Goal: Answer question/provide support: Share knowledge or assist other users

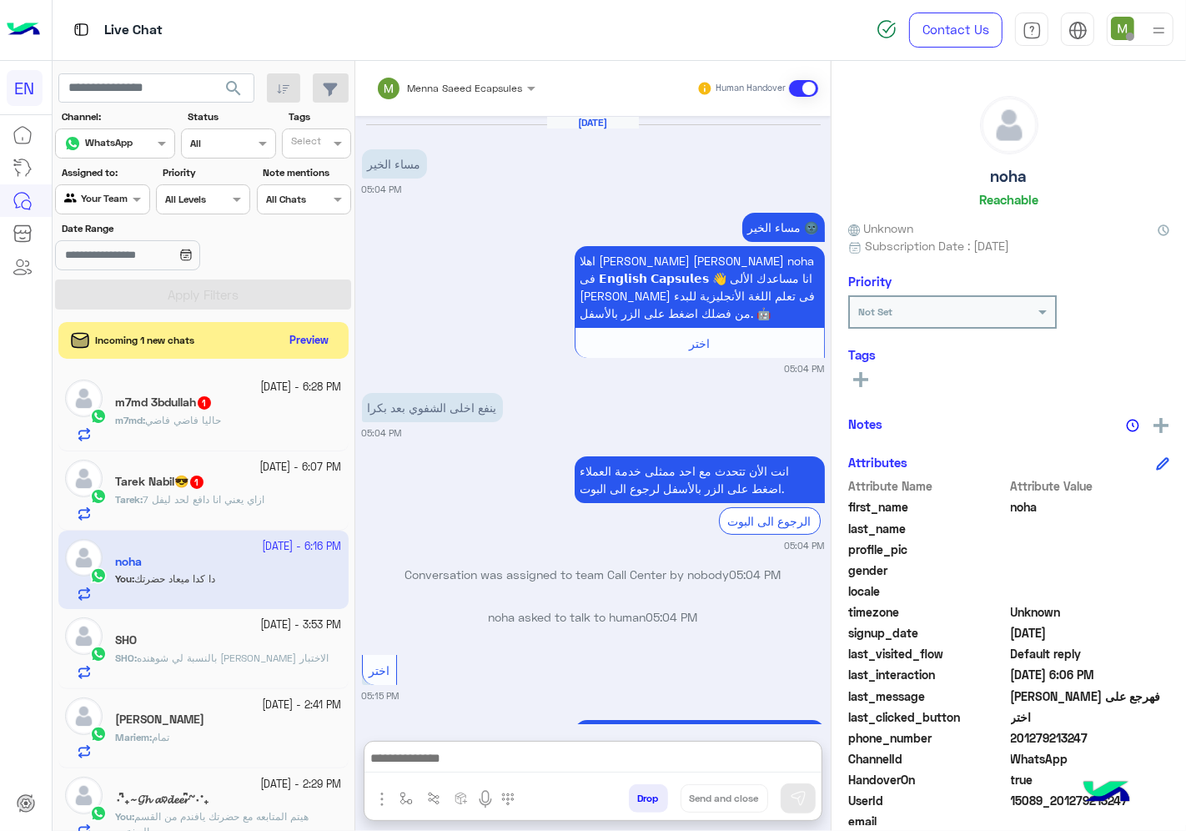
scroll to position [65, 0]
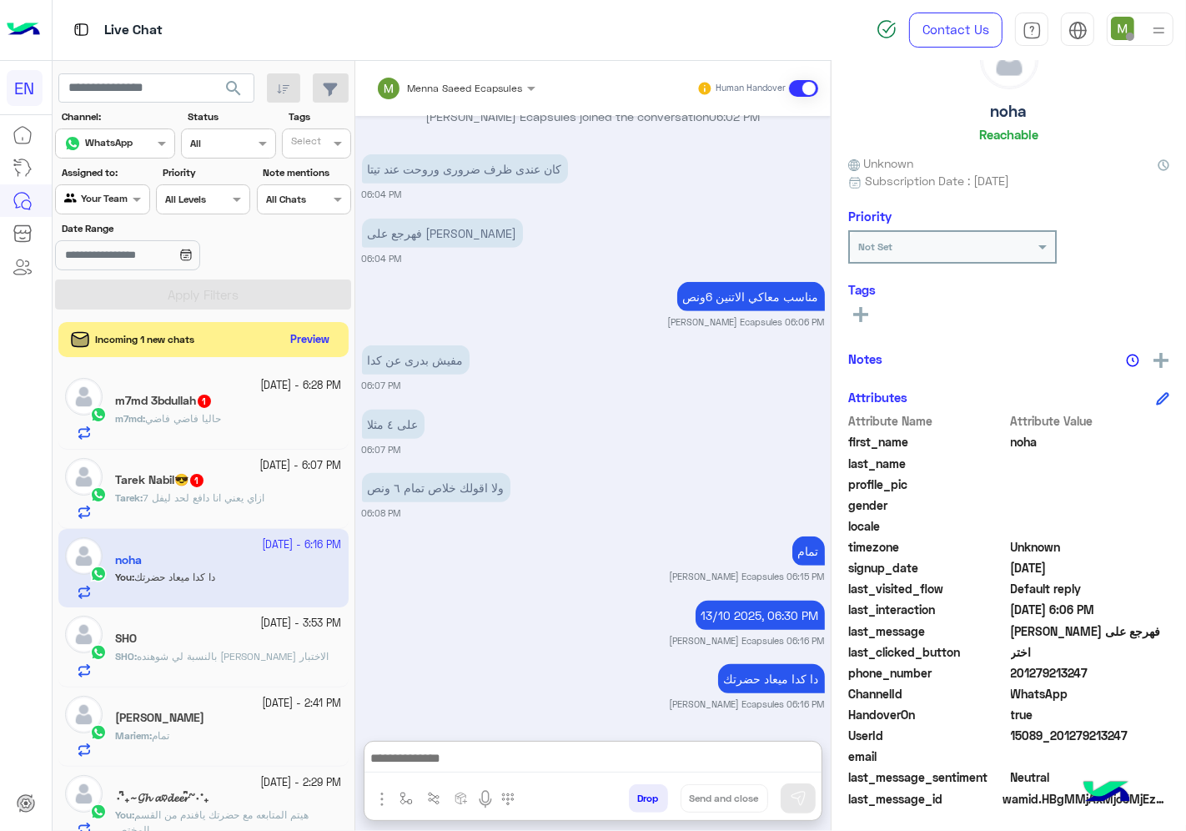
click at [314, 349] on button "Preview" at bounding box center [310, 340] width 52 height 23
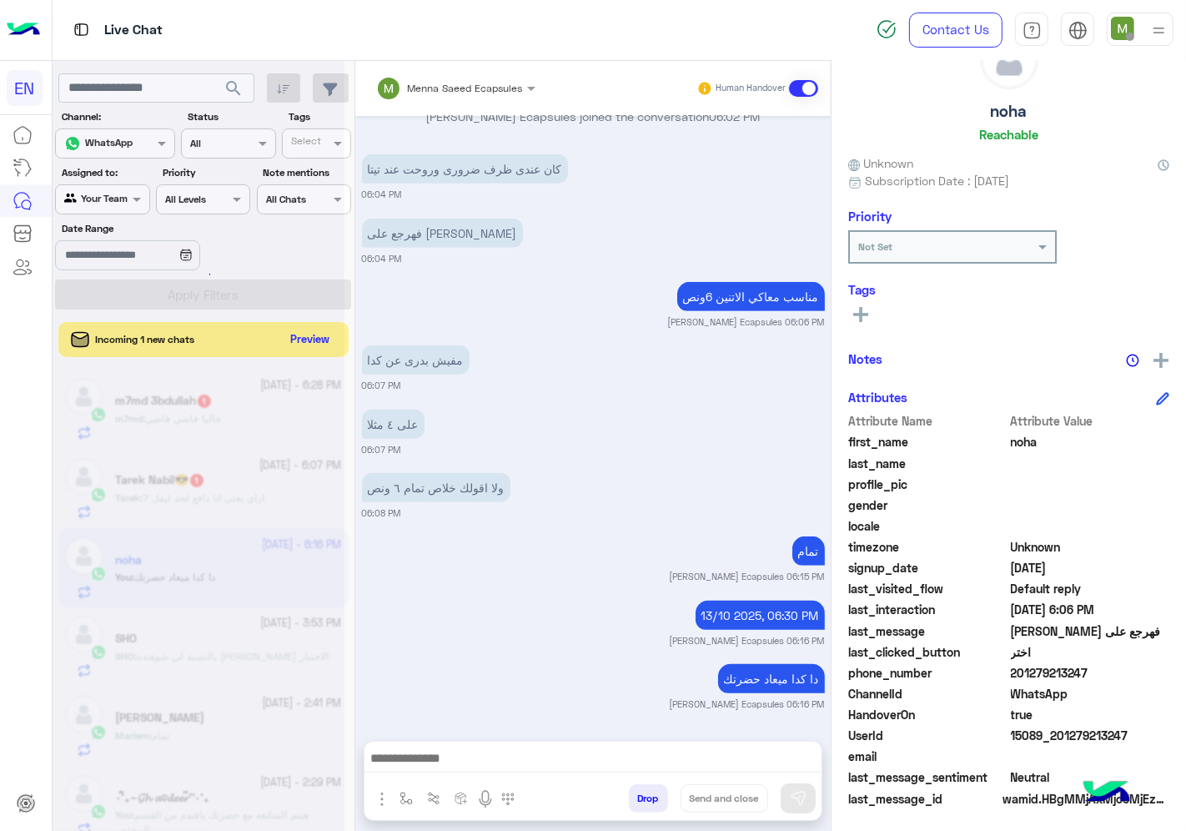
scroll to position [816, 0]
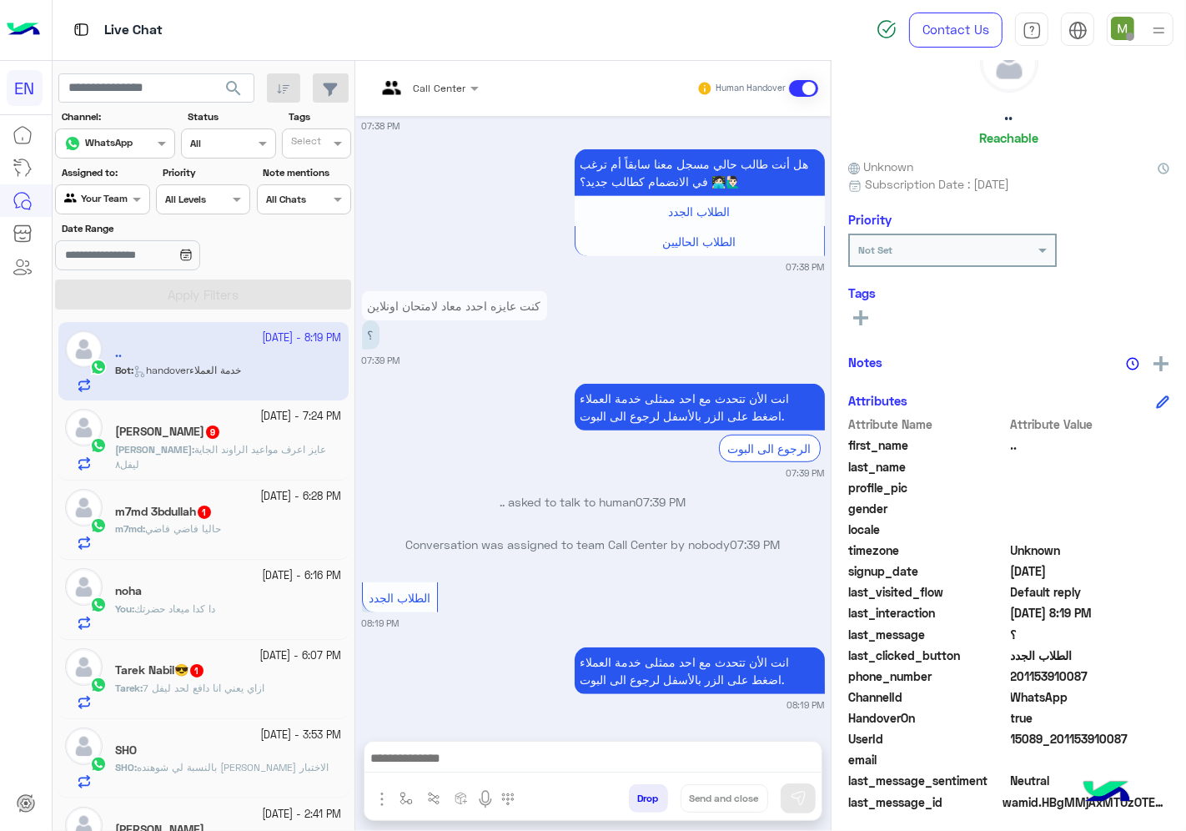
scroll to position [65, 0]
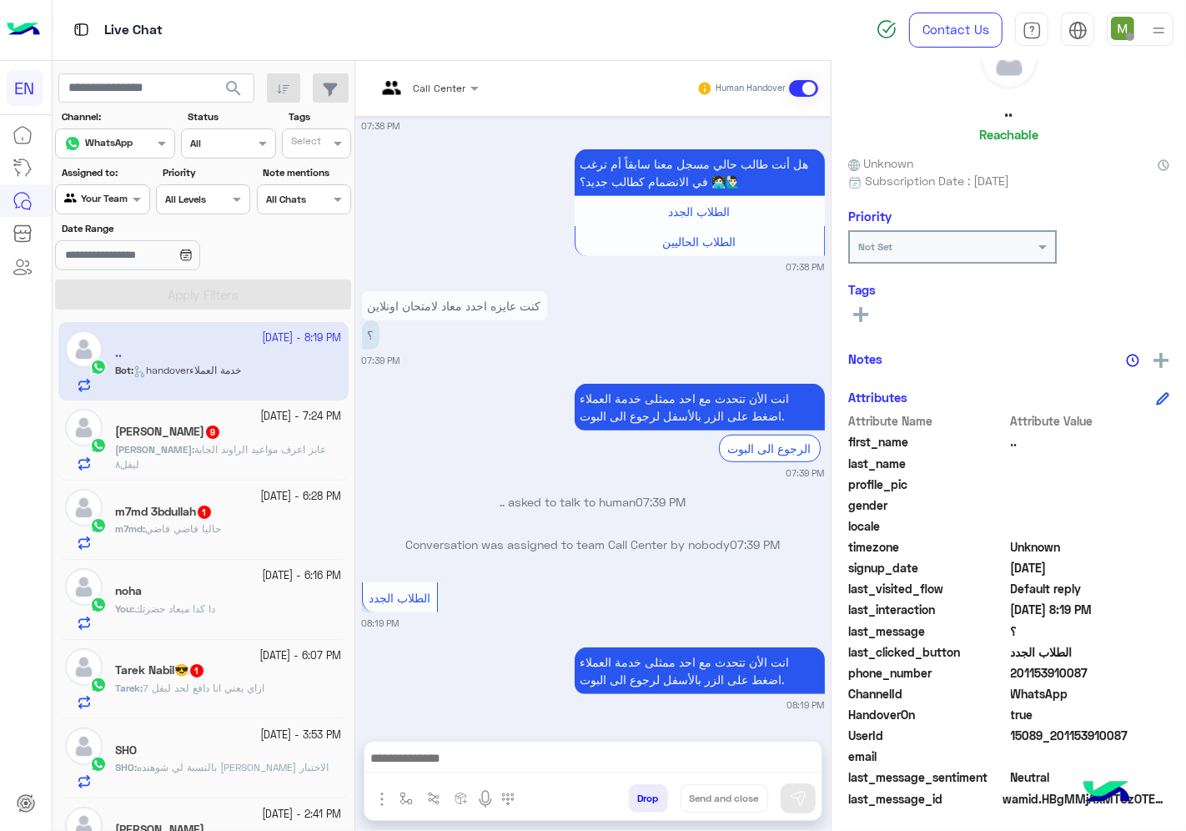
drag, startPoint x: 1089, startPoint y: 667, endPoint x: 1013, endPoint y: 676, distance: 77.2
click at [1013, 676] on span "201153910087" at bounding box center [1090, 673] width 159 height 18
copy span "01153910087"
click at [245, 688] on span "ازاي يعني انا دافع لحد ليفل 7" at bounding box center [204, 688] width 122 height 13
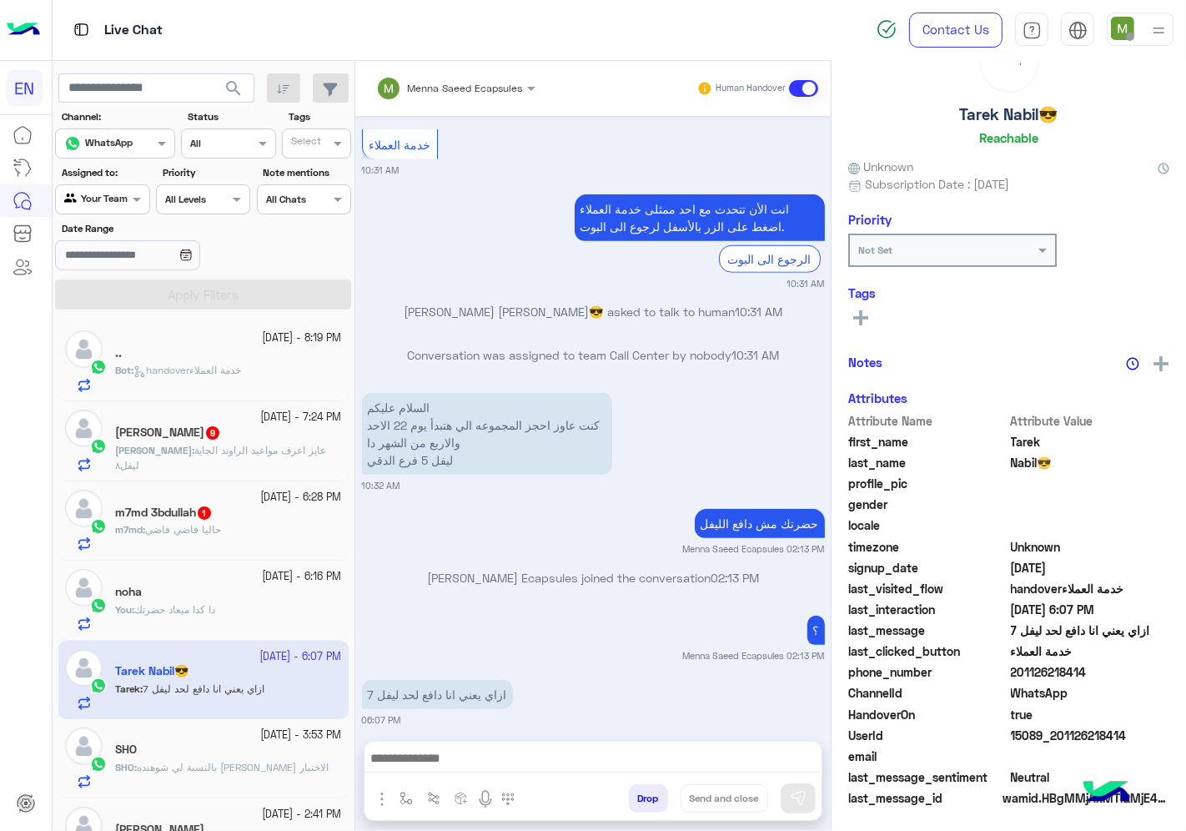
scroll to position [65, 0]
drag, startPoint x: 1091, startPoint y: 672, endPoint x: 1014, endPoint y: 673, distance: 77.6
click at [1014, 673] on span "201126218414" at bounding box center [1090, 673] width 159 height 18
copy span "01126218414"
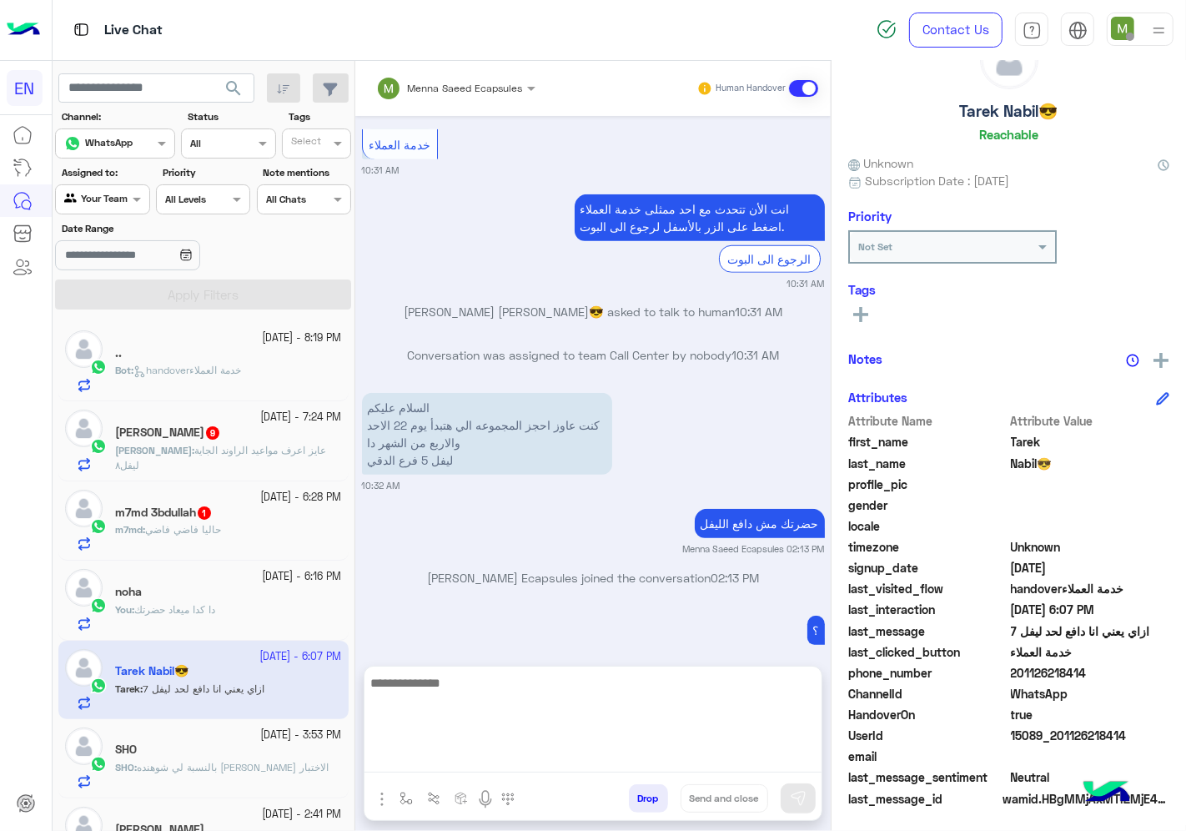
click at [670, 754] on textarea at bounding box center [593, 722] width 457 height 100
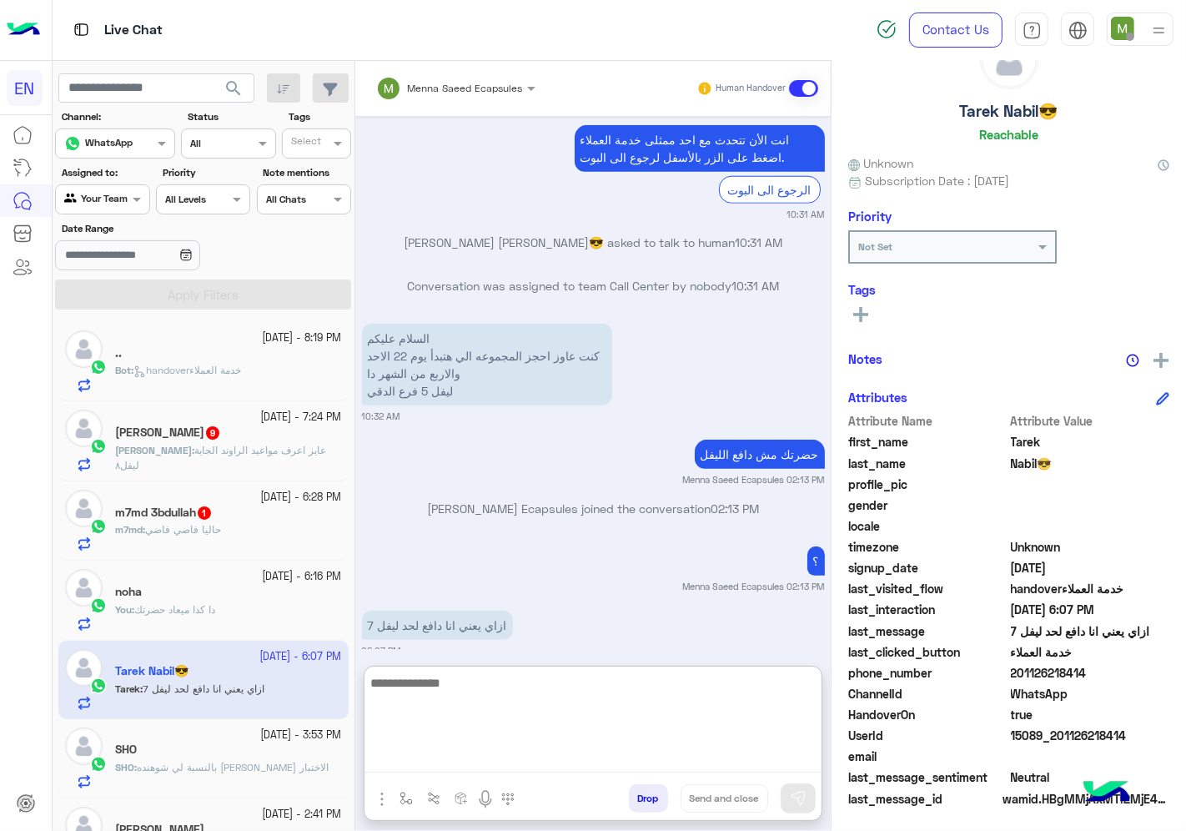
scroll to position [1255, 0]
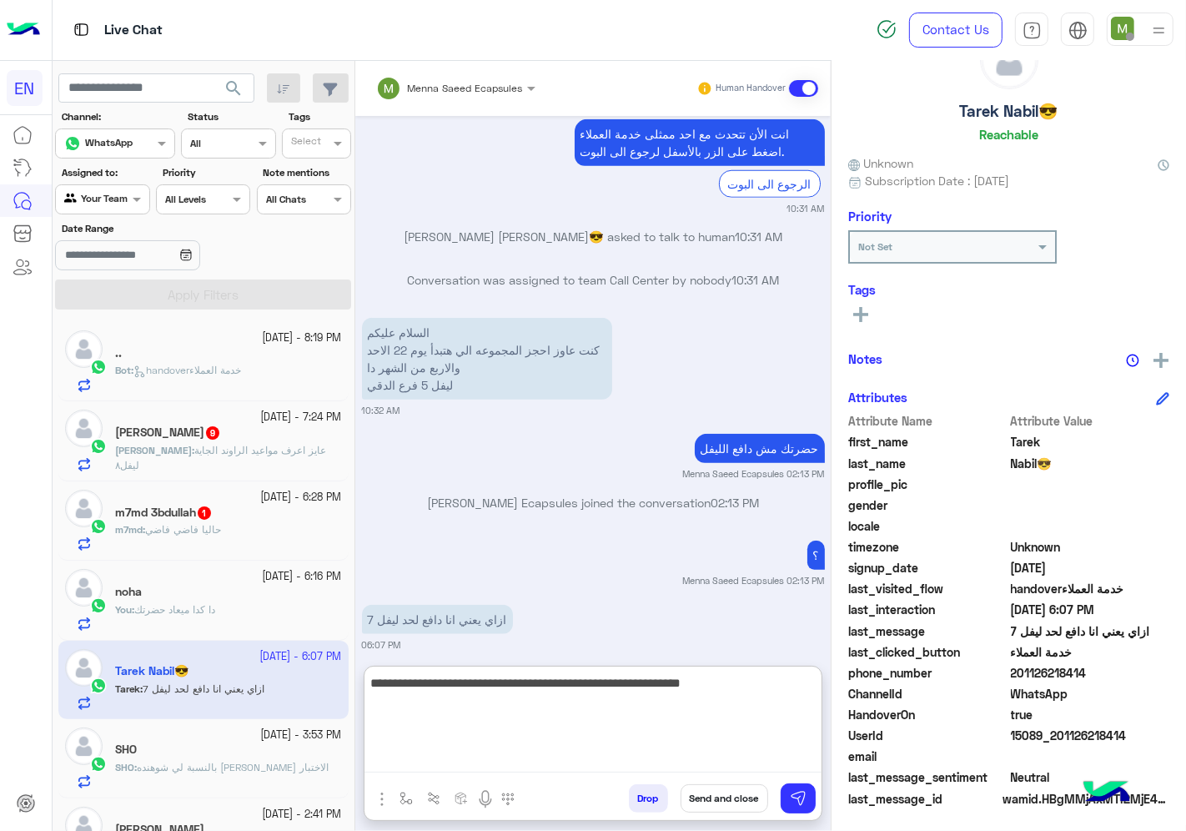
type textarea "**********"
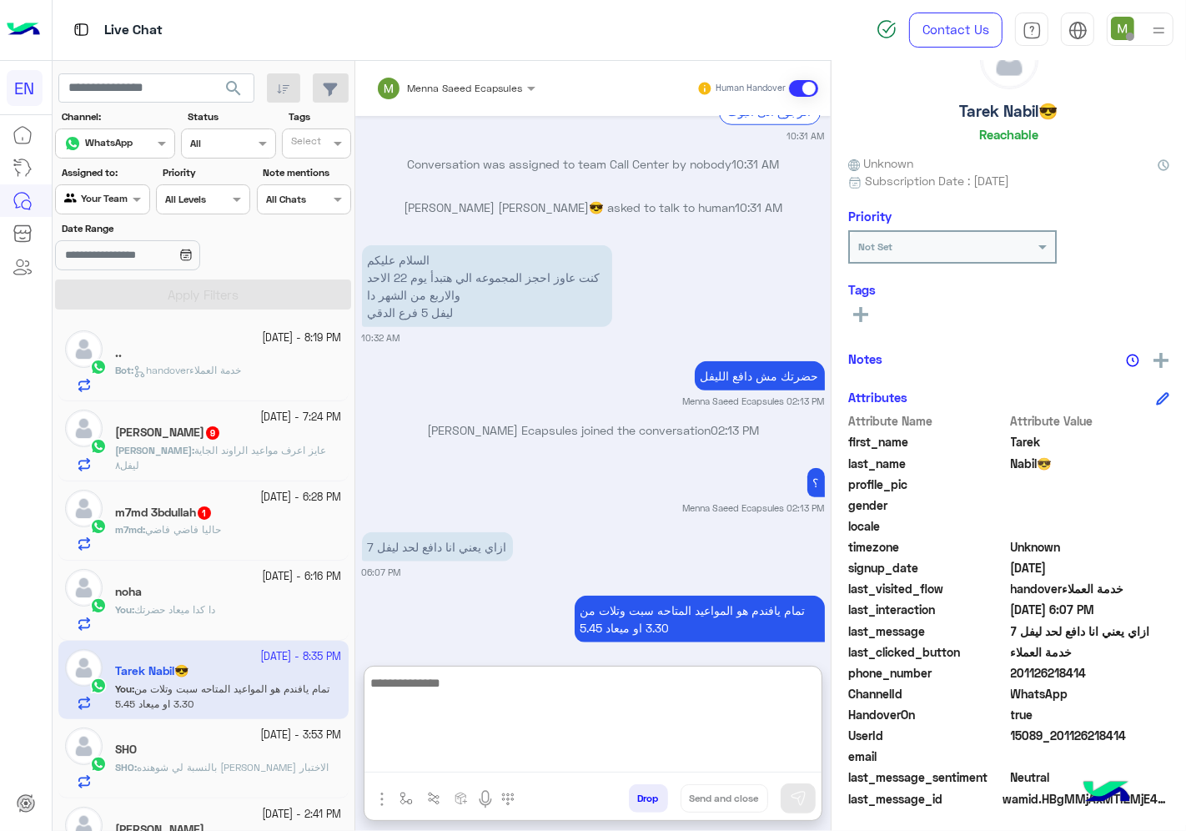
scroll to position [1336, 0]
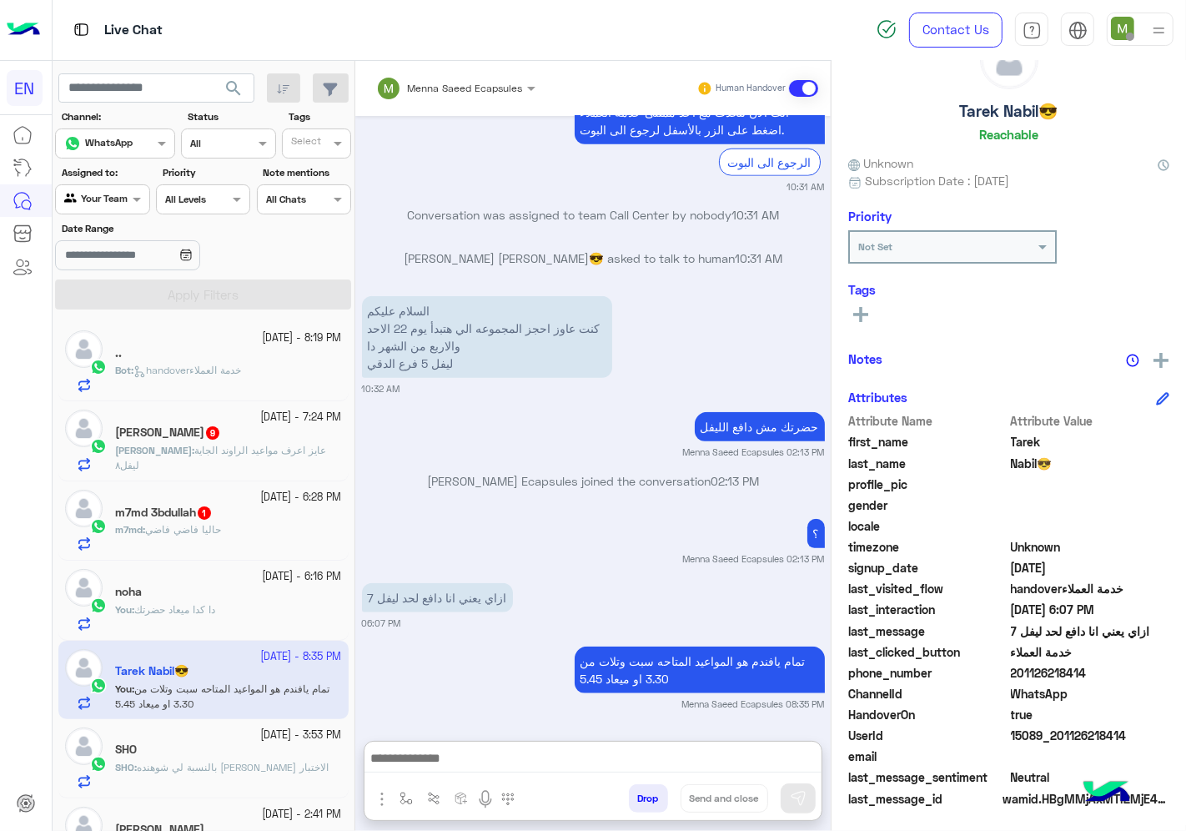
click at [234, 526] on div "m7md : حاليا فاضي فاضي" at bounding box center [228, 536] width 227 height 29
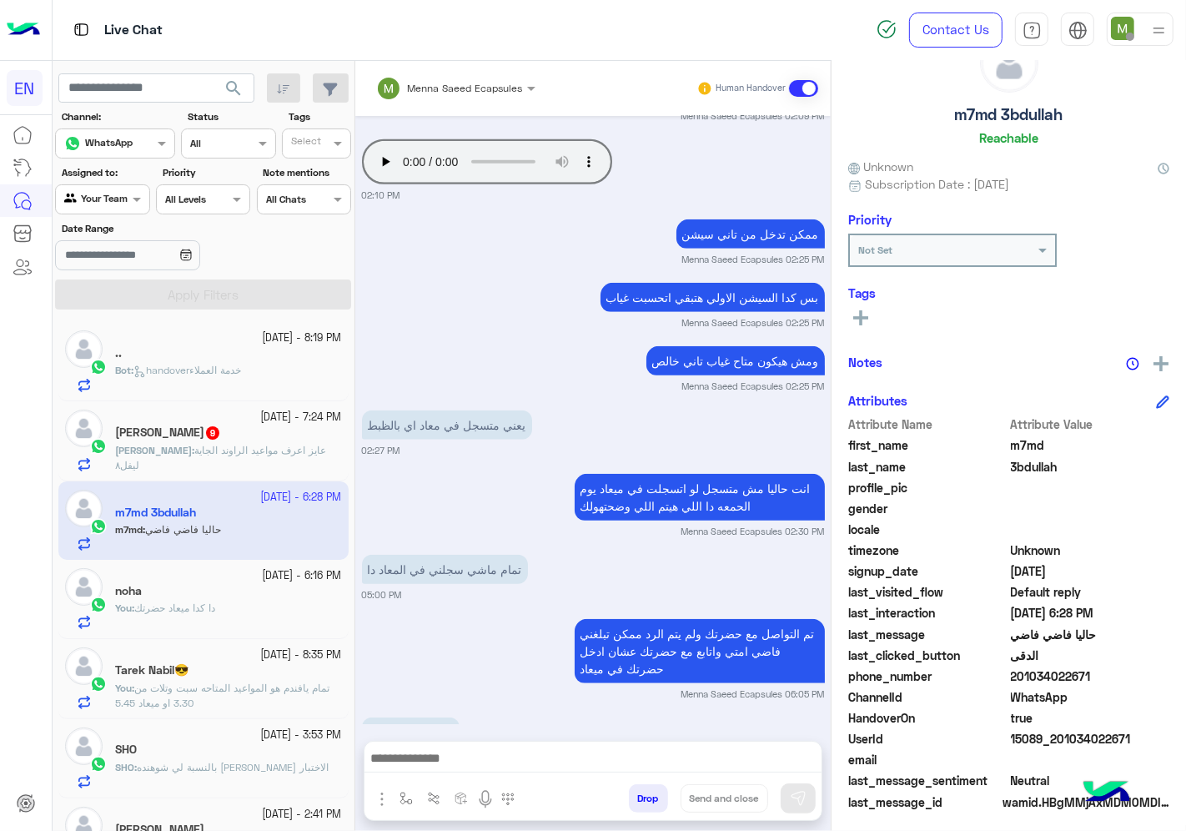
scroll to position [65, 0]
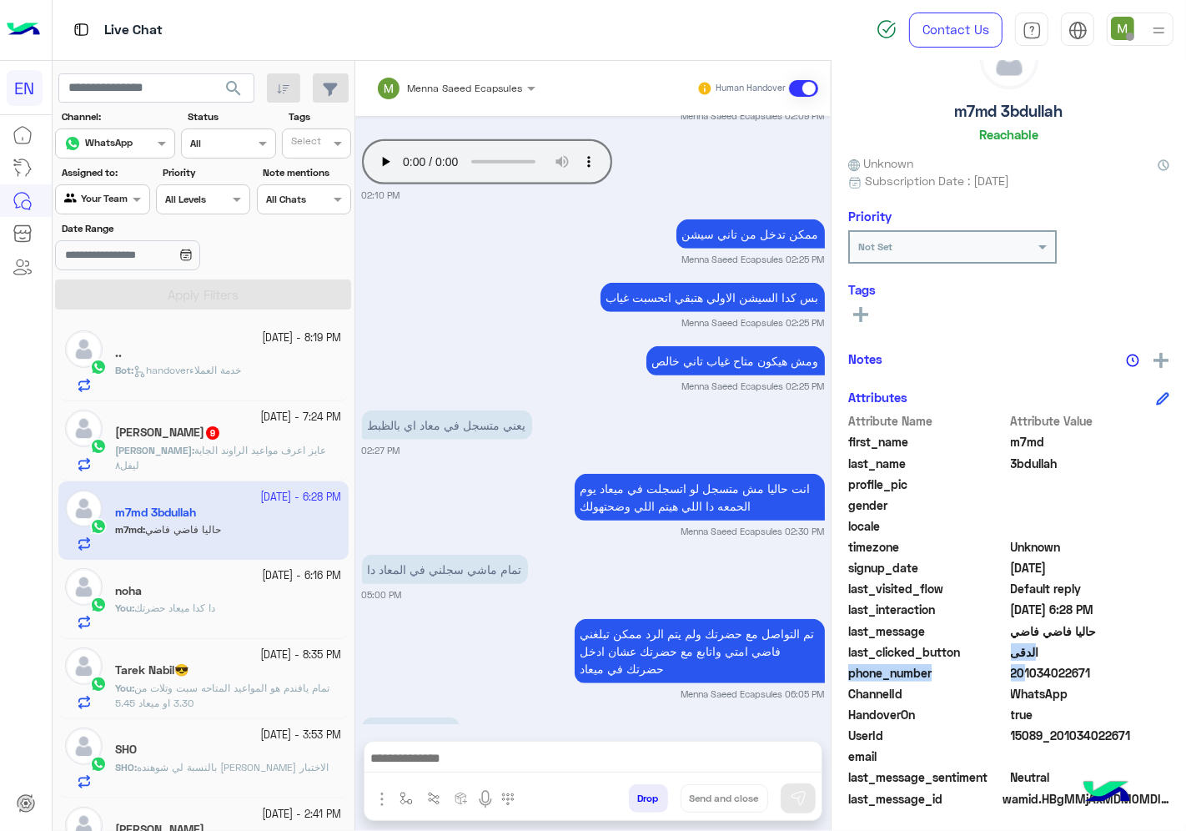
drag, startPoint x: 1094, startPoint y: 654, endPoint x: 1013, endPoint y: 671, distance: 83.4
click at [1013, 671] on div "Attribute Name Attribute Value first_name m7md last_name 3bdullah profile_pic g…" at bounding box center [1008, 611] width 321 height 398
click at [1094, 669] on span "201034022671" at bounding box center [1090, 673] width 159 height 18
drag, startPoint x: 1093, startPoint y: 668, endPoint x: 1013, endPoint y: 669, distance: 80.1
click at [1013, 669] on span "201034022671" at bounding box center [1090, 673] width 159 height 18
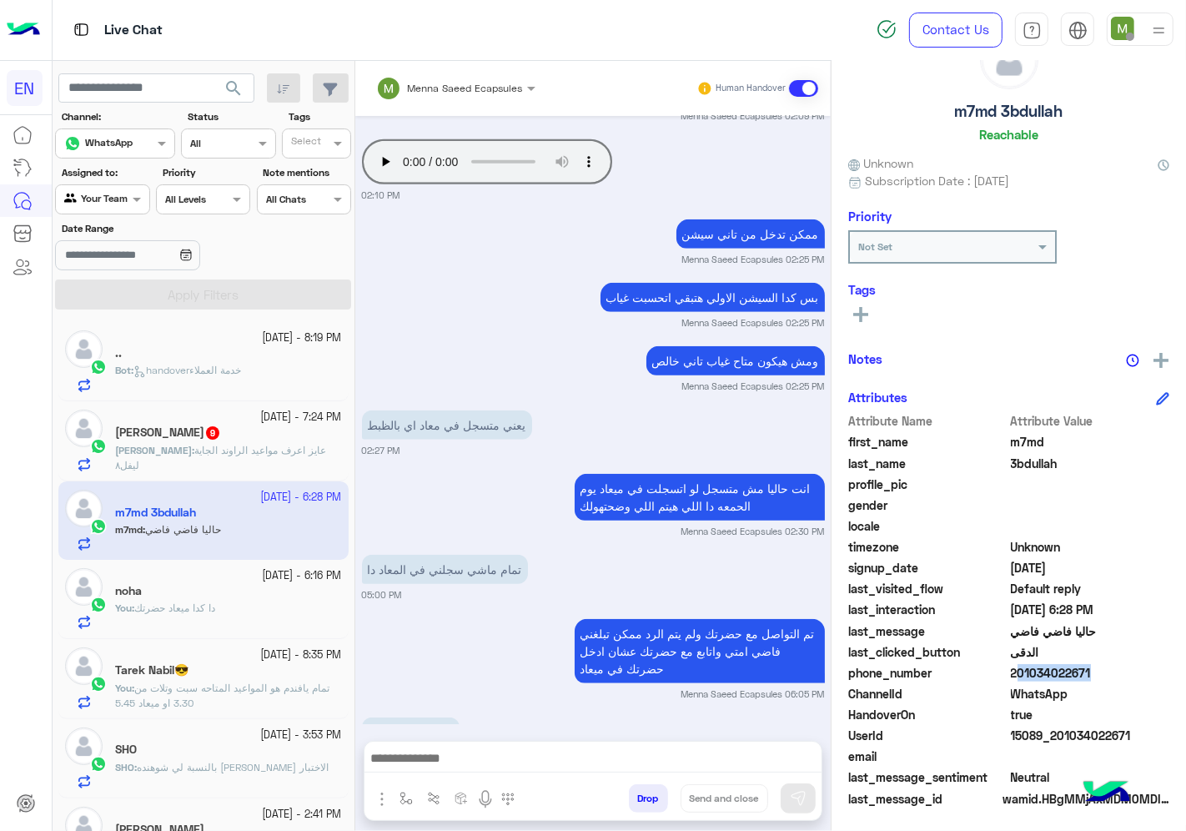
copy span "201034022671"
click at [261, 361] on div ".." at bounding box center [228, 355] width 227 height 18
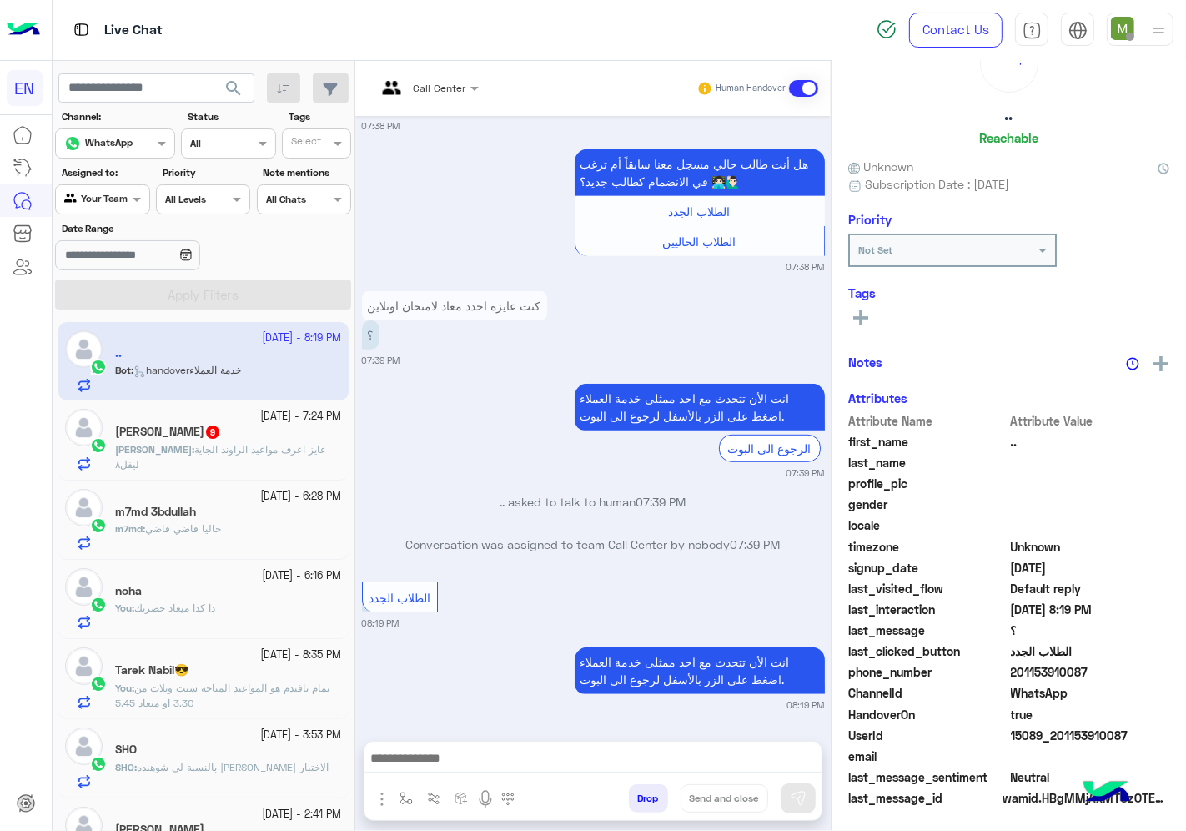
scroll to position [65, 0]
click at [121, 203] on div at bounding box center [102, 197] width 93 height 16
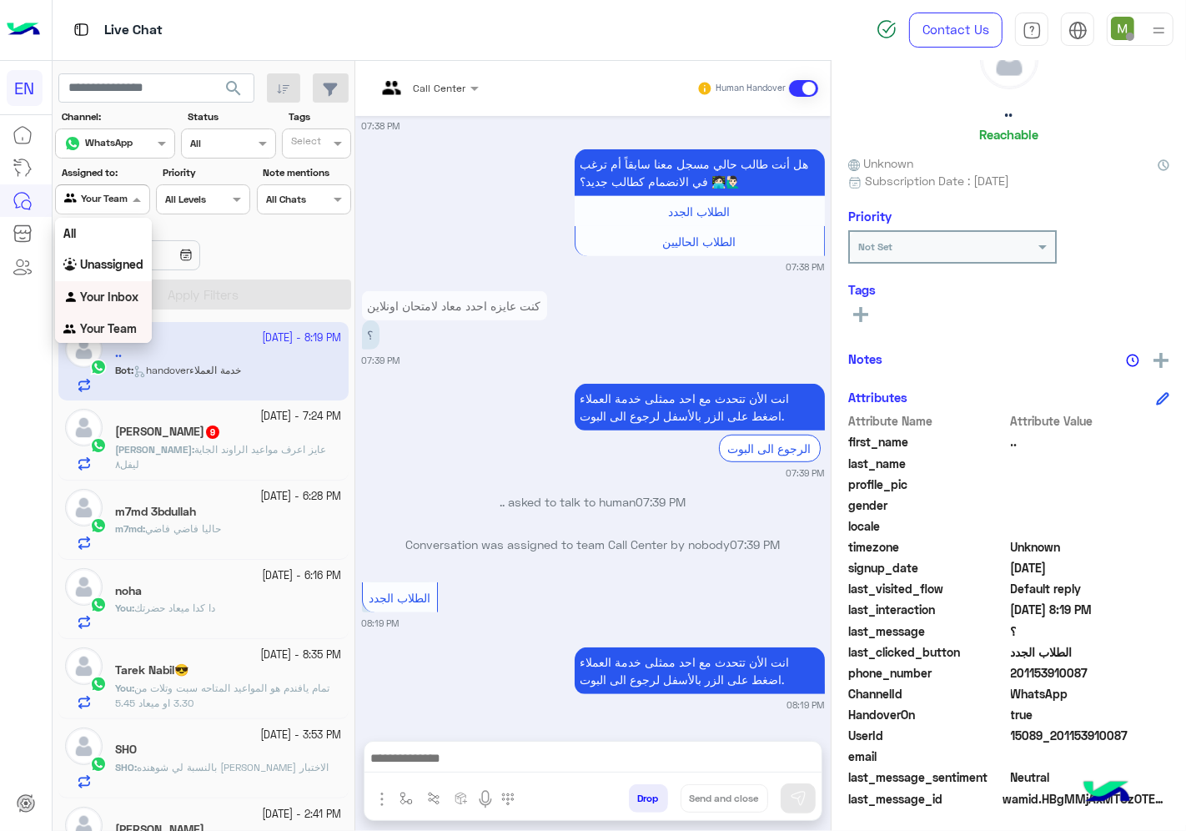
click at [114, 292] on b "Your Inbox" at bounding box center [109, 296] width 58 height 14
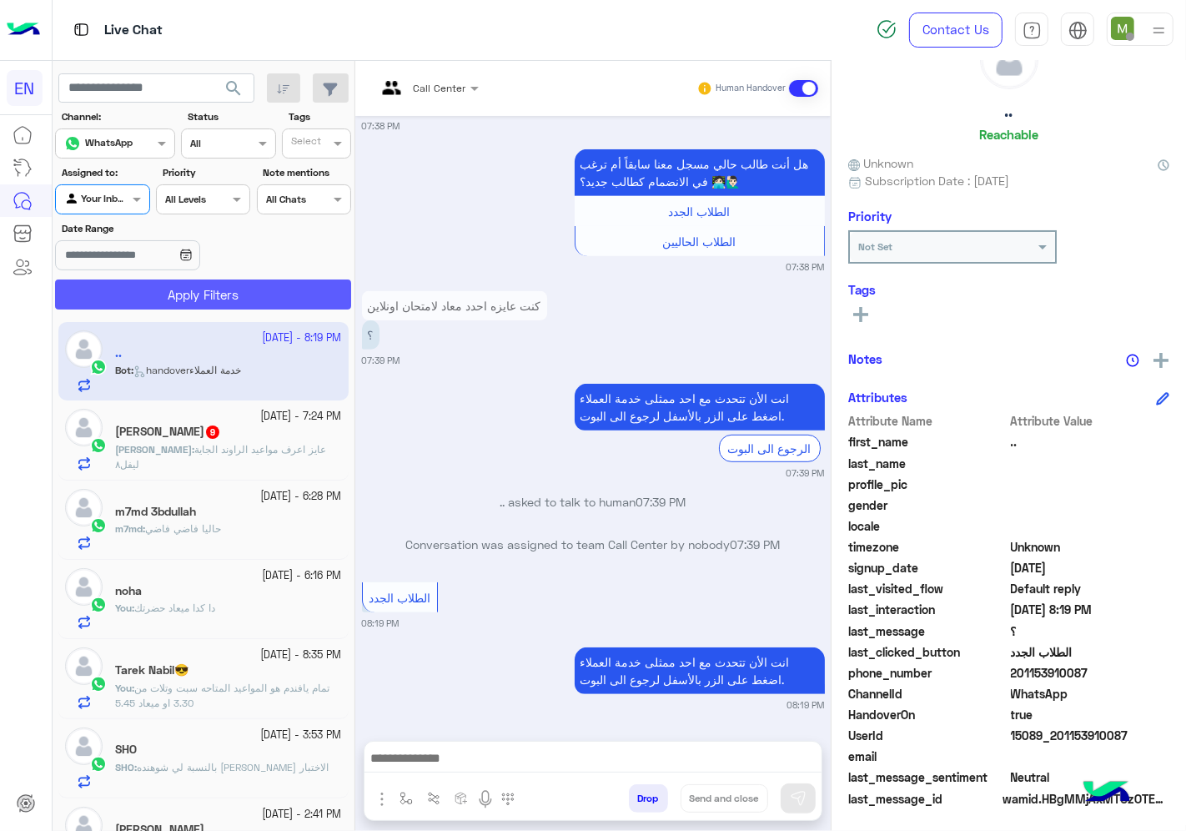
click at [169, 286] on button "Apply Filters" at bounding box center [203, 294] width 296 height 30
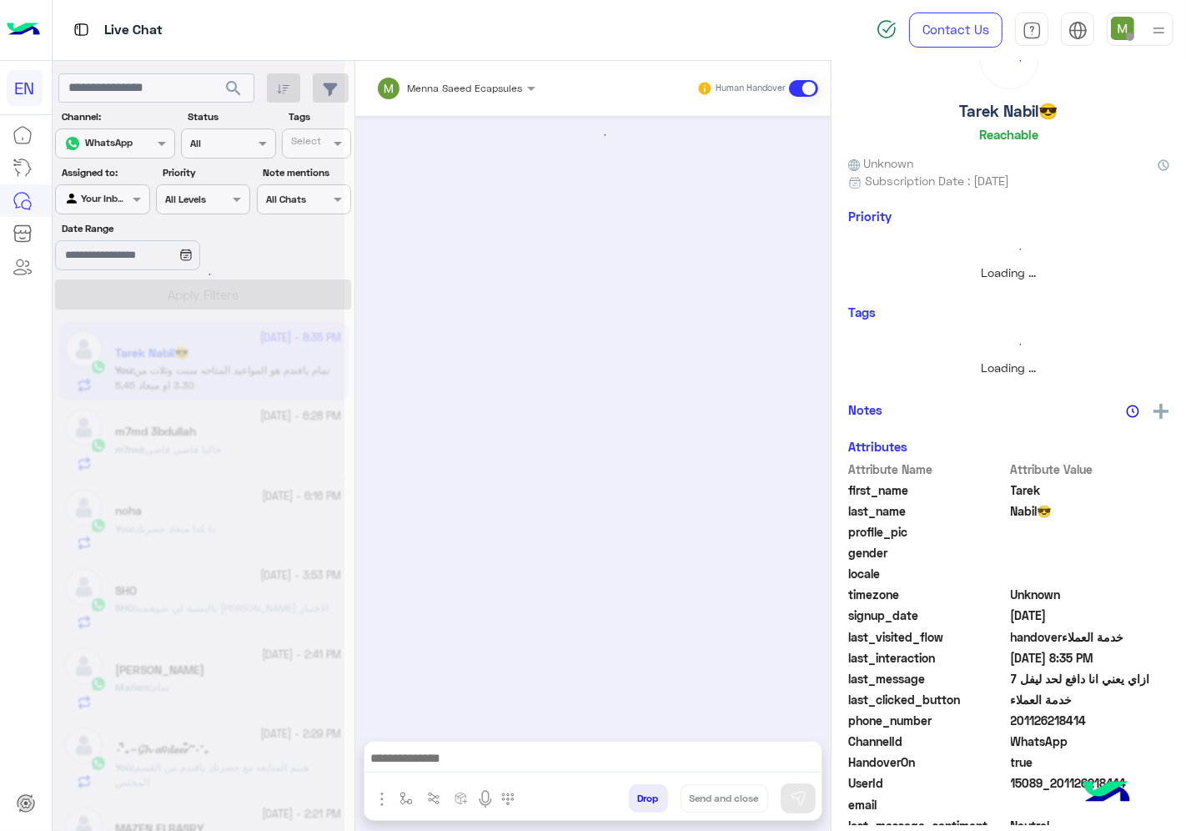
scroll to position [62, 0]
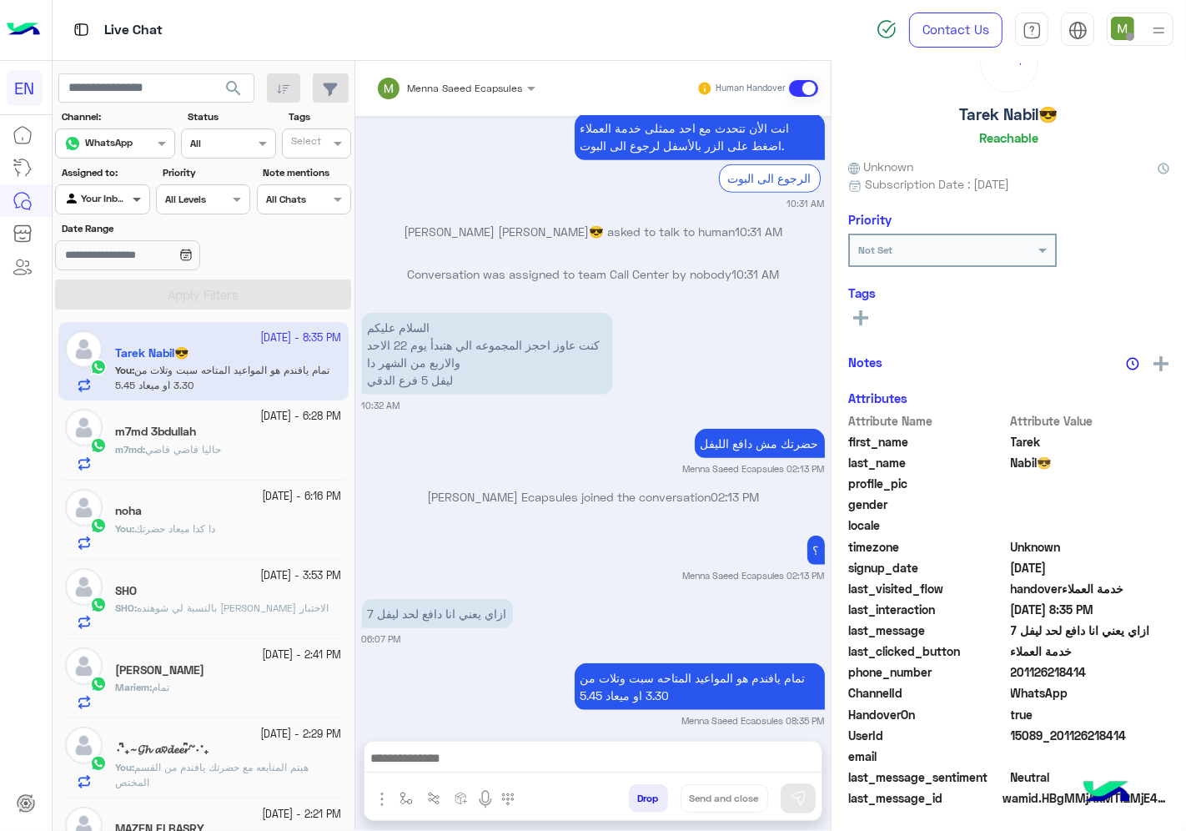
click at [128, 201] on span at bounding box center [138, 199] width 21 height 18
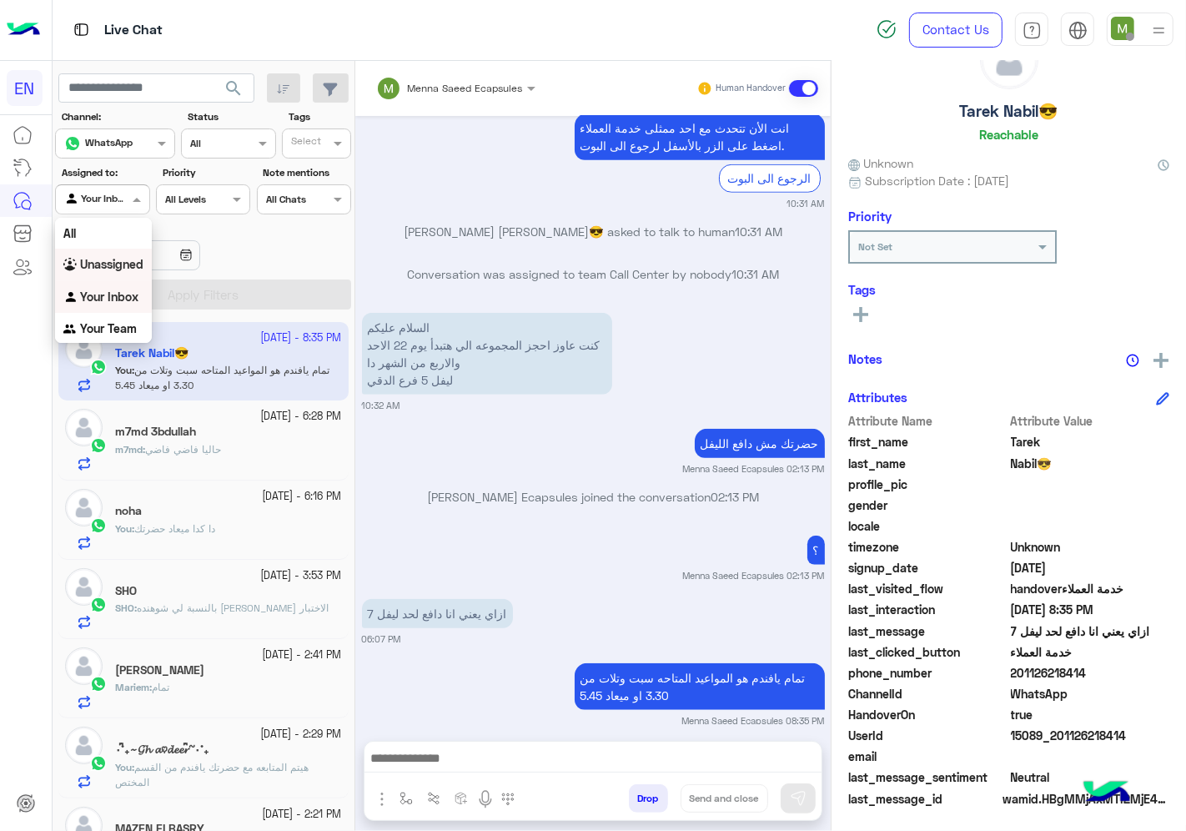
click at [111, 264] on b "Unassigned" at bounding box center [111, 264] width 63 height 14
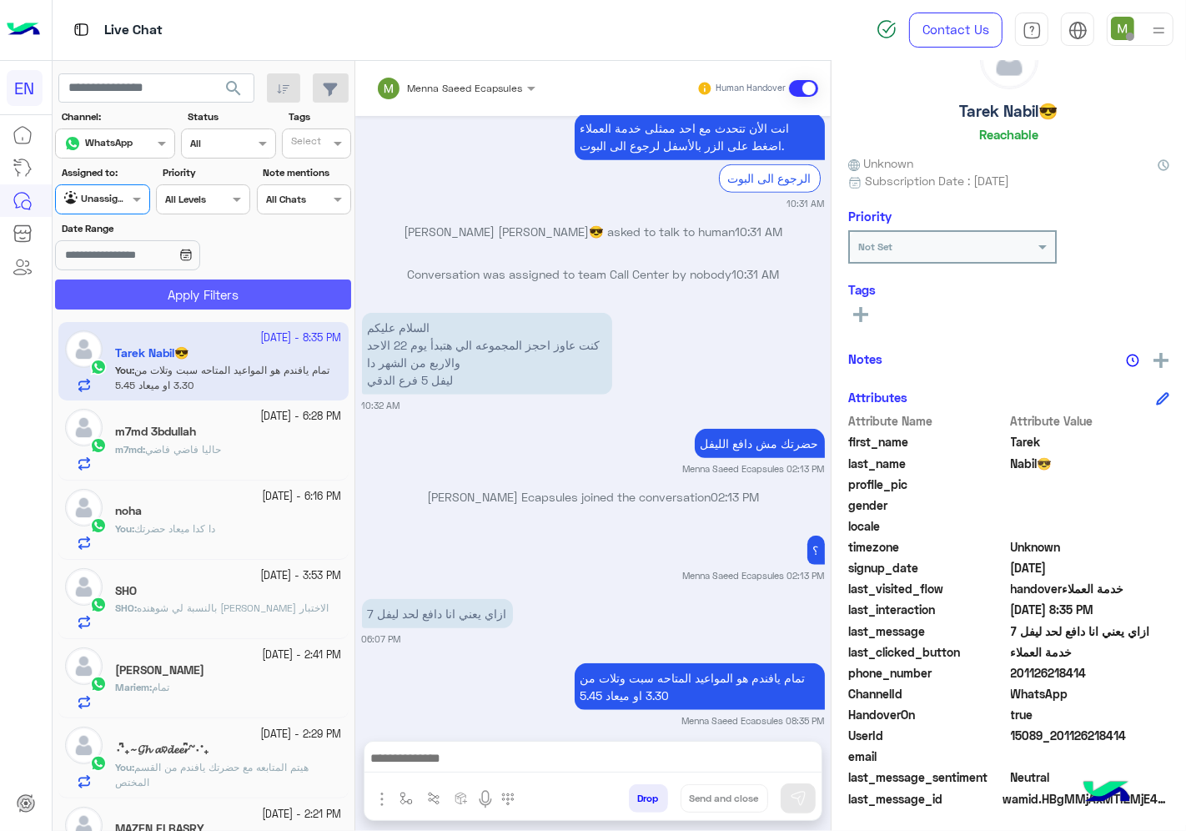
click at [144, 303] on button "Apply Filters" at bounding box center [203, 294] width 296 height 30
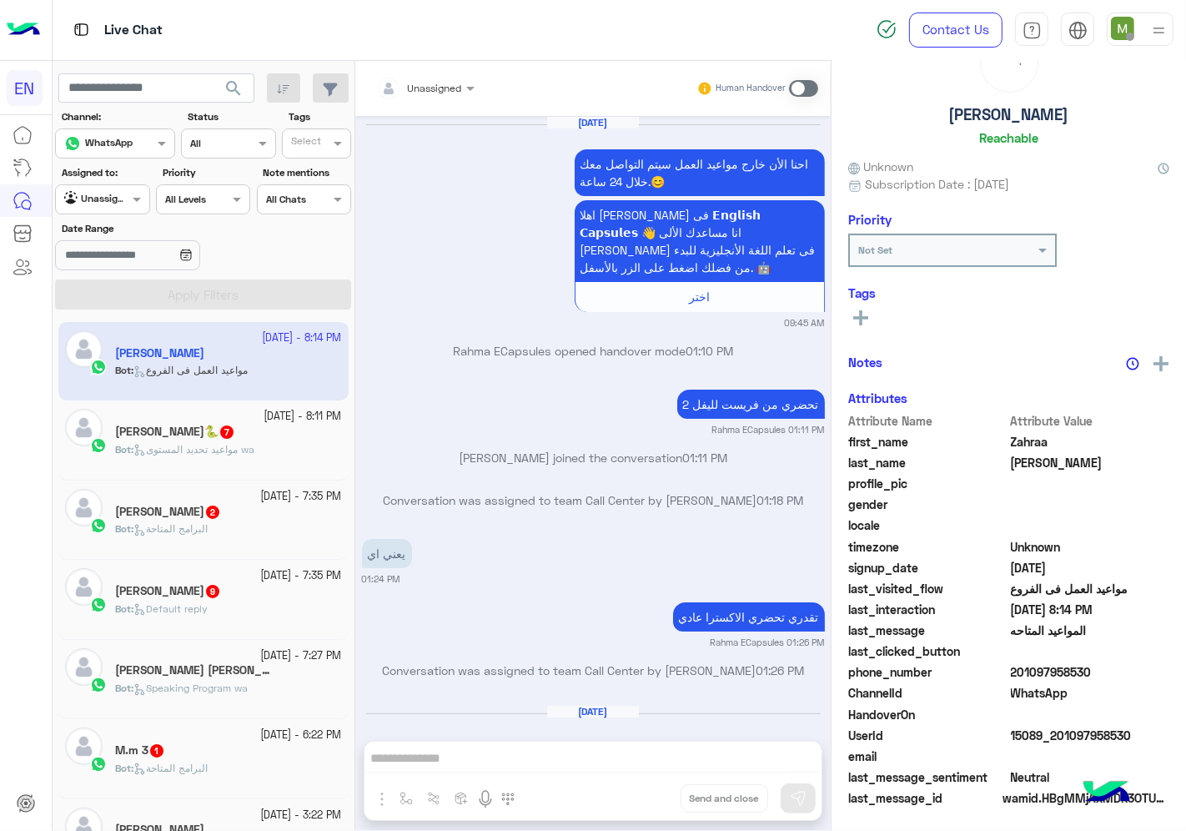
scroll to position [1572, 0]
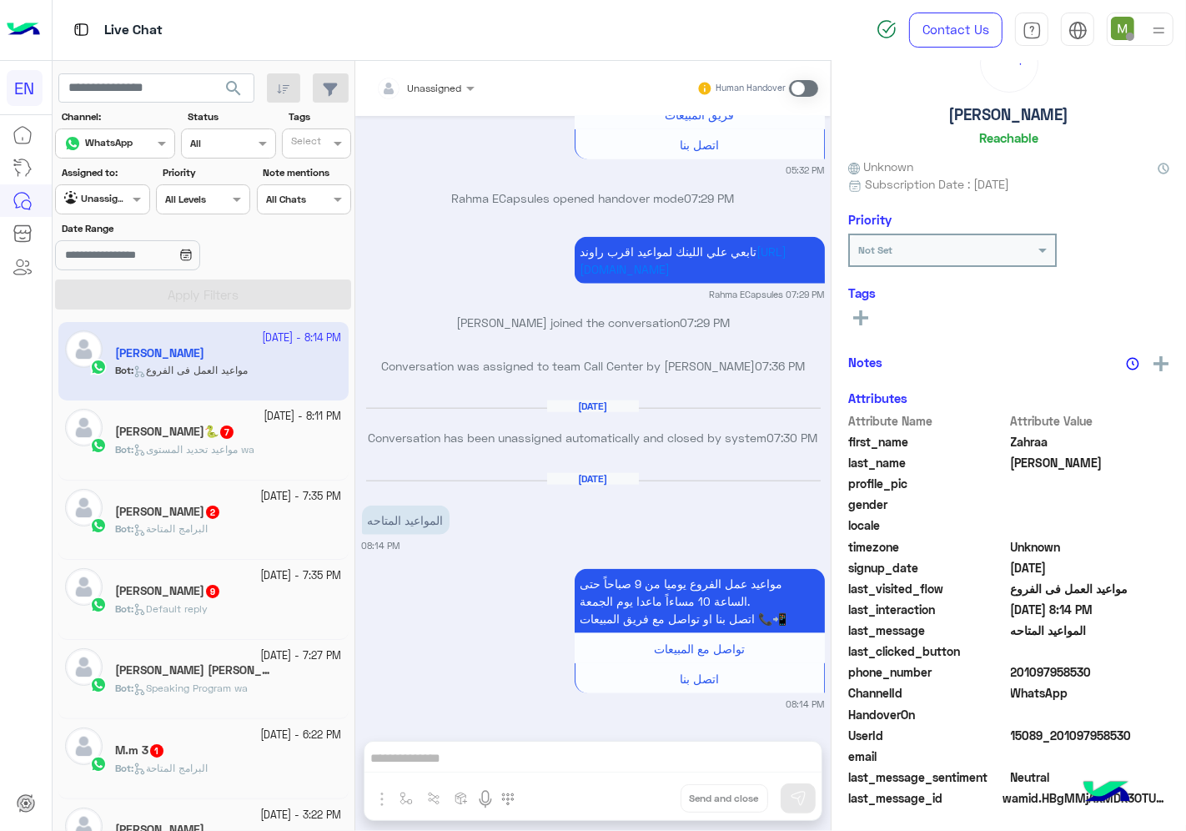
click at [439, 92] on div at bounding box center [425, 86] width 115 height 16
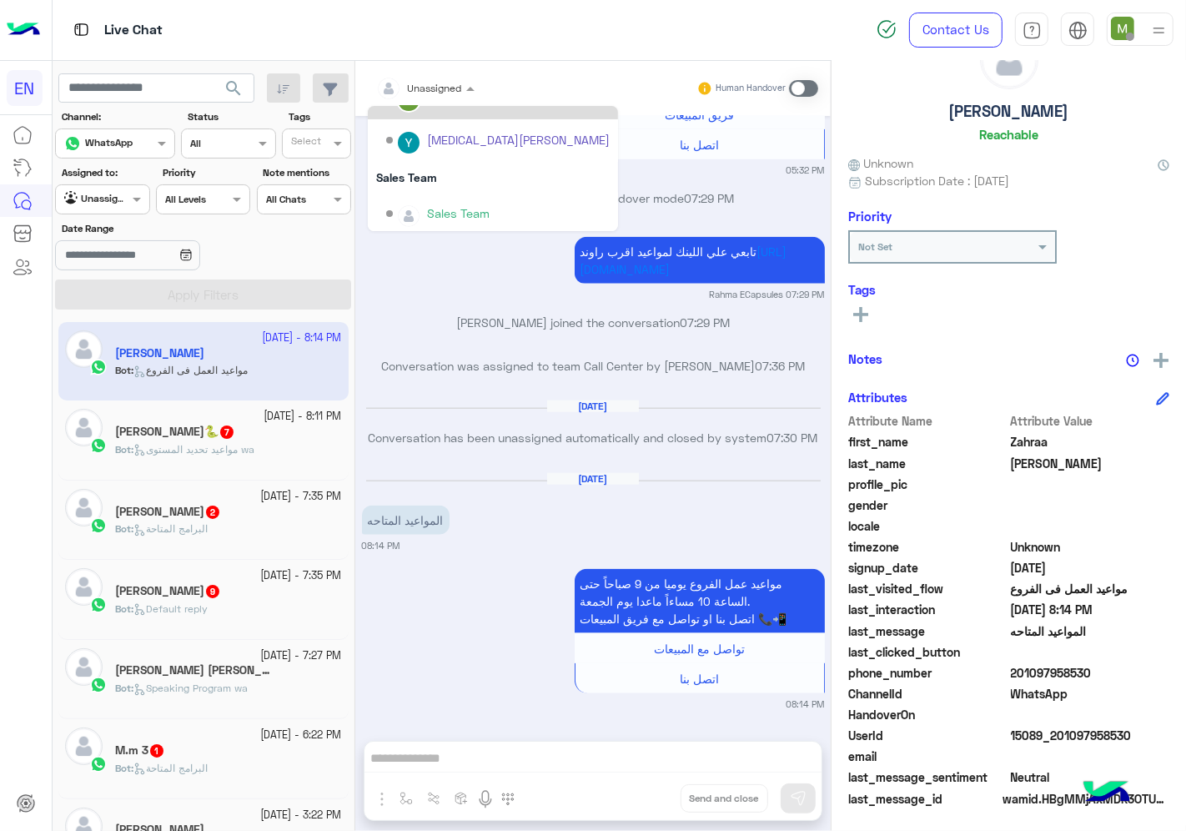
scroll to position [276, 0]
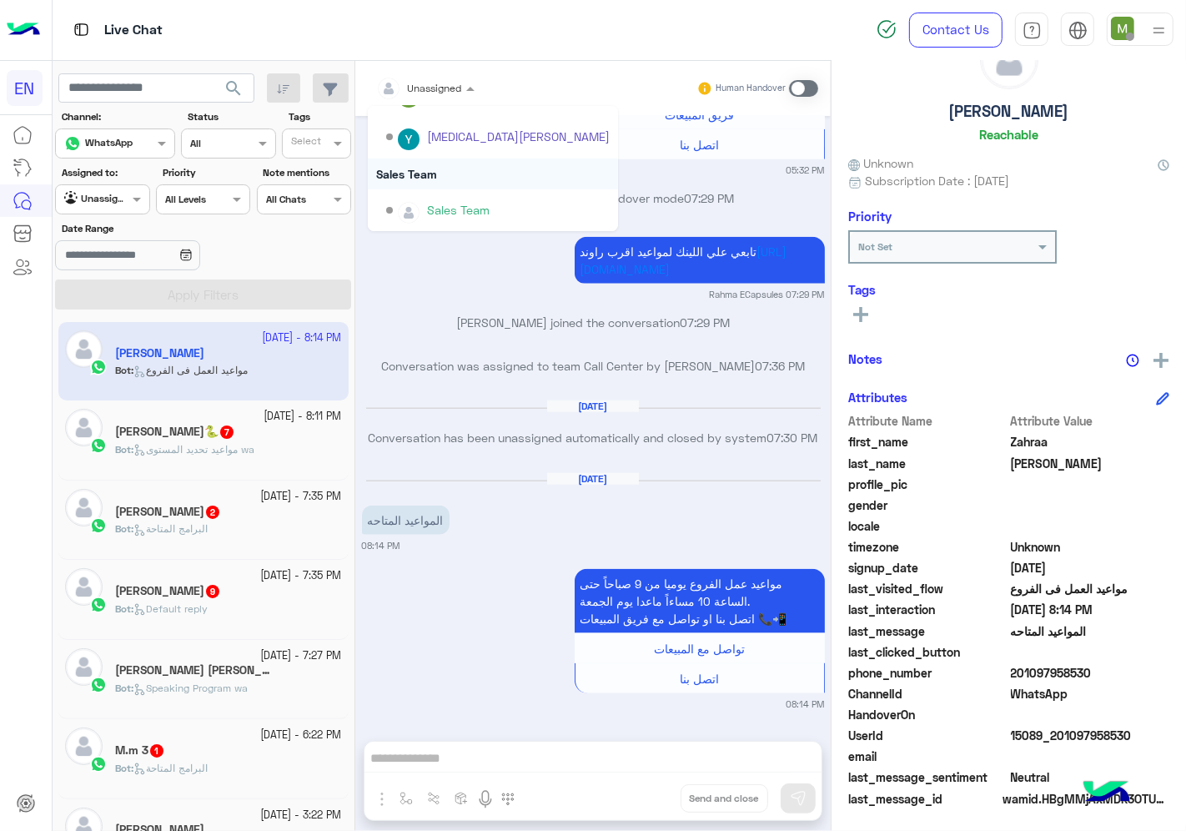
click at [420, 174] on div "Sales Team" at bounding box center [493, 173] width 250 height 31
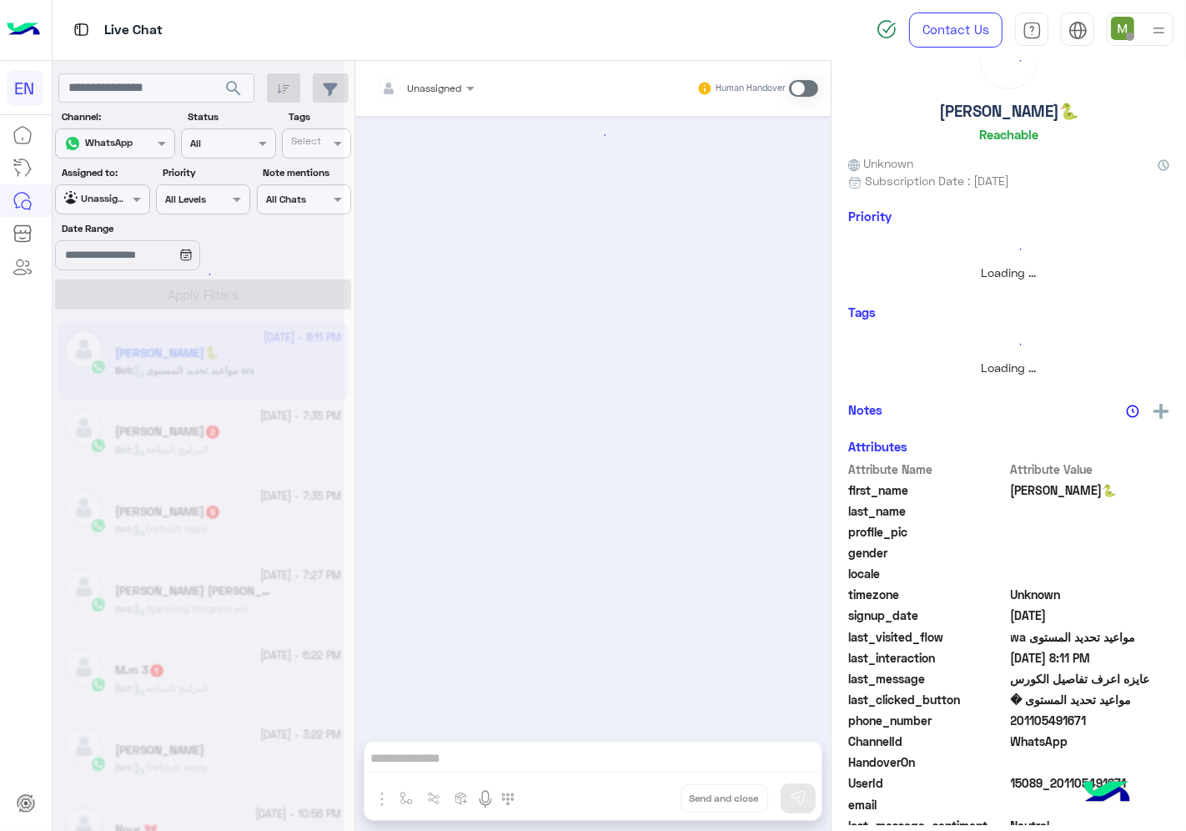
scroll to position [1572, 0]
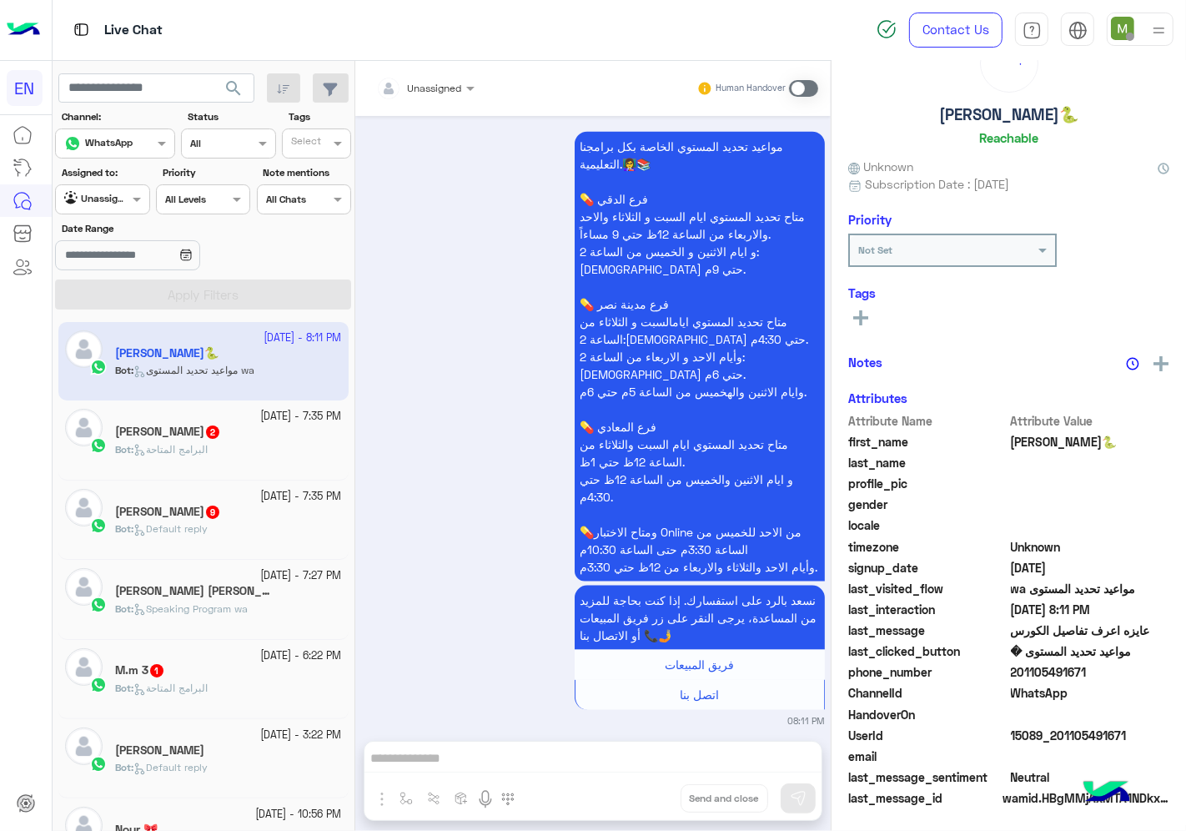
click at [431, 88] on input "text" at bounding box center [405, 85] width 58 height 15
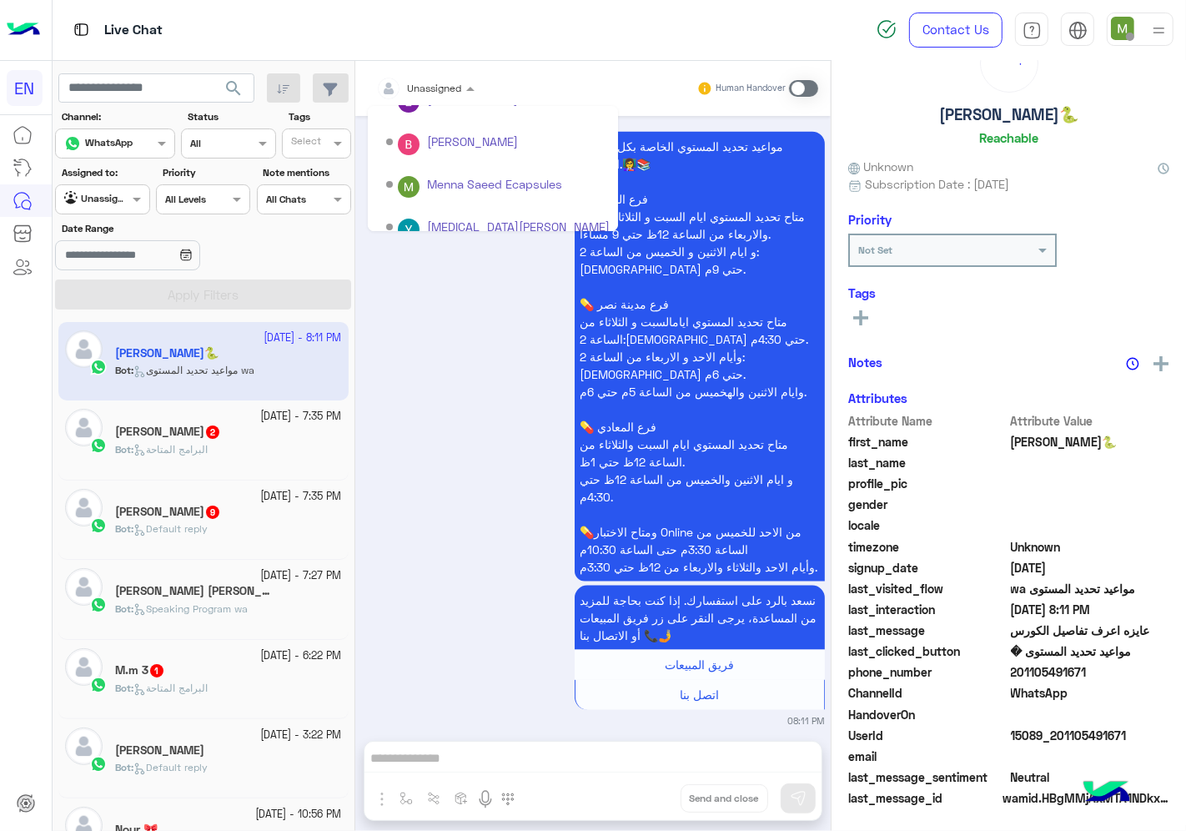
scroll to position [276, 0]
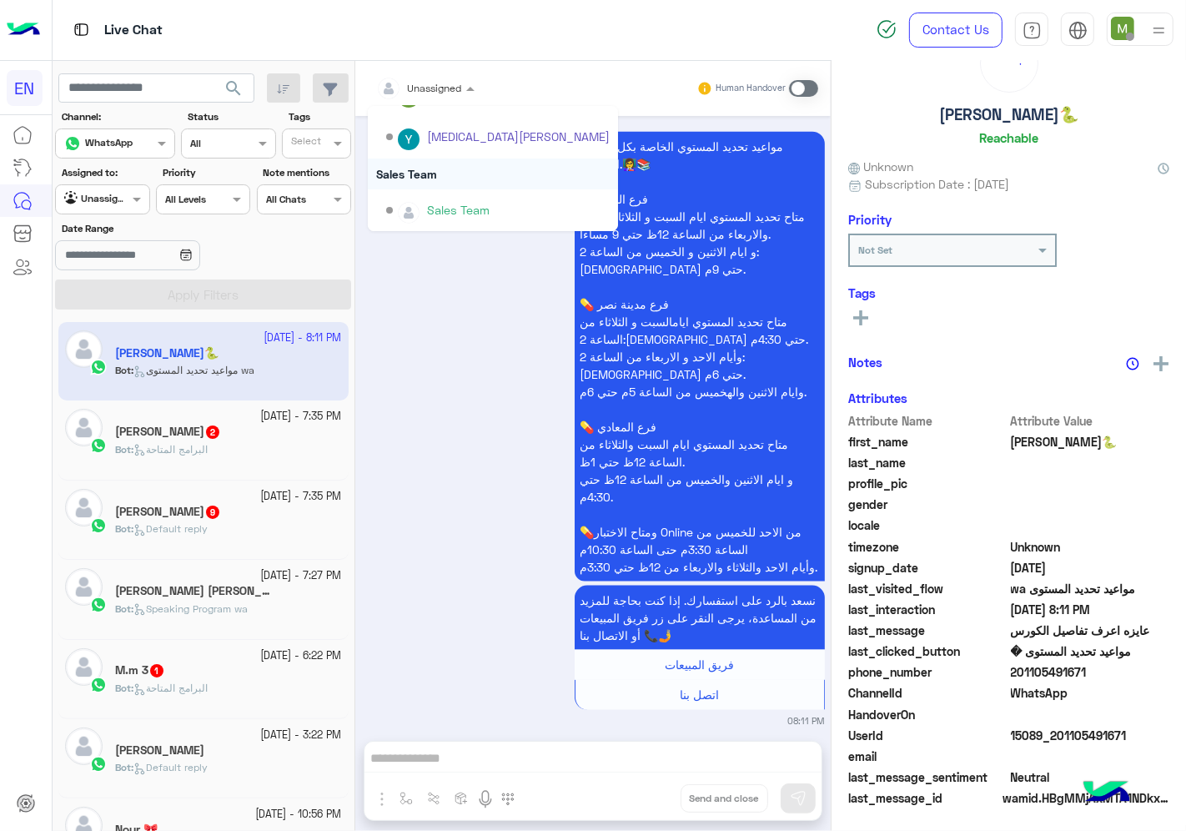
click at [420, 165] on div "Sales Team" at bounding box center [493, 173] width 250 height 31
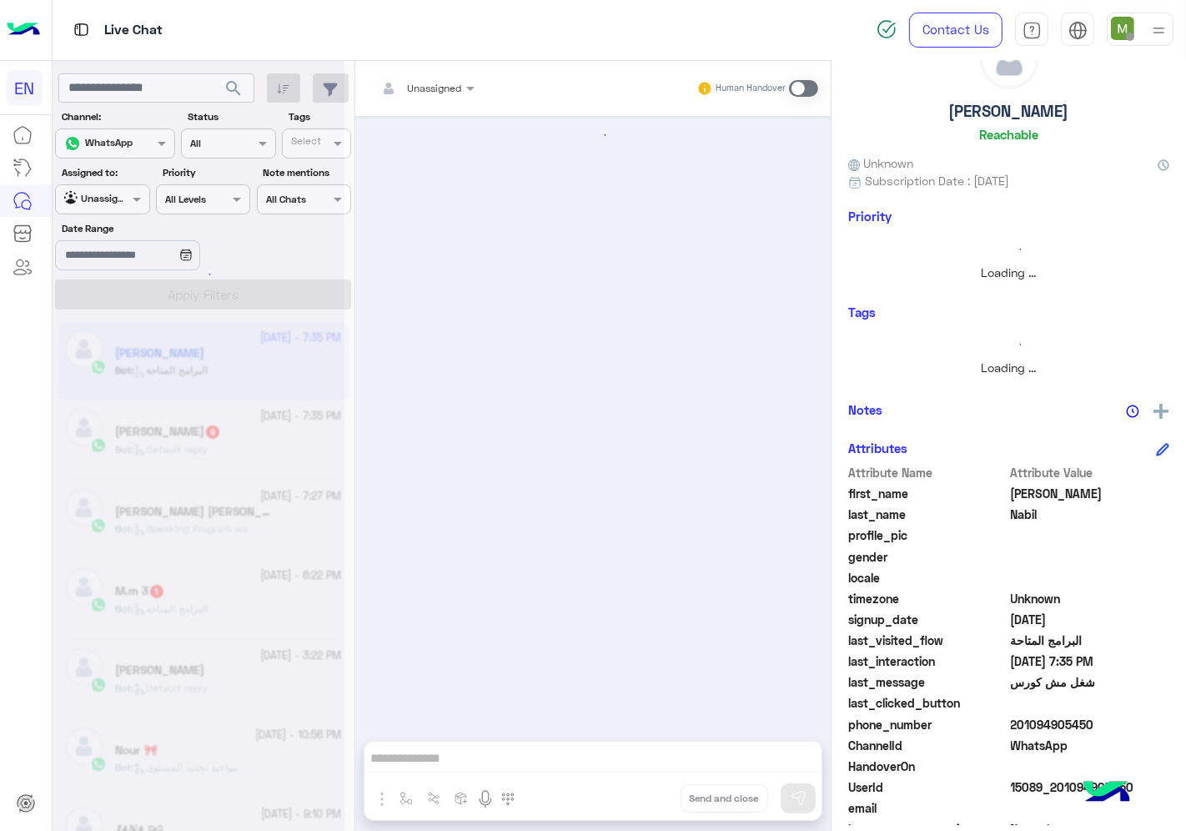
scroll to position [65, 0]
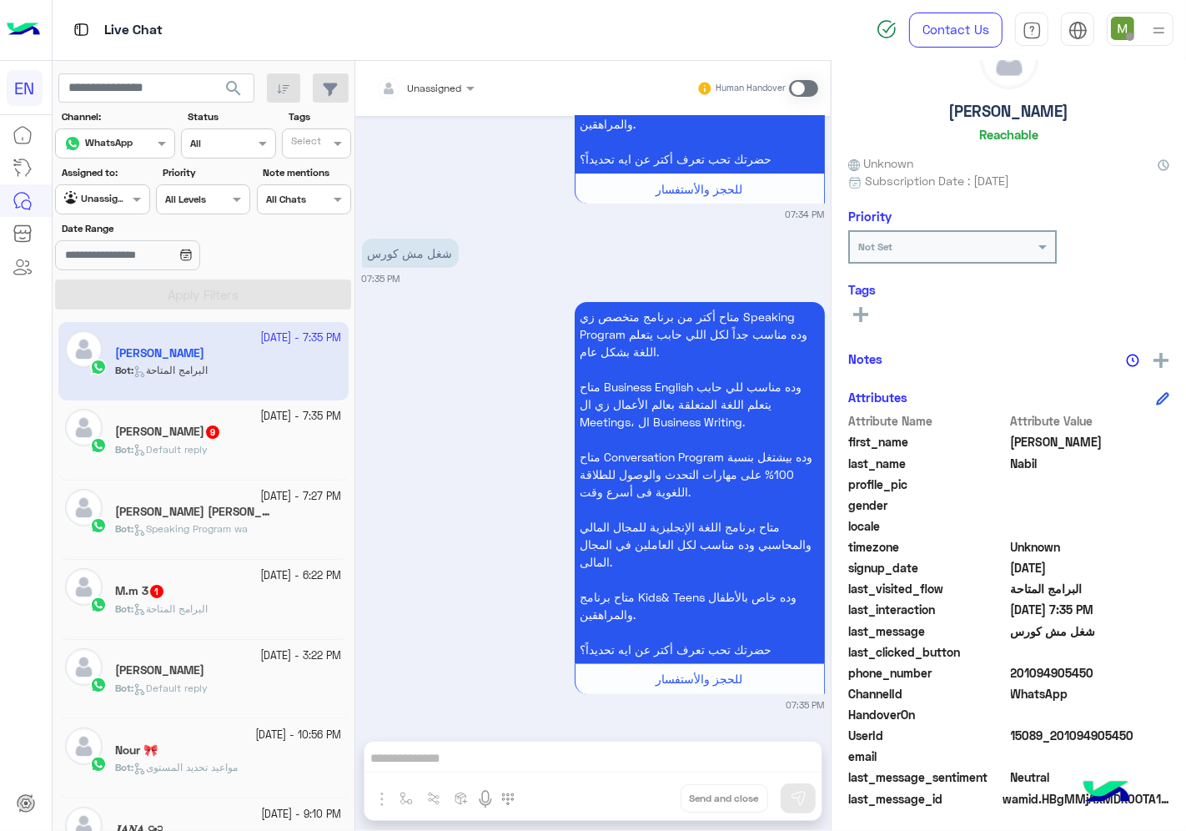
click at [438, 89] on div at bounding box center [425, 86] width 115 height 16
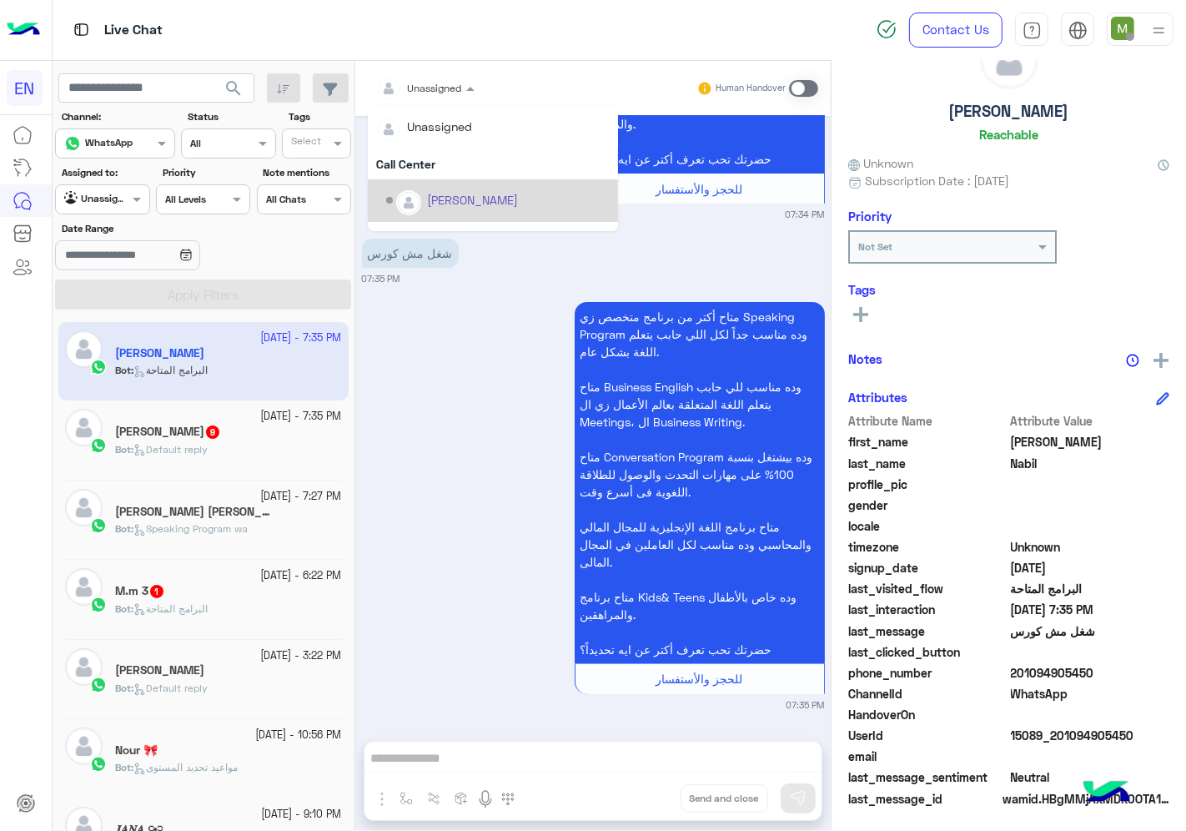
scroll to position [276, 0]
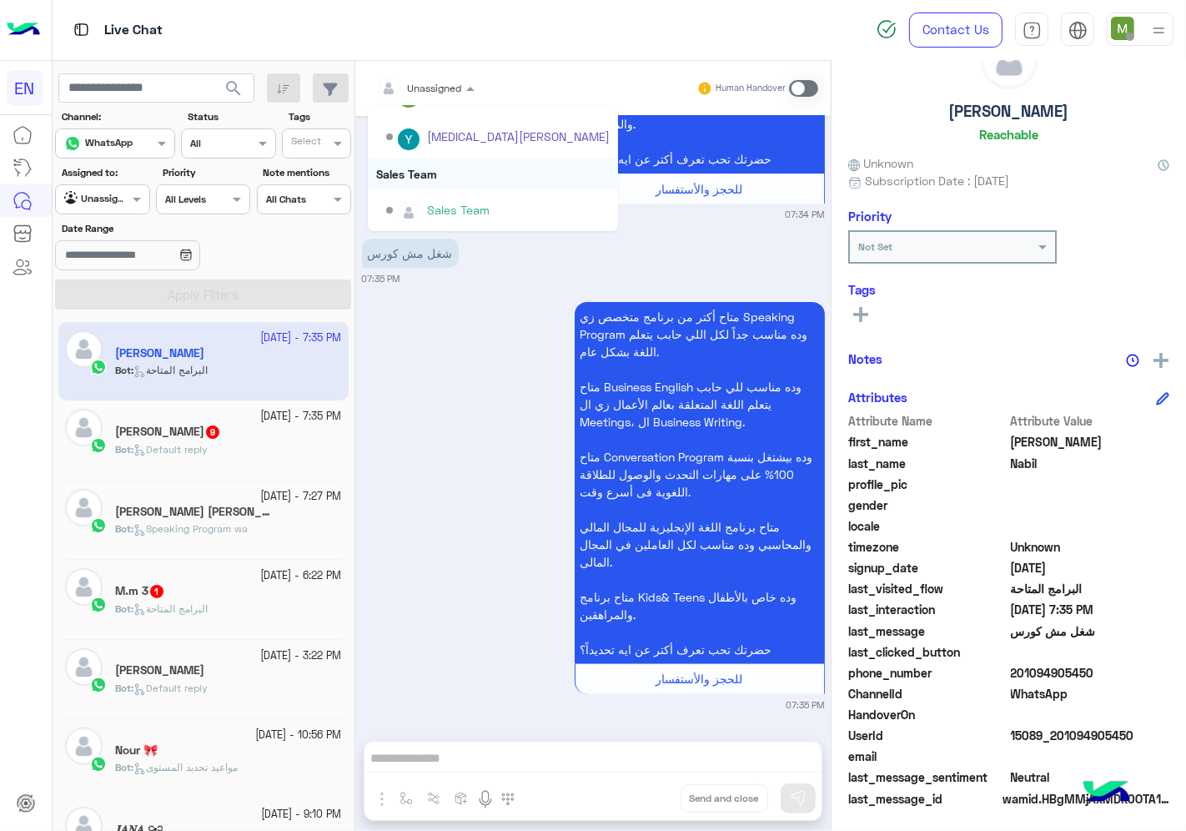
click at [425, 169] on div "Sales Team" at bounding box center [493, 173] width 250 height 31
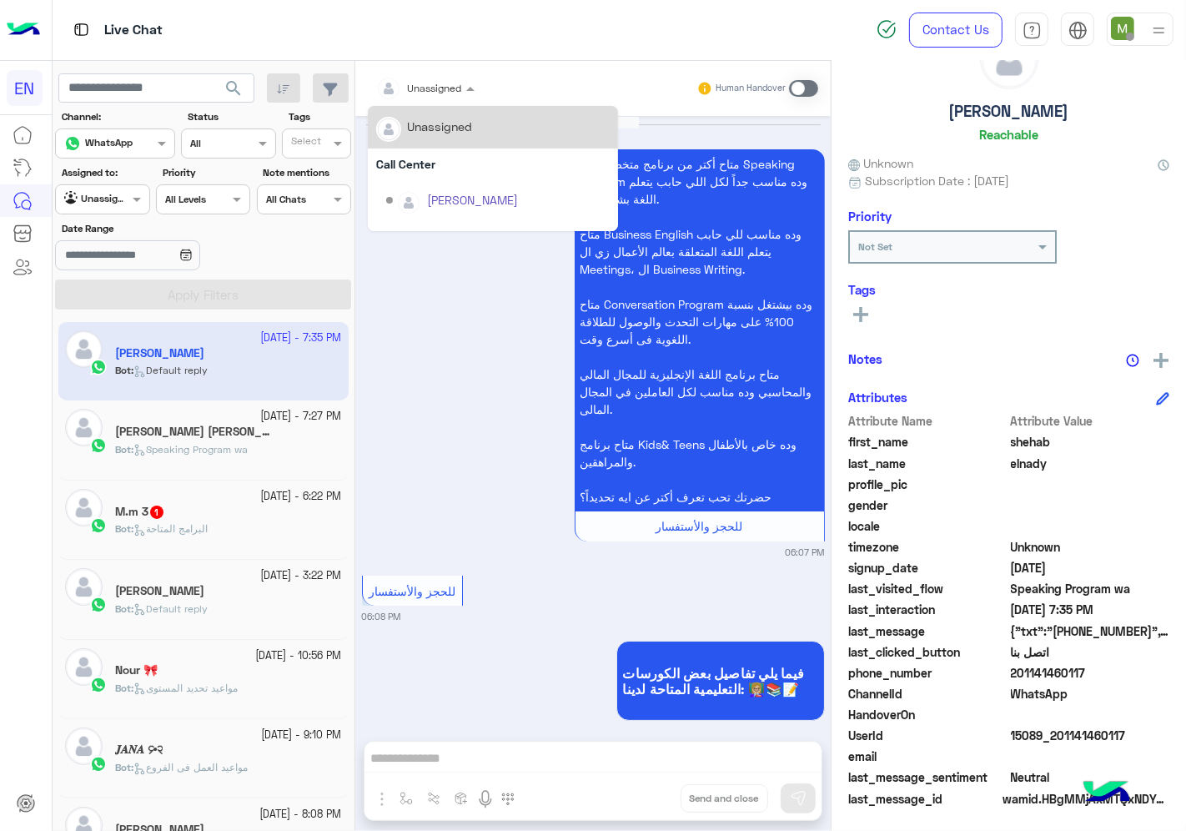
click at [432, 88] on input "text" at bounding box center [405, 85] width 58 height 15
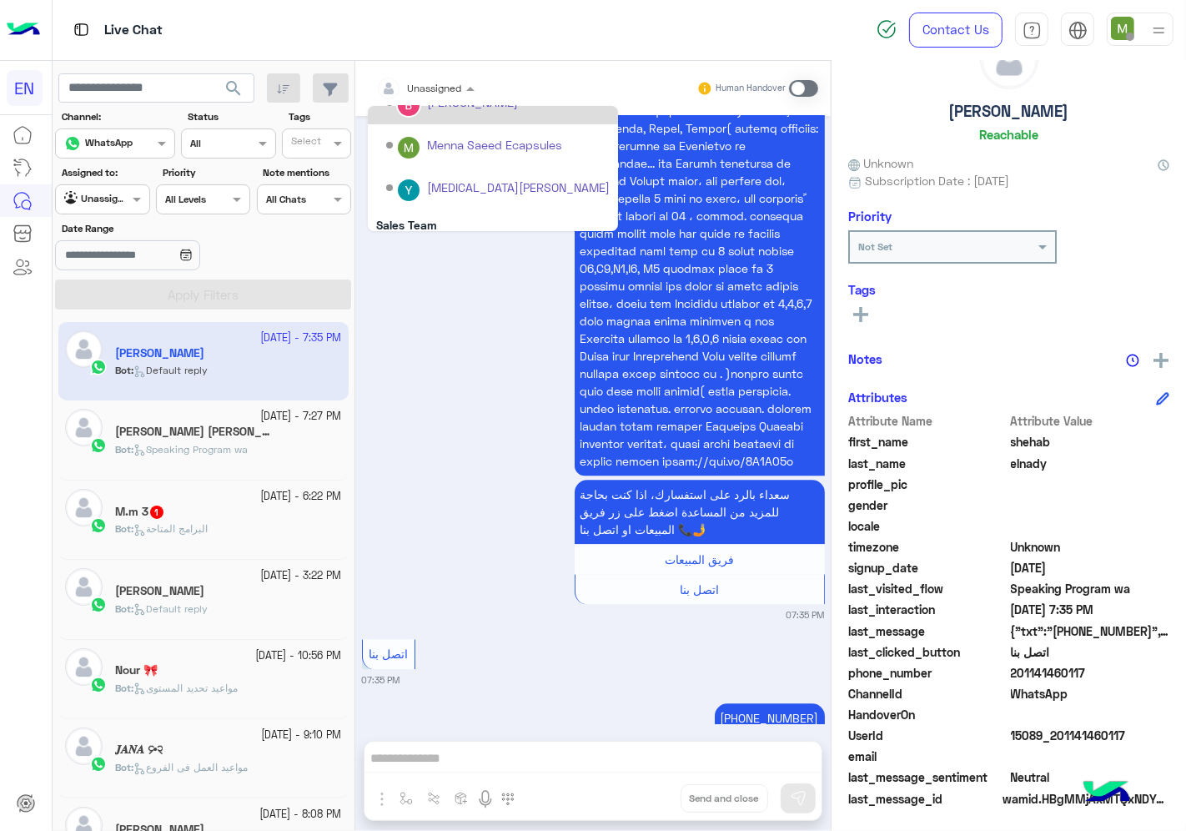
scroll to position [276, 0]
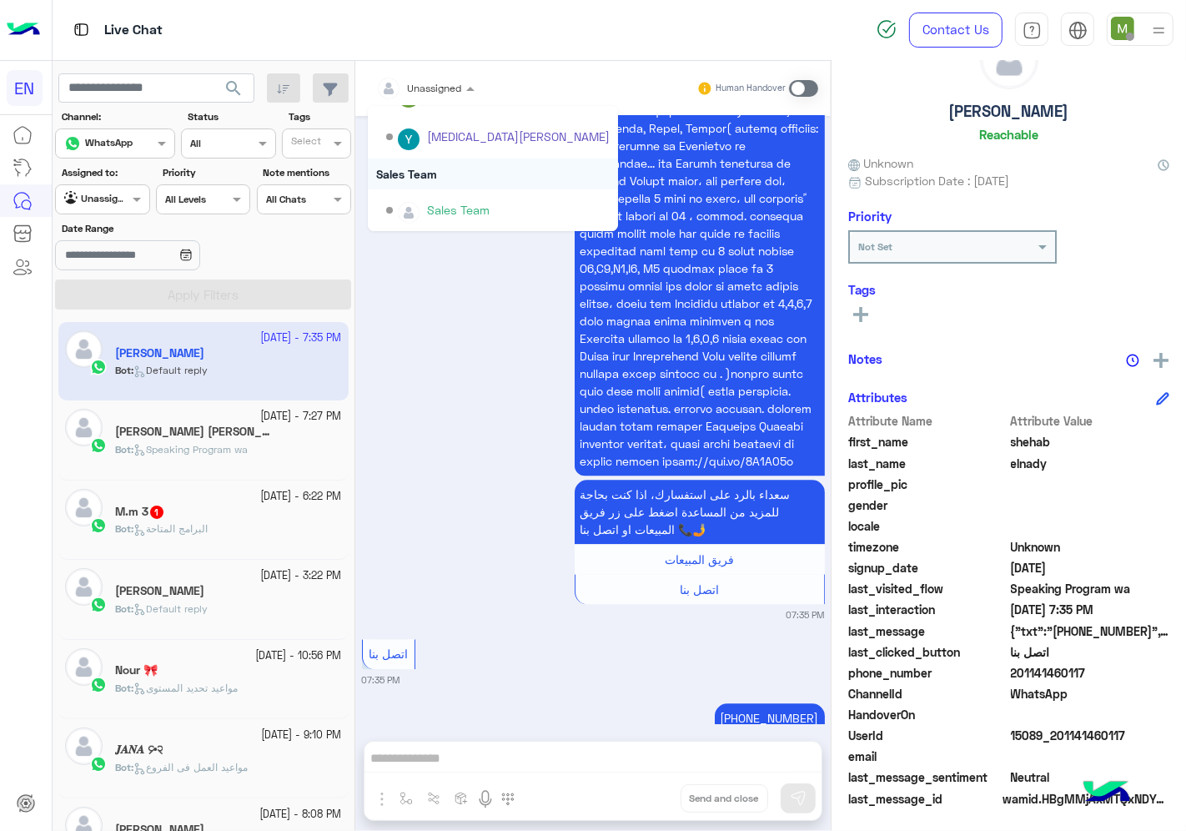
click at [423, 169] on div "Sales Team" at bounding box center [493, 173] width 250 height 31
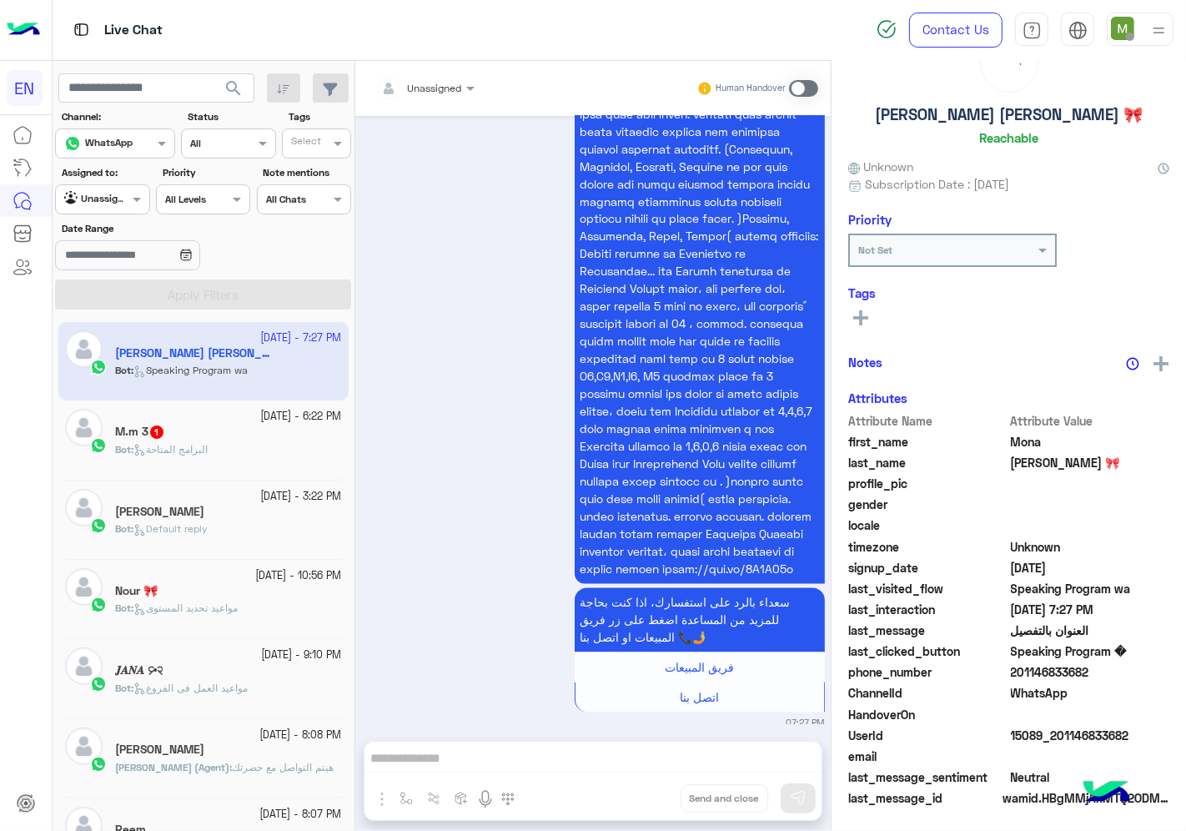
click at [440, 86] on div at bounding box center [425, 86] width 115 height 16
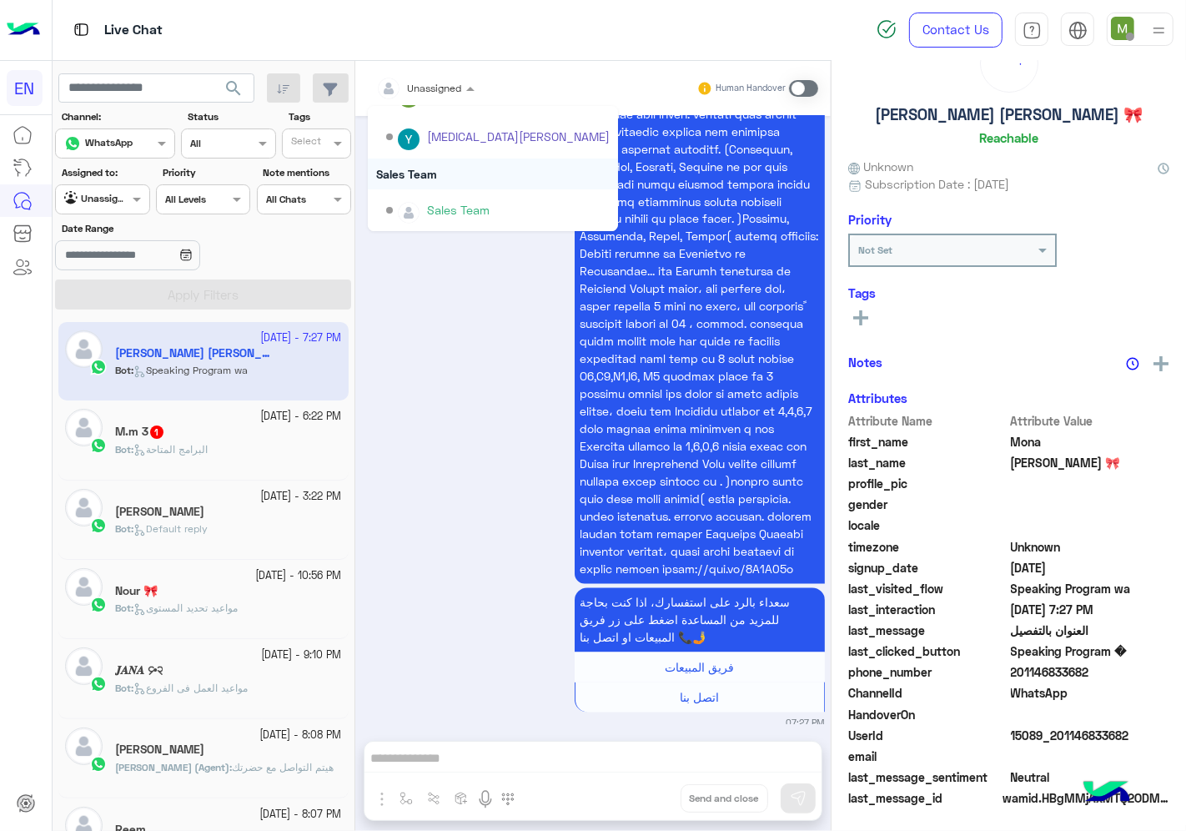
click at [421, 169] on div "Sales Team" at bounding box center [493, 173] width 250 height 31
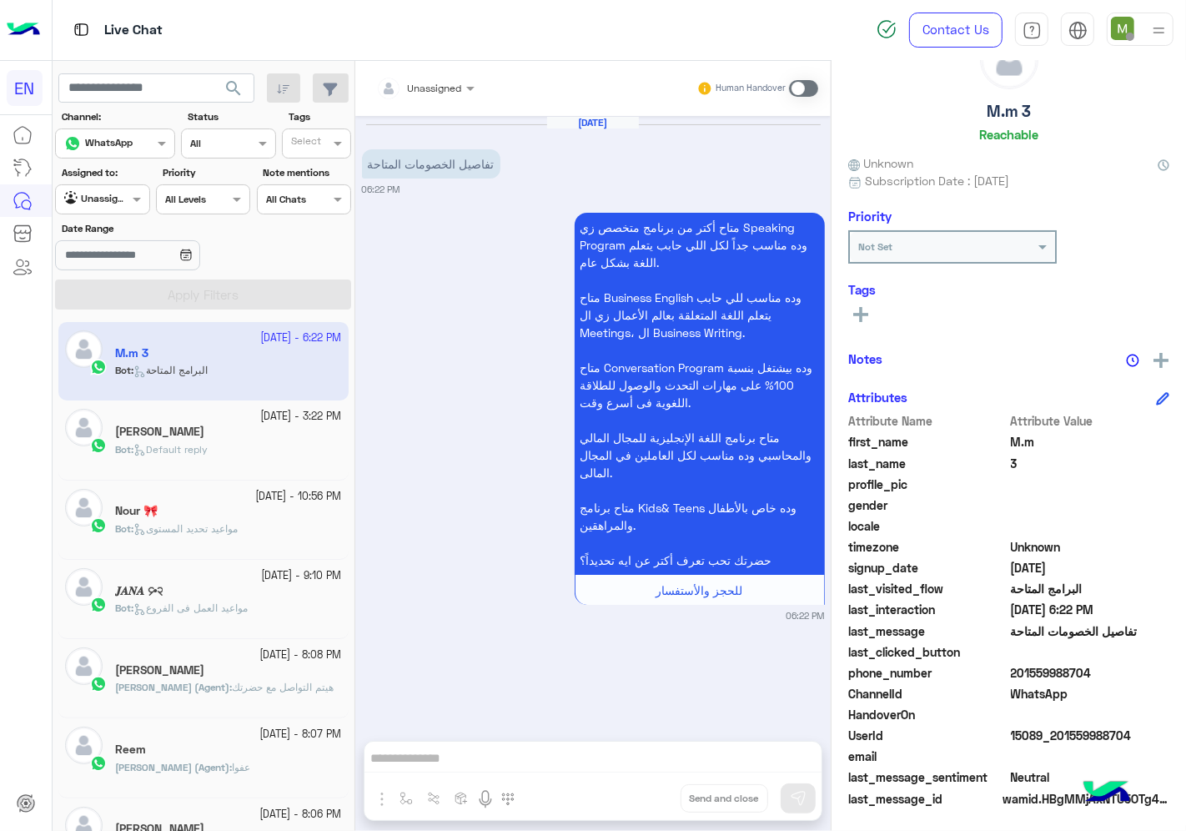
click at [434, 88] on input "text" at bounding box center [405, 85] width 58 height 15
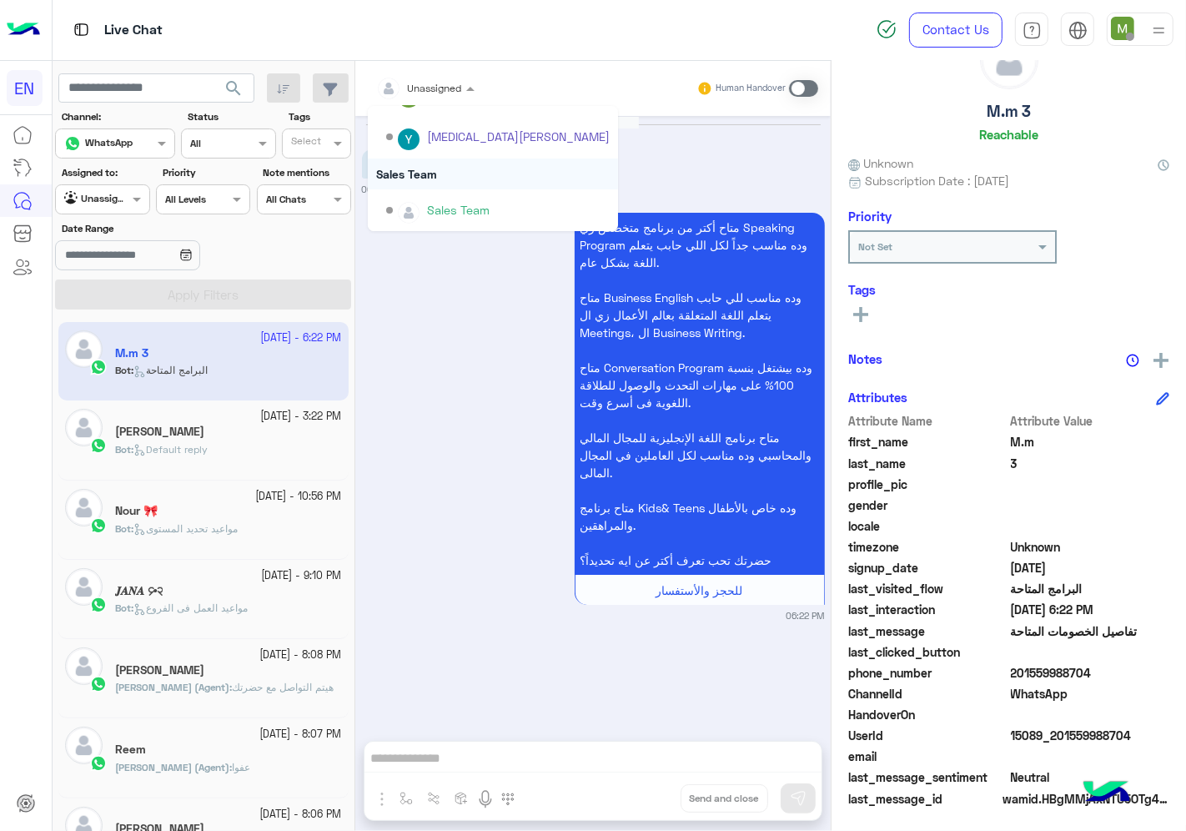
click at [410, 169] on div "Sales Team" at bounding box center [493, 173] width 250 height 31
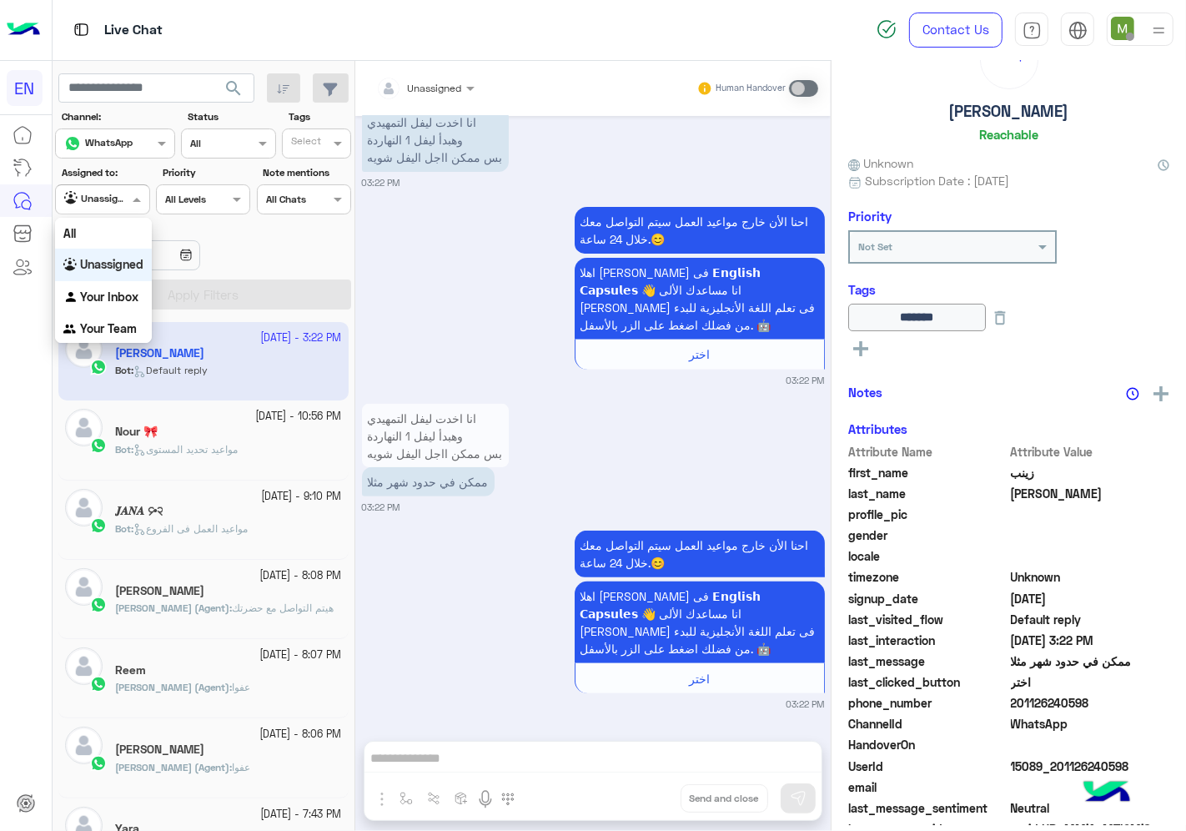
click at [118, 202] on div at bounding box center [102, 197] width 93 height 16
drag, startPoint x: 126, startPoint y: 325, endPoint x: 171, endPoint y: 294, distance: 54.6
click at [127, 325] on b "Your Team" at bounding box center [108, 328] width 57 height 14
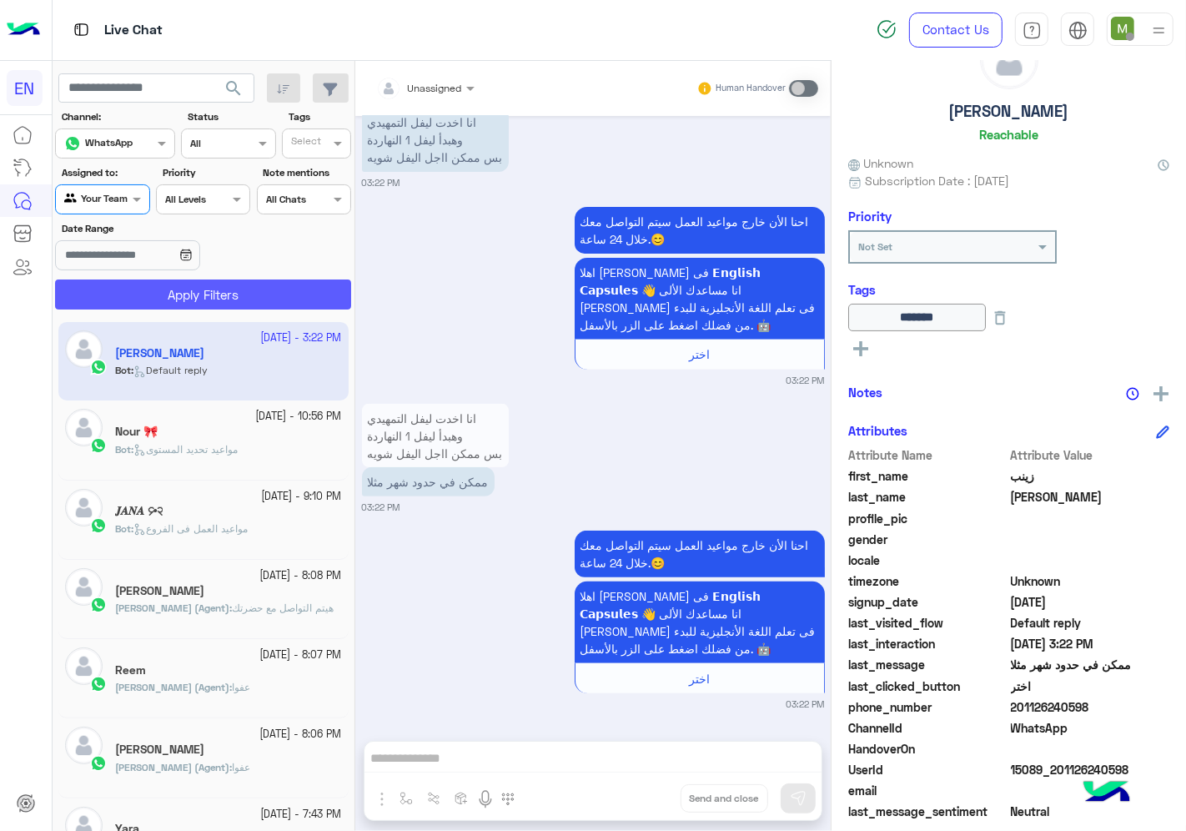
click at [179, 290] on button "Apply Filters" at bounding box center [203, 294] width 296 height 30
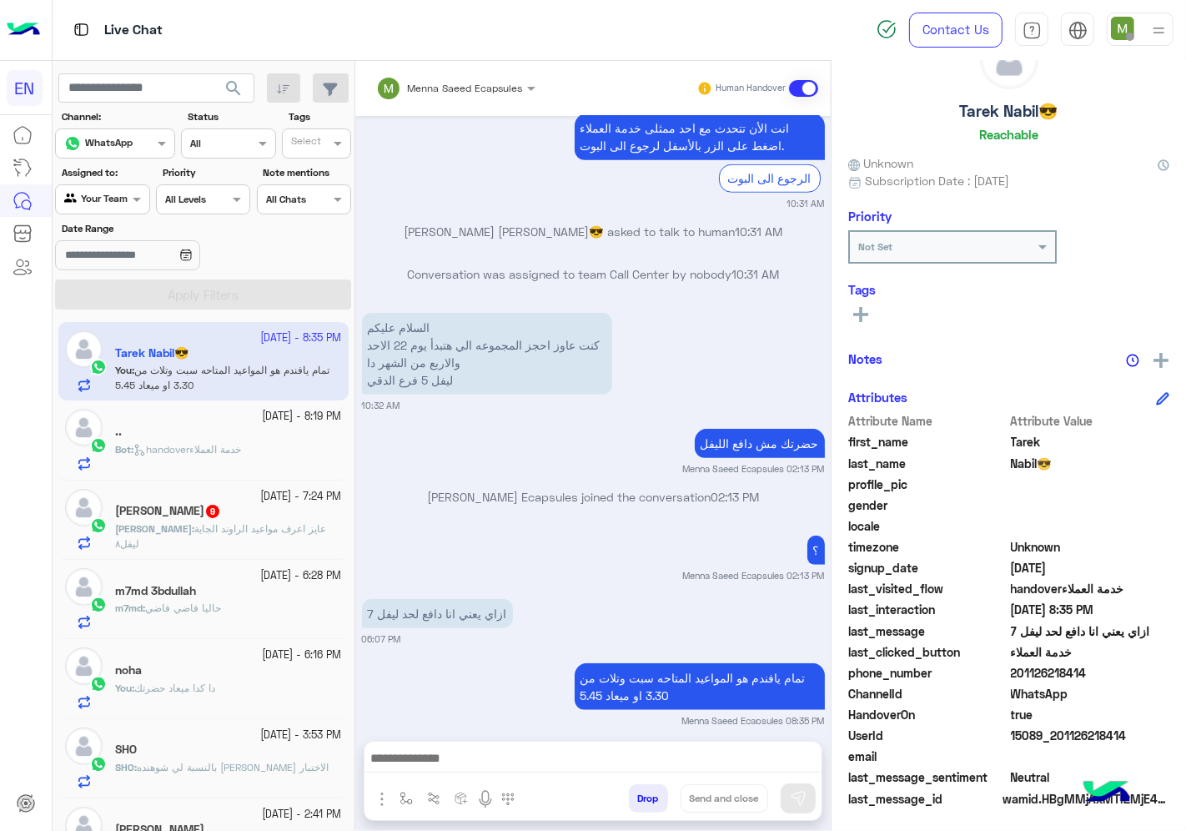
click at [211, 638] on div "[DATE] - 6:28 PM m7md 3bdullah m7md : حاليا فاضي فاضي" at bounding box center [203, 599] width 290 height 79
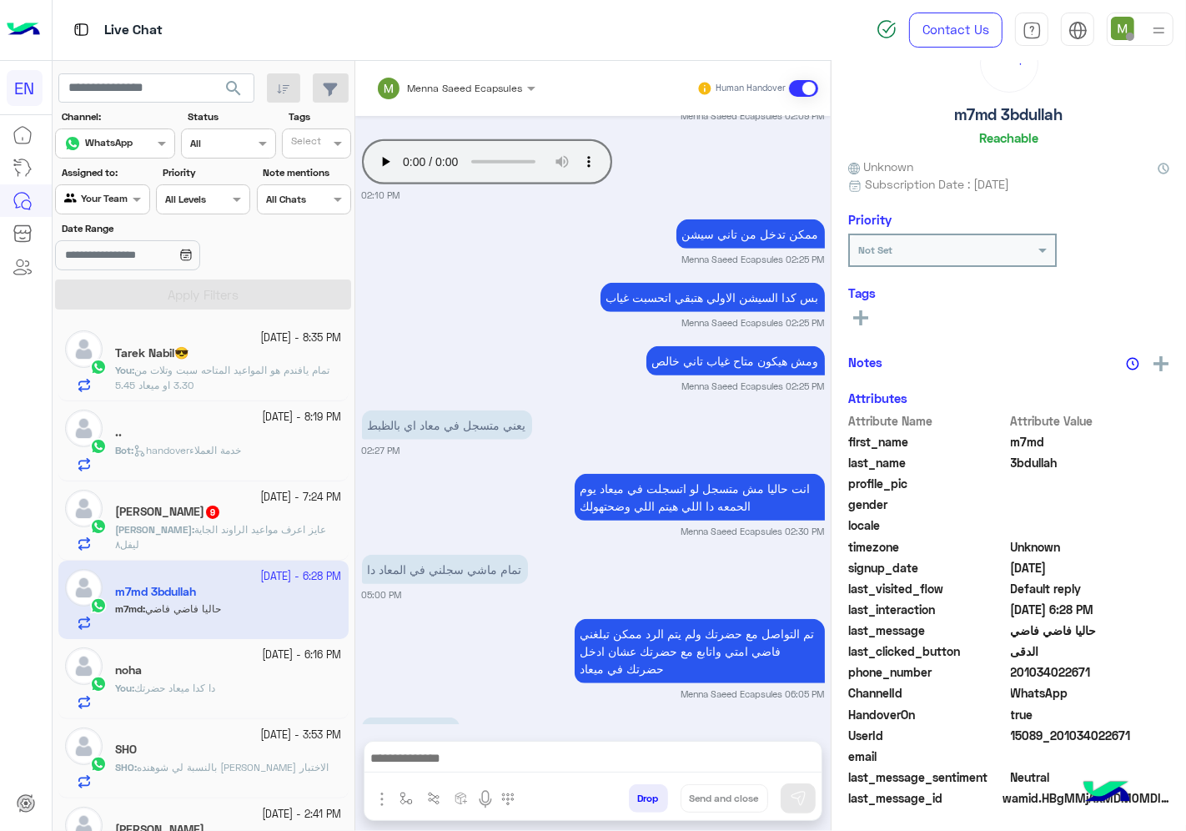
click at [250, 616] on app-inbox-user "[DATE] - 6:28 PM m7md 3bdullah m7md : حاليا فاضي فاضي" at bounding box center [203, 600] width 290 height 78
click at [616, 743] on div at bounding box center [593, 763] width 457 height 42
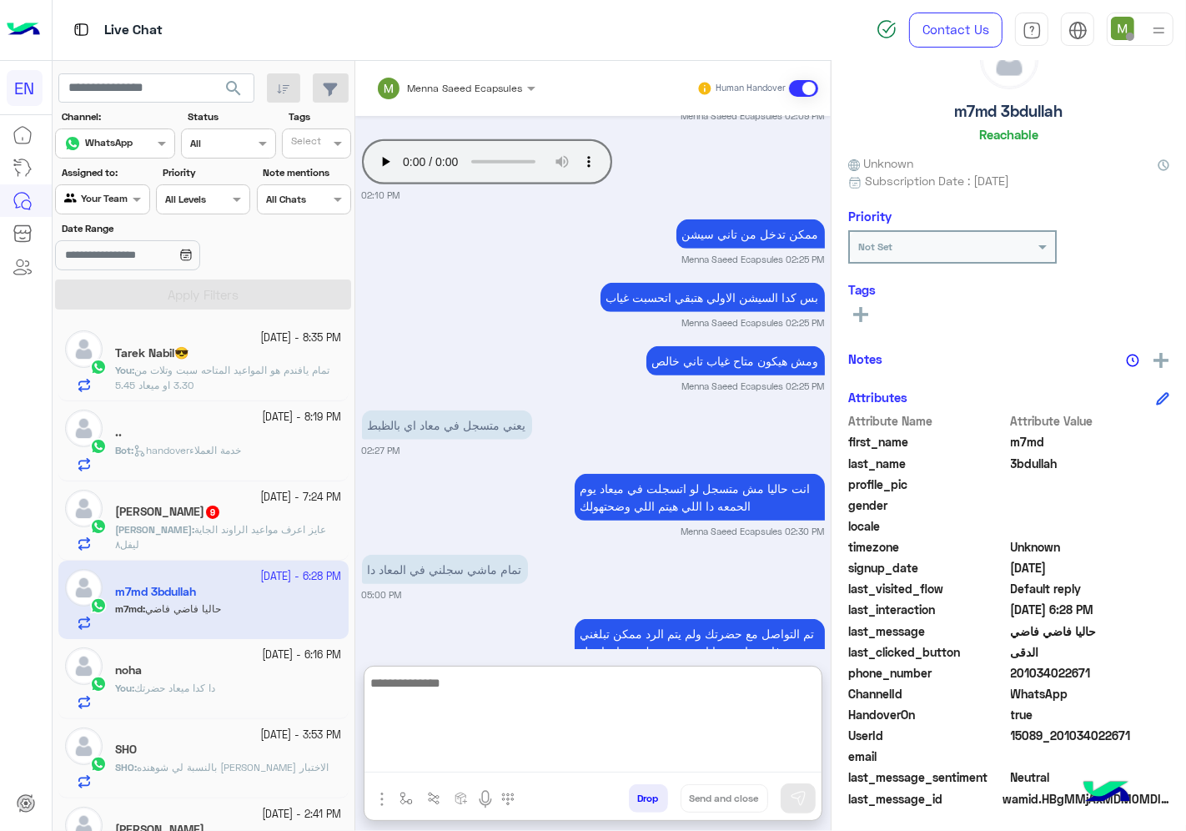
click at [607, 752] on textarea at bounding box center [593, 722] width 457 height 100
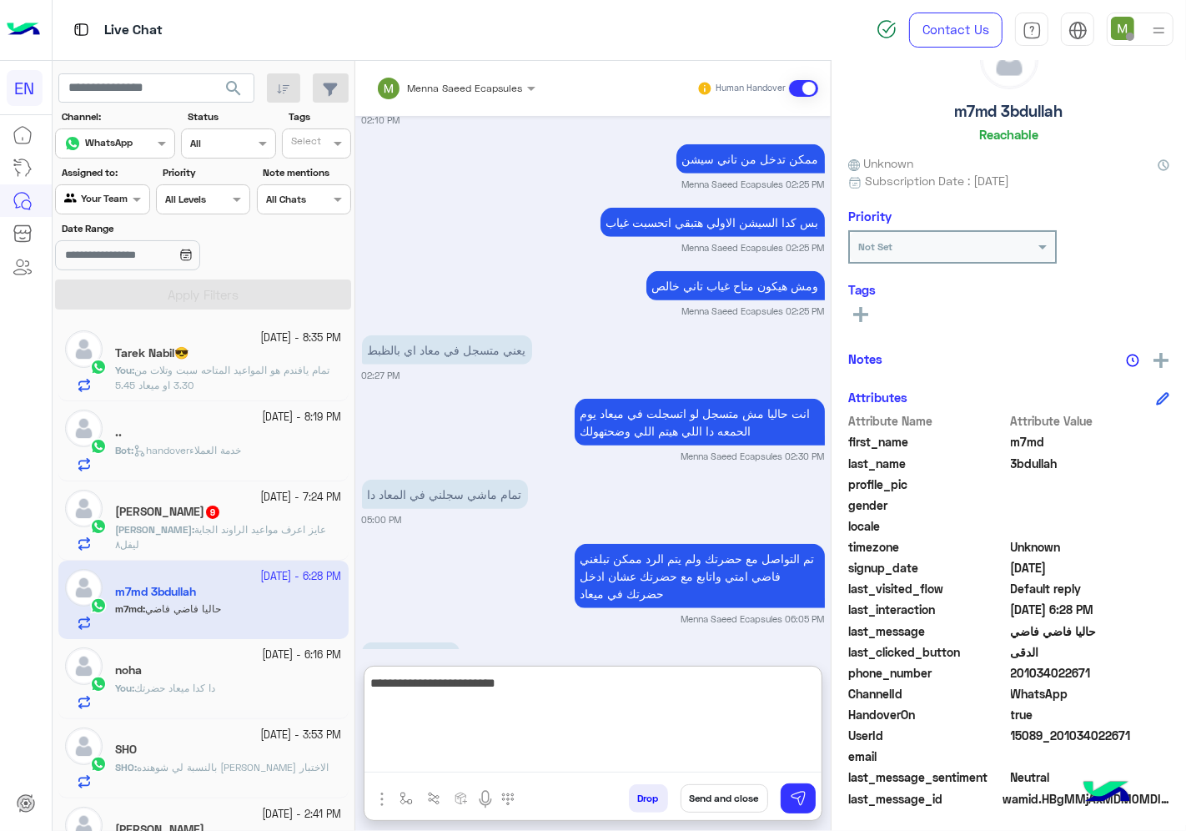
type textarea "**********"
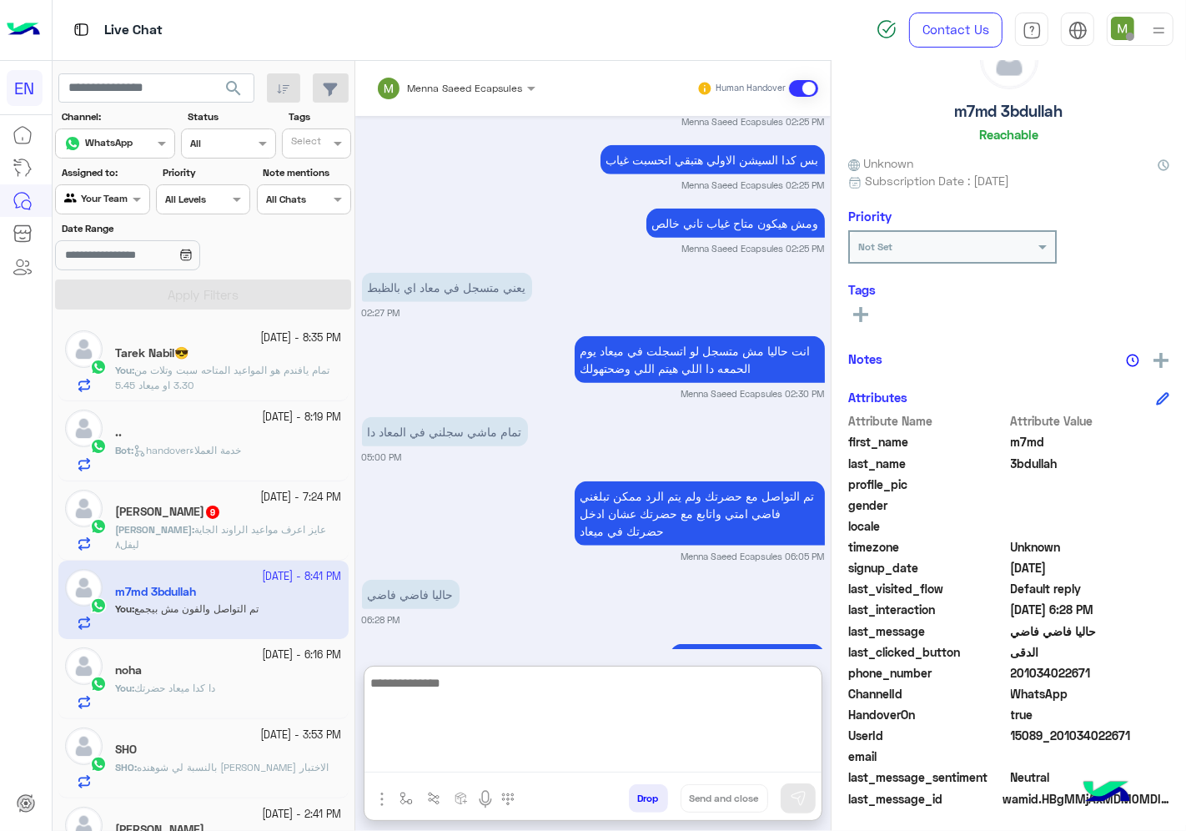
scroll to position [1210, 0]
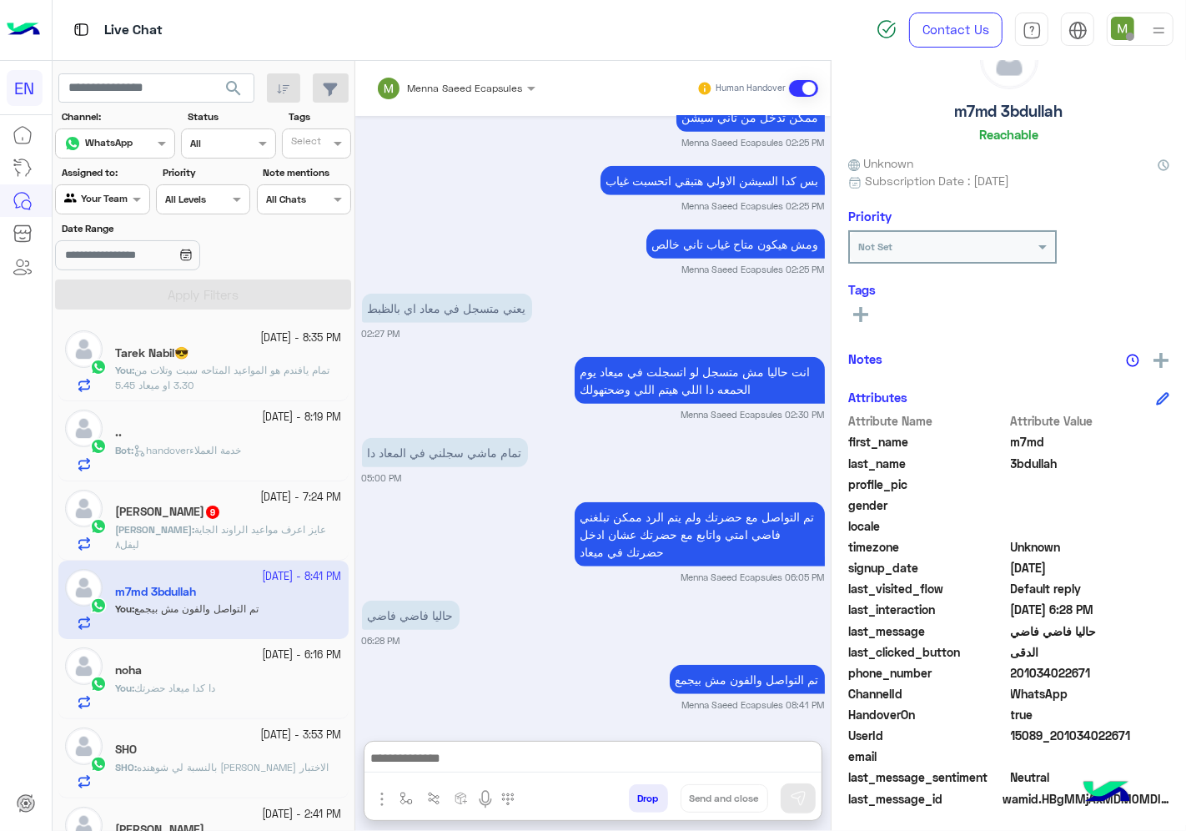
click at [180, 448] on span "handoverخدمة العملاء" at bounding box center [187, 450] width 108 height 13
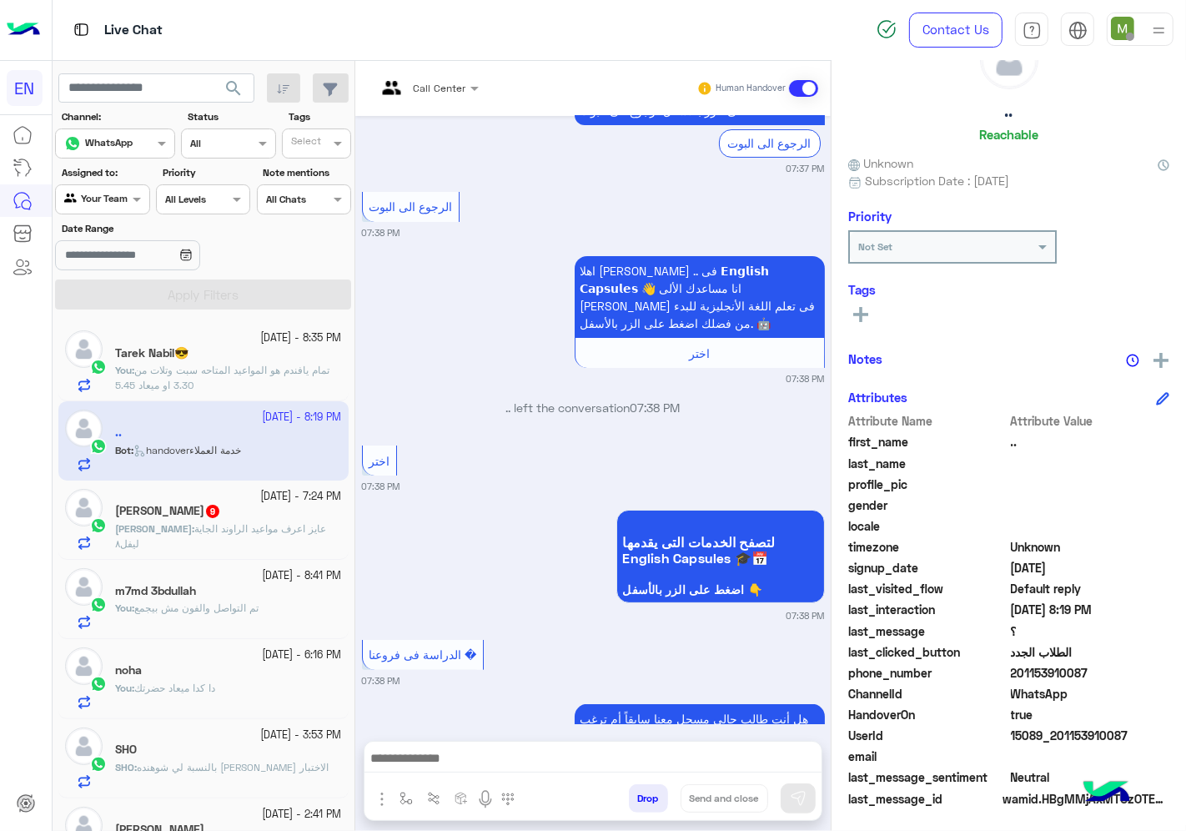
scroll to position [689, 0]
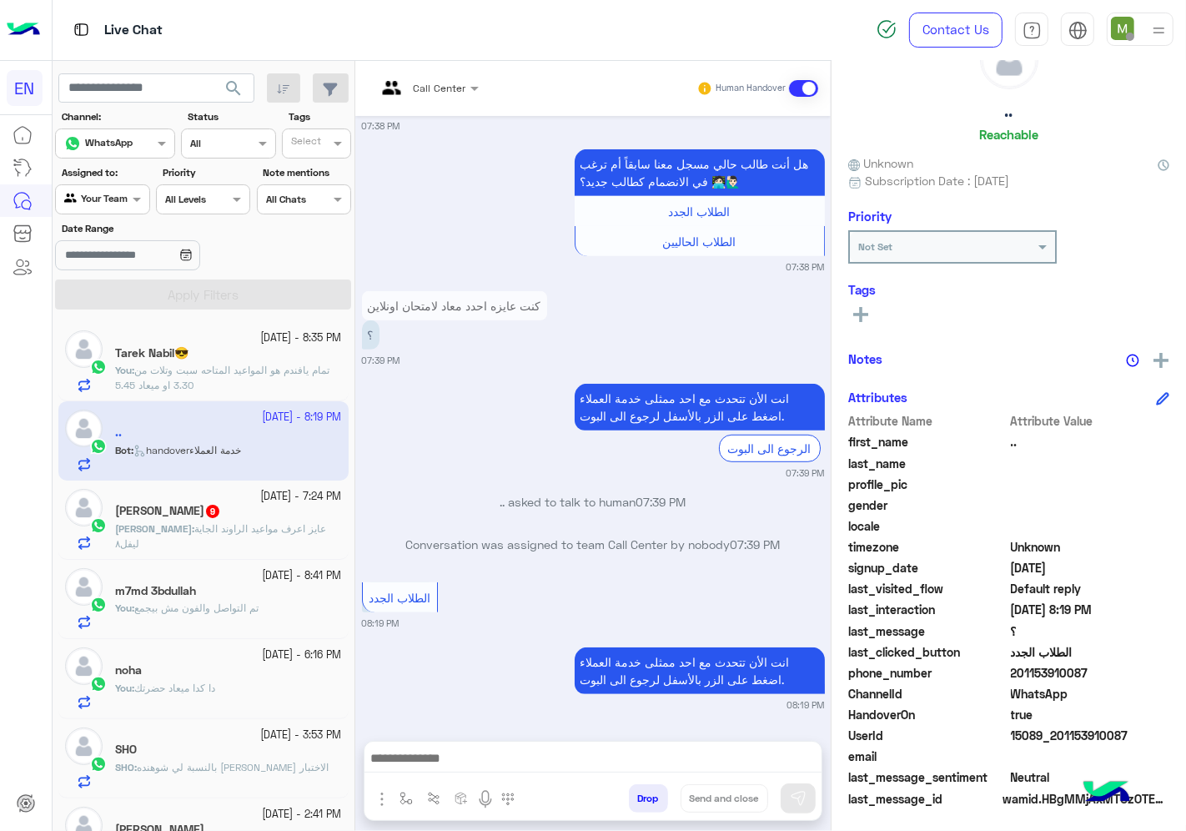
drag, startPoint x: 1089, startPoint y: 666, endPoint x: 1010, endPoint y: 673, distance: 78.8
click at [1011, 673] on span "201153910087" at bounding box center [1090, 673] width 159 height 18
copy span "201153910087"
click at [787, 476] on small "07:39 PM" at bounding box center [806, 472] width 38 height 13
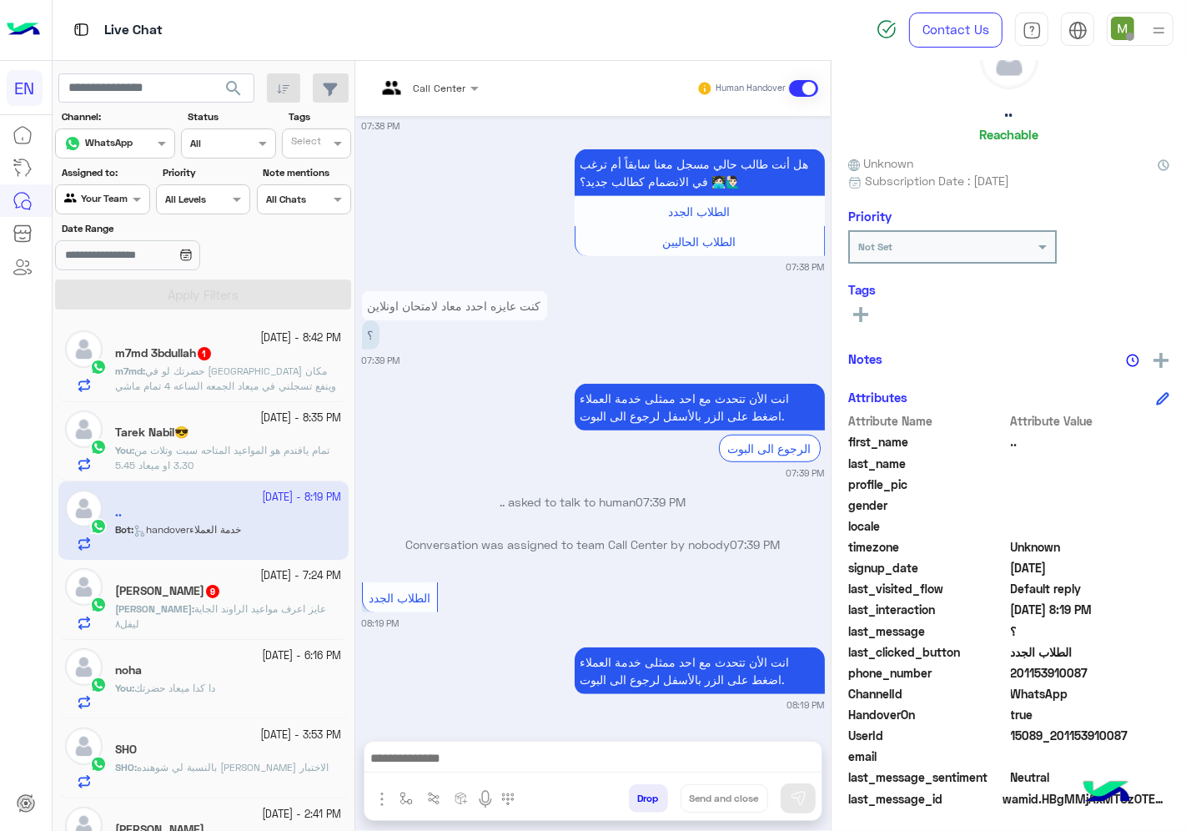
click at [863, 313] on rect at bounding box center [860, 314] width 15 height 3
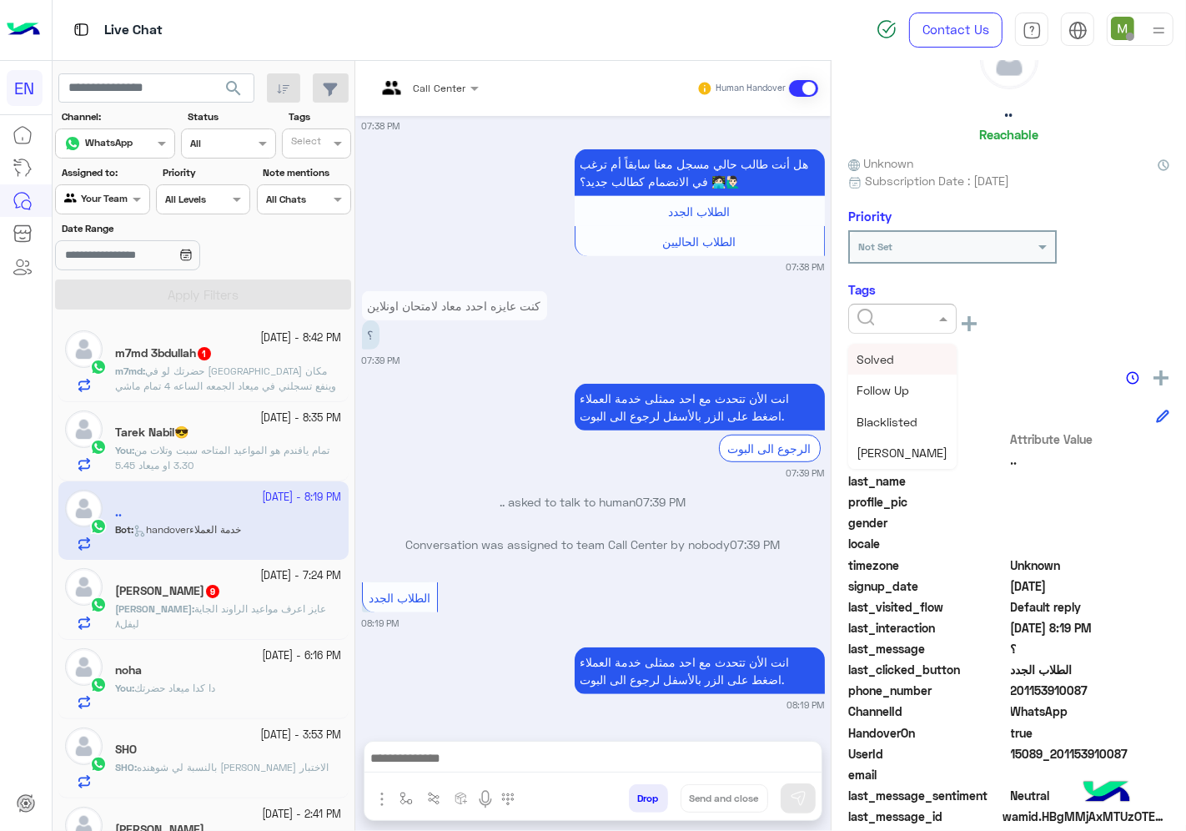
click at [890, 322] on div at bounding box center [902, 319] width 108 height 30
click at [887, 368] on div "Solved" at bounding box center [902, 359] width 108 height 31
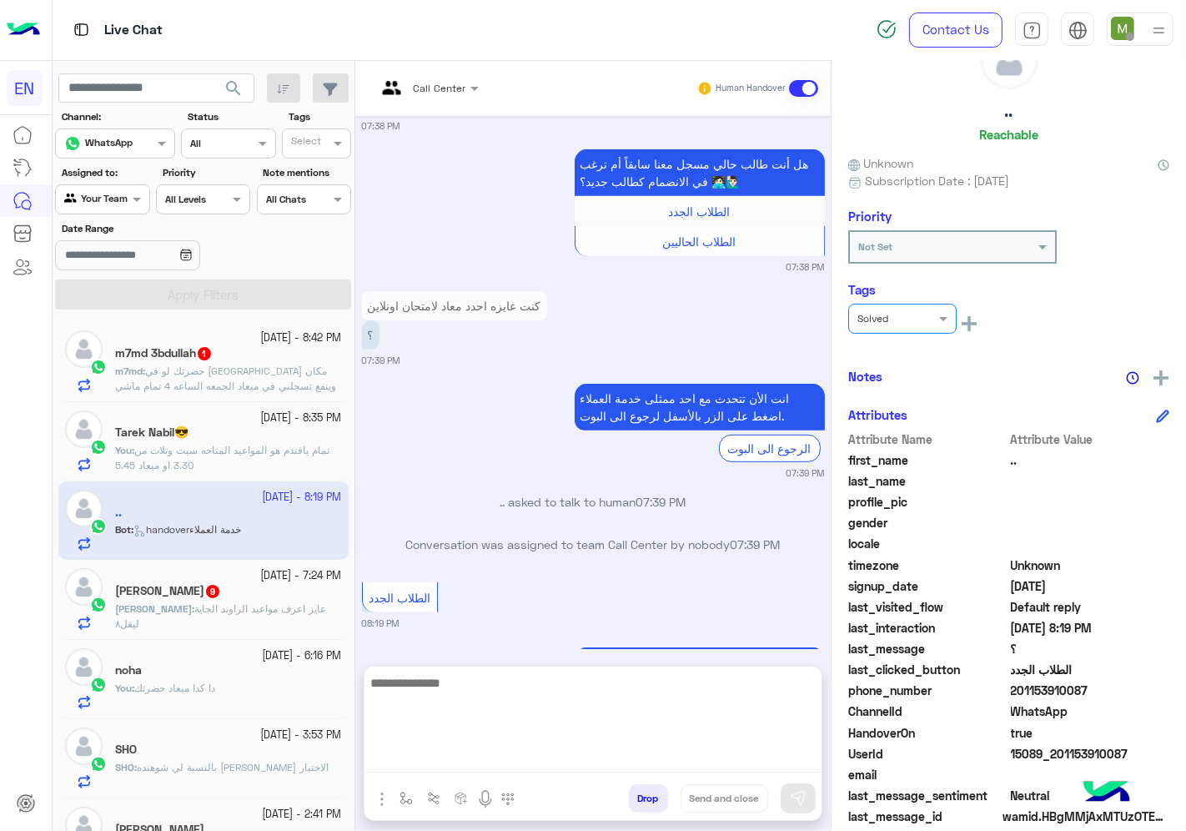
click at [672, 762] on textarea at bounding box center [593, 722] width 457 height 100
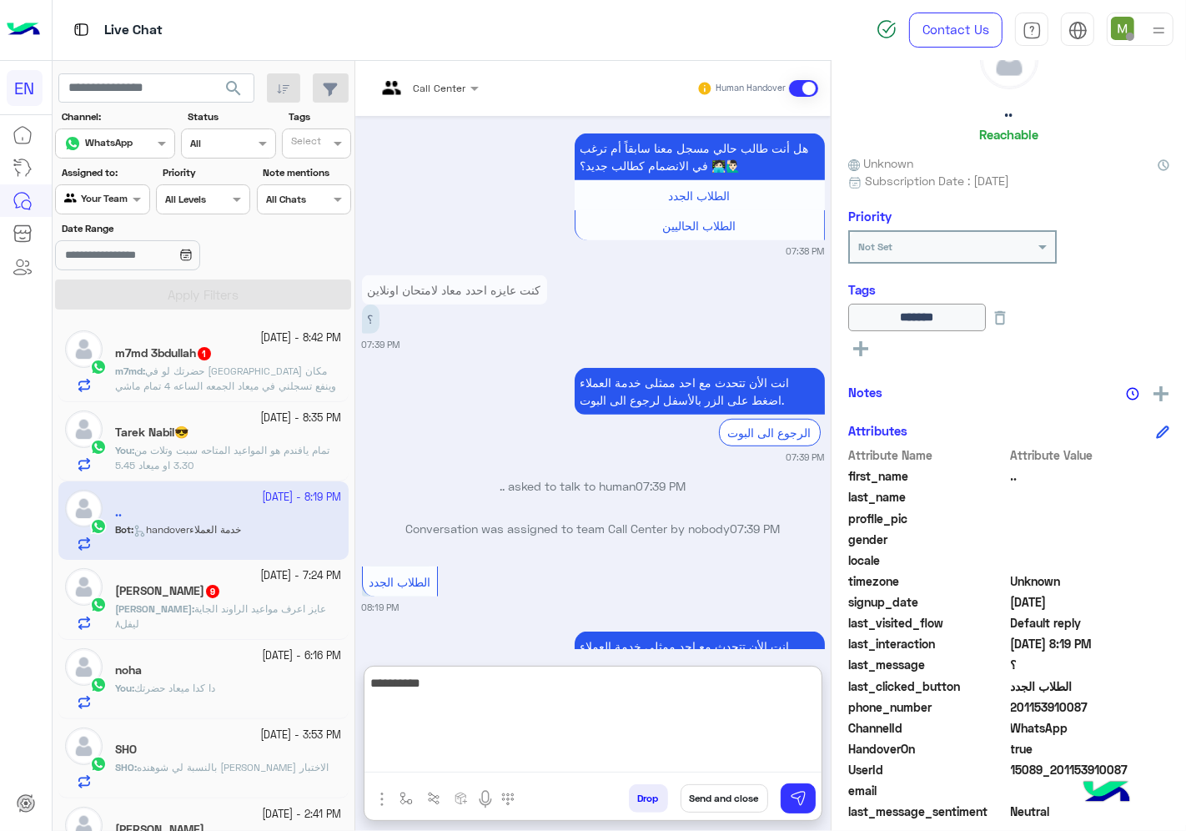
type textarea "**********"
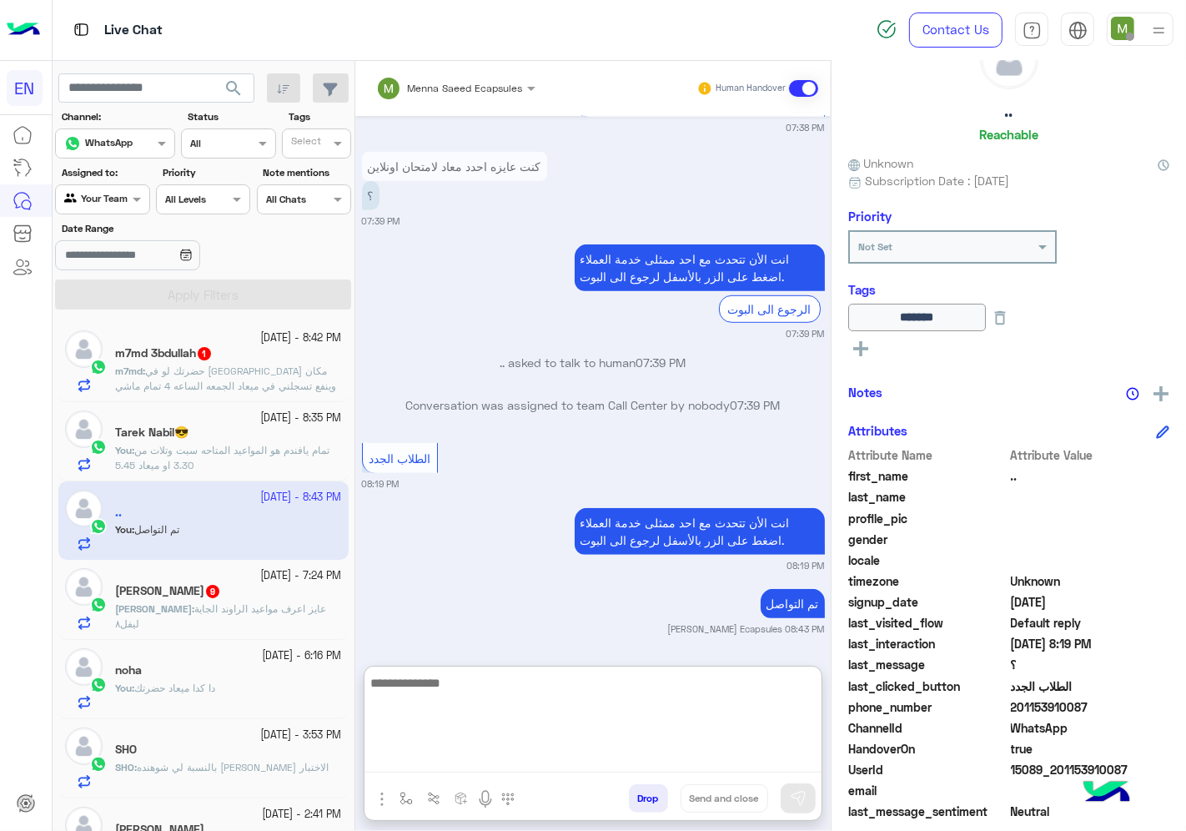
scroll to position [871, 0]
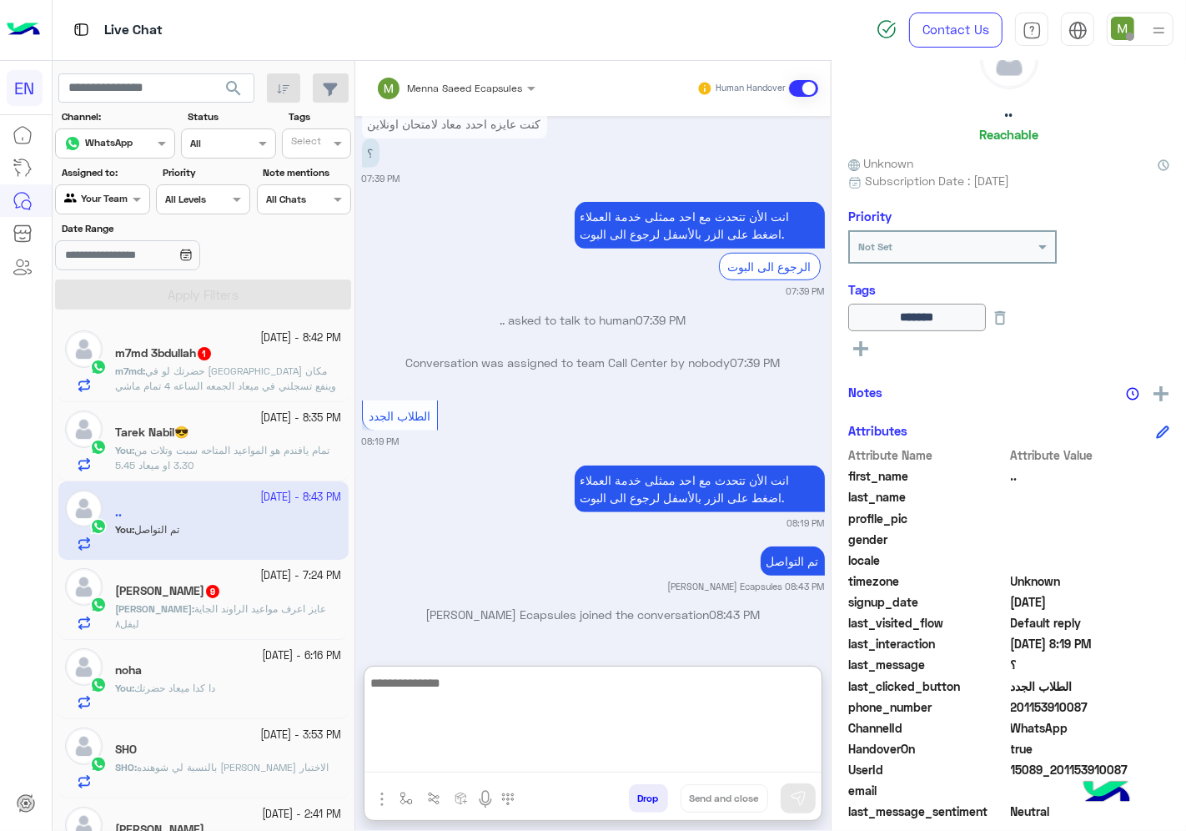
paste textarea "**********"
type textarea "**********"
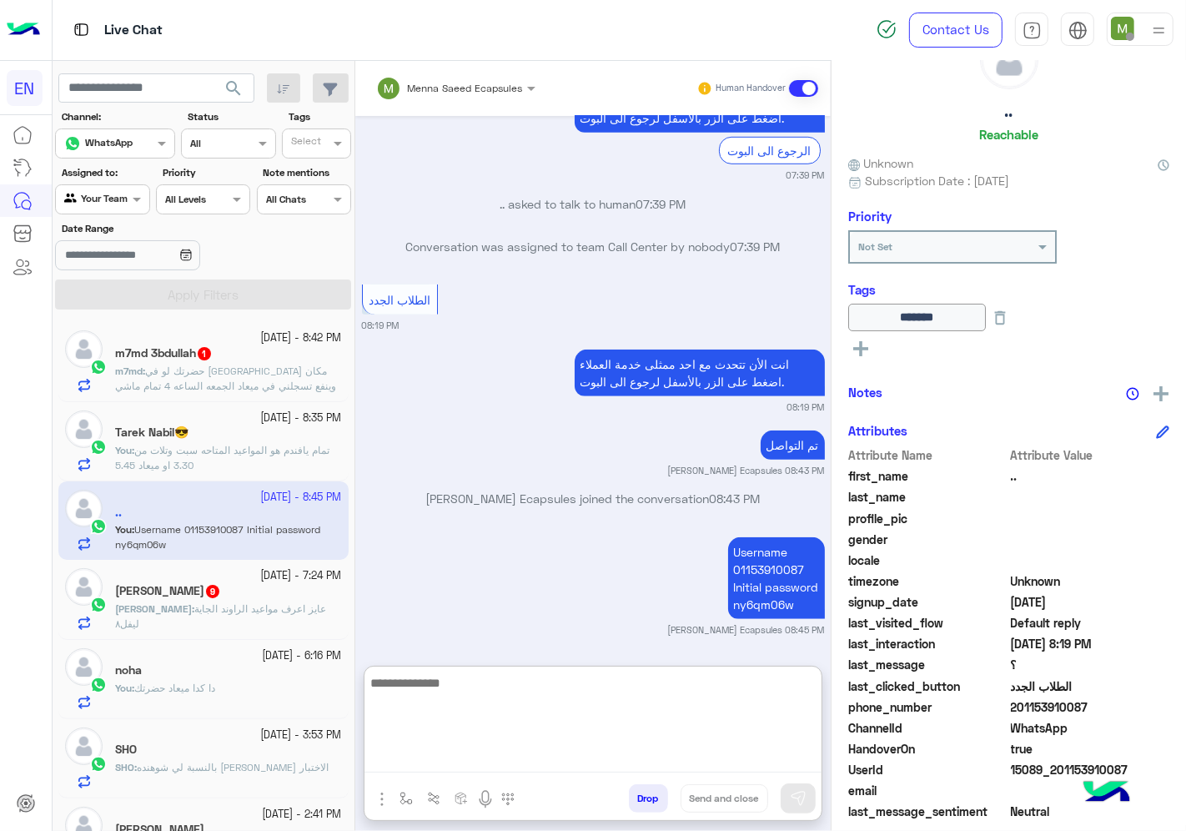
scroll to position [988, 0]
paste textarea "**********"
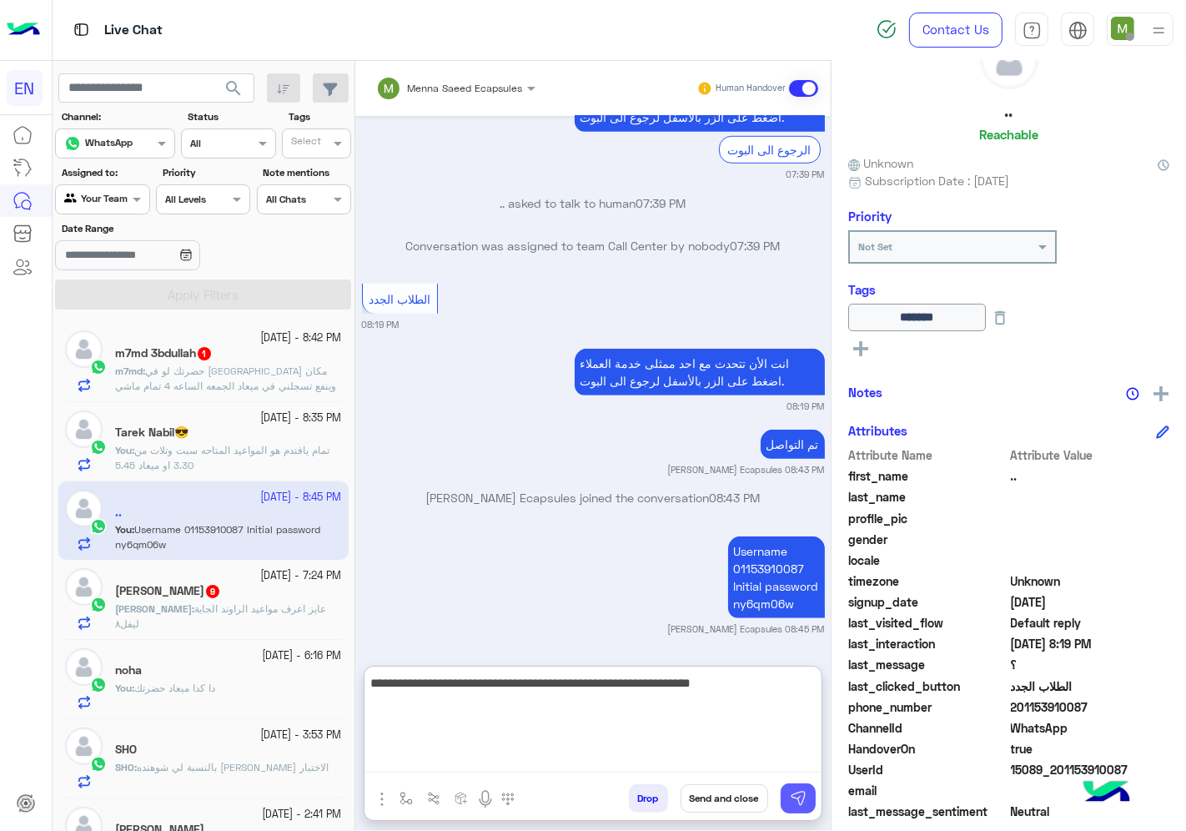
type textarea "**********"
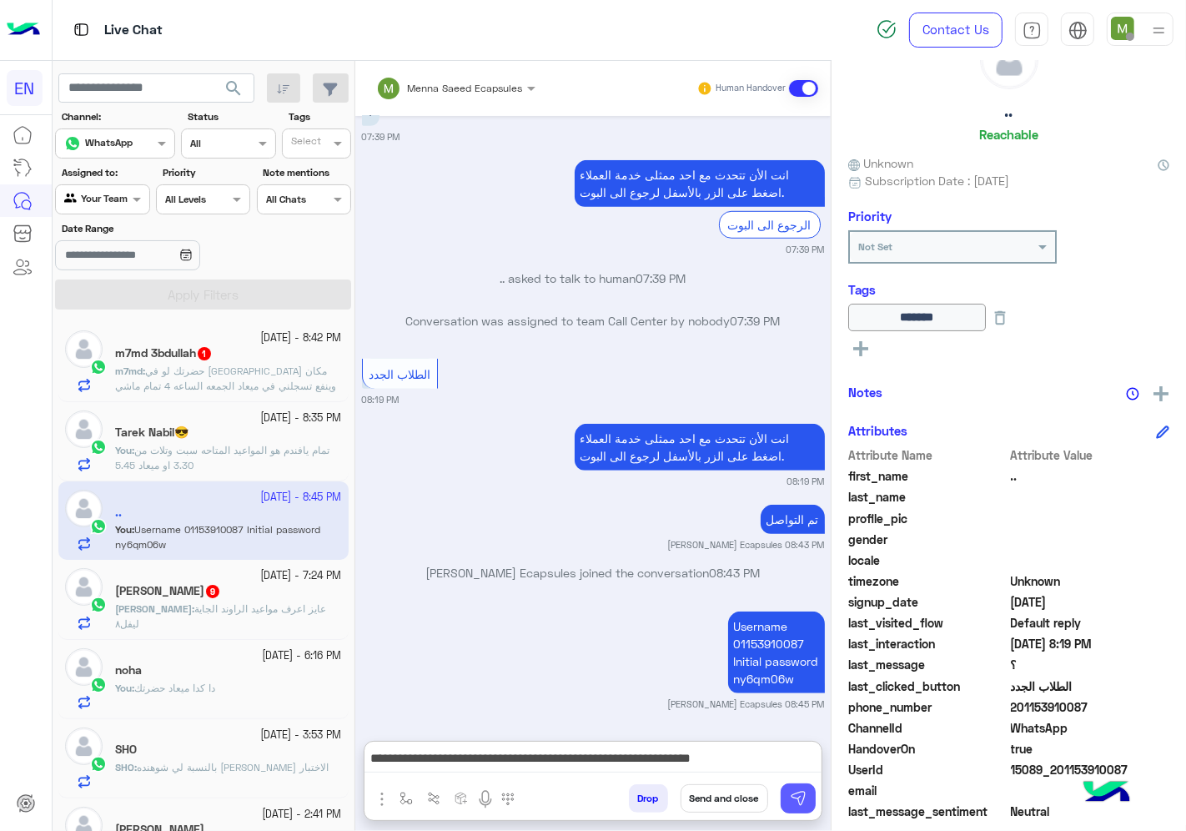
click at [792, 796] on img at bounding box center [798, 798] width 17 height 17
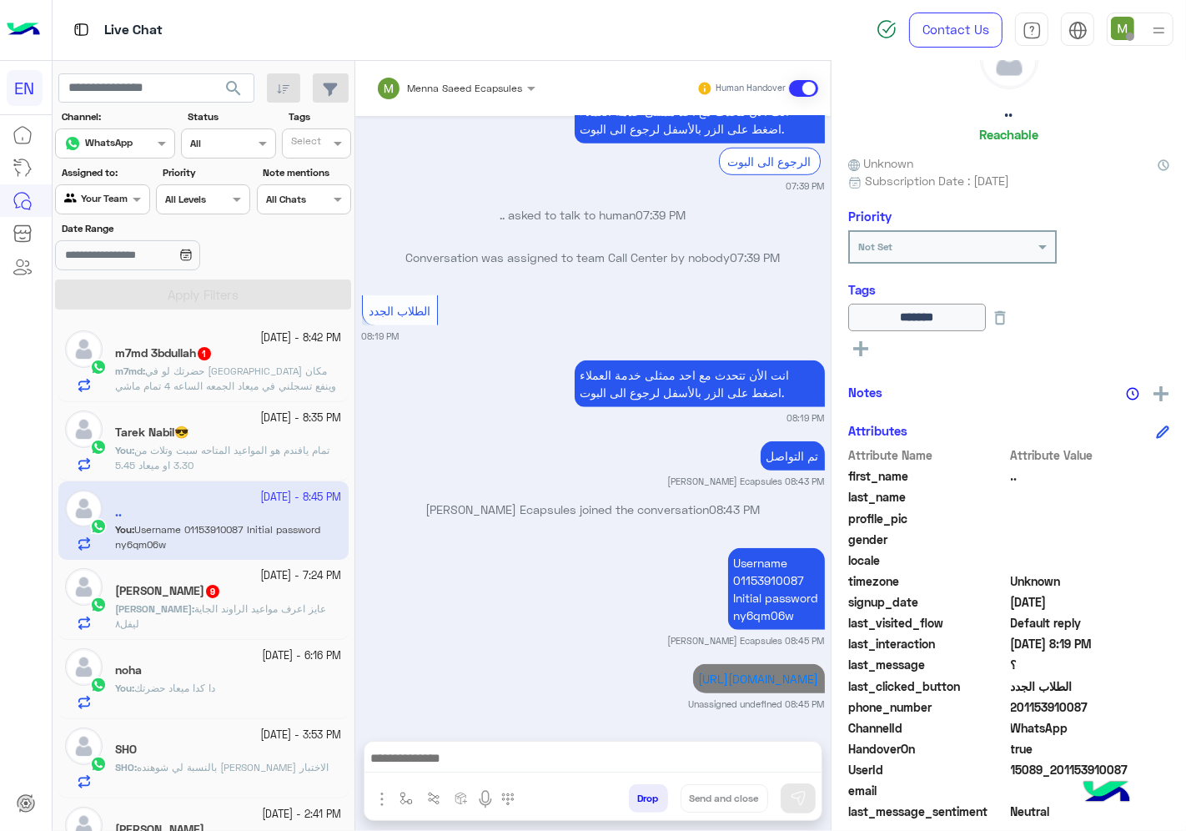
scroll to position [994, 0]
click at [221, 615] on span "عايز اعرف مواعيد الراوند الجاية ليفل٨" at bounding box center [220, 616] width 211 height 28
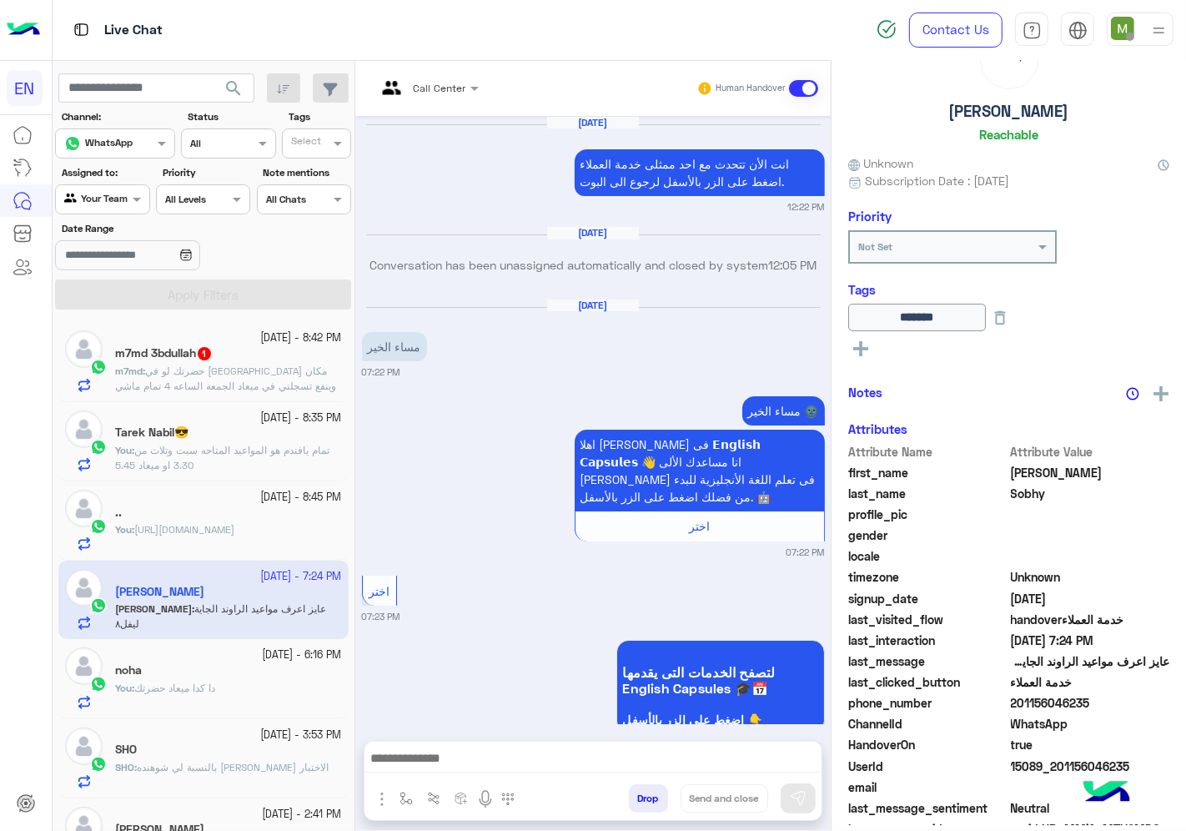
scroll to position [1221, 0]
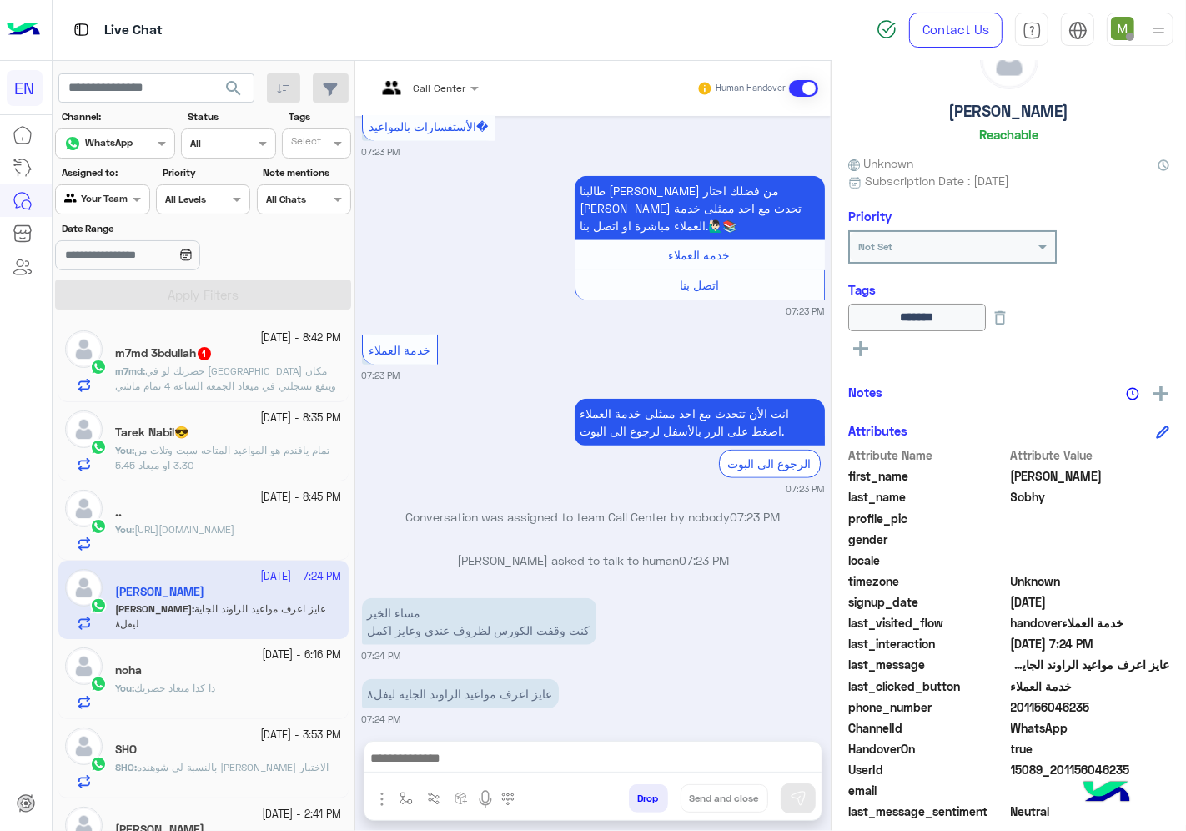
drag, startPoint x: 1099, startPoint y: 701, endPoint x: 1014, endPoint y: 703, distance: 84.3
click at [1014, 703] on span "201156046235" at bounding box center [1090, 707] width 159 height 18
copy span "01156046235"
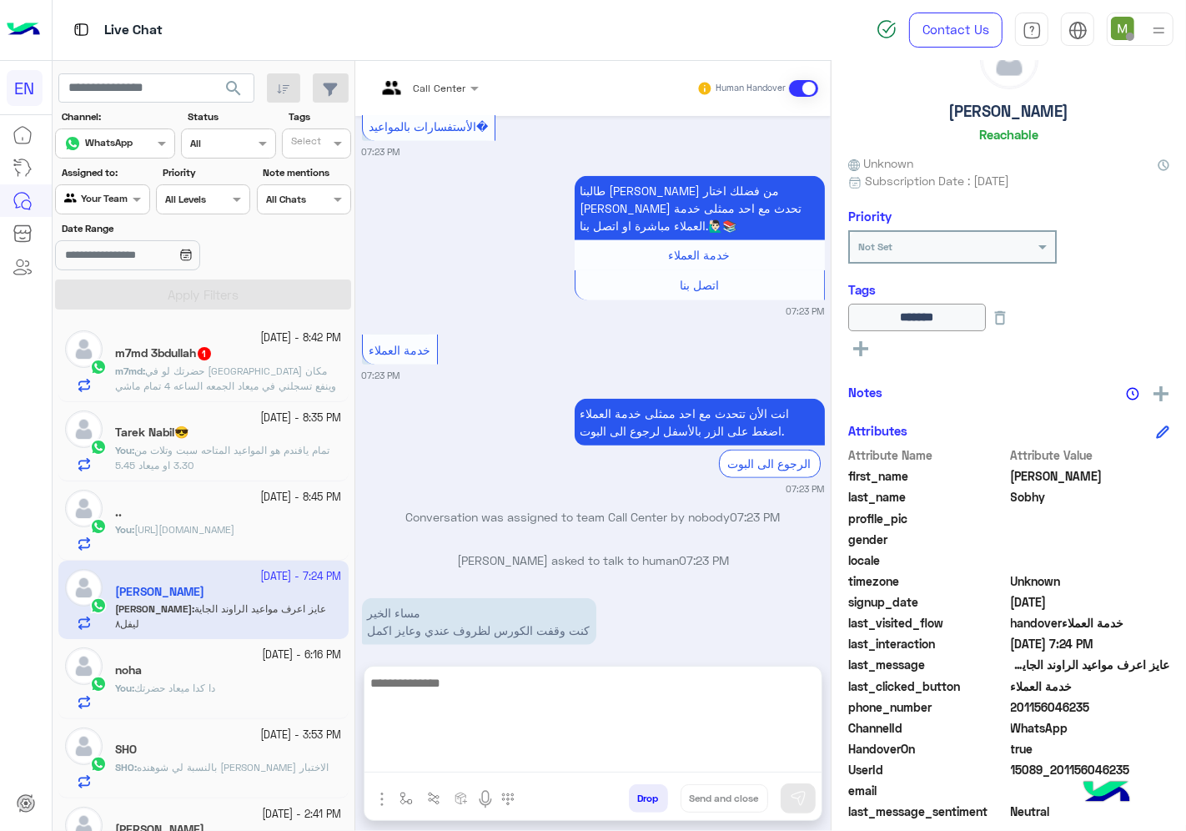
click at [586, 762] on textarea at bounding box center [593, 722] width 457 height 100
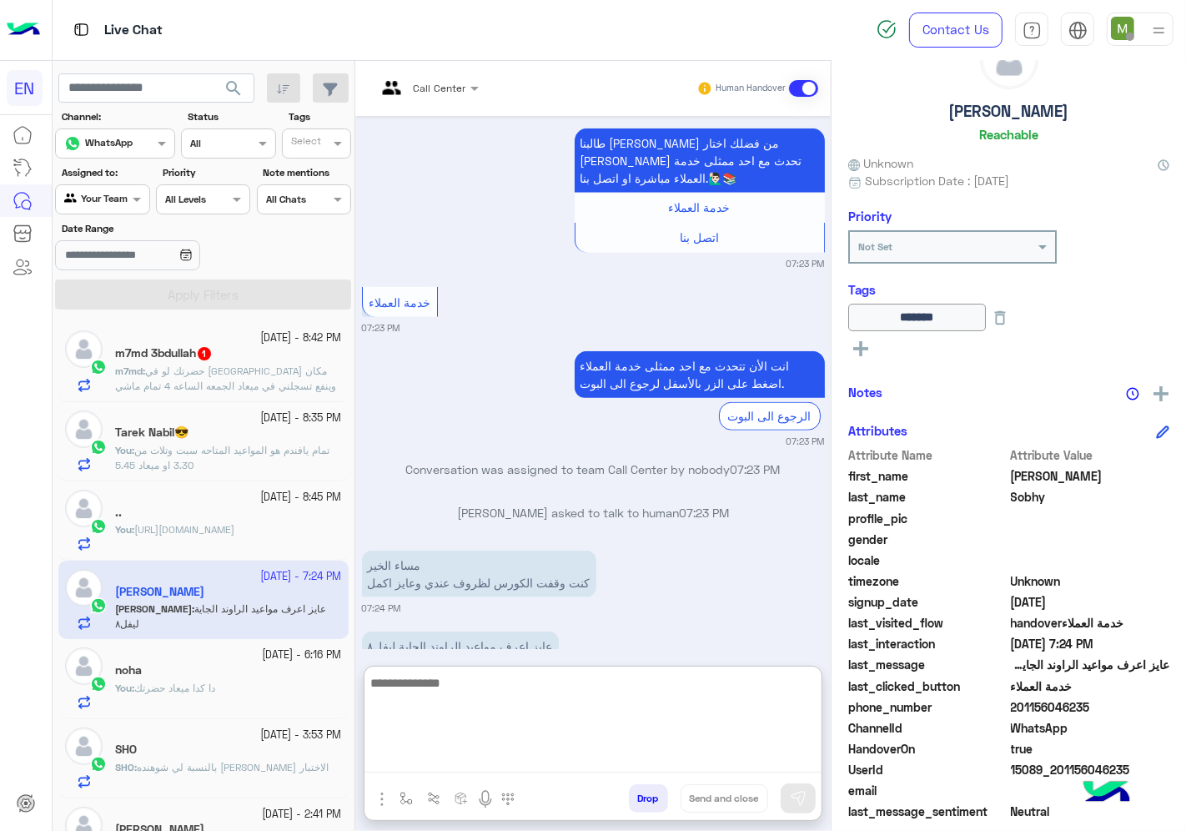
scroll to position [1296, 0]
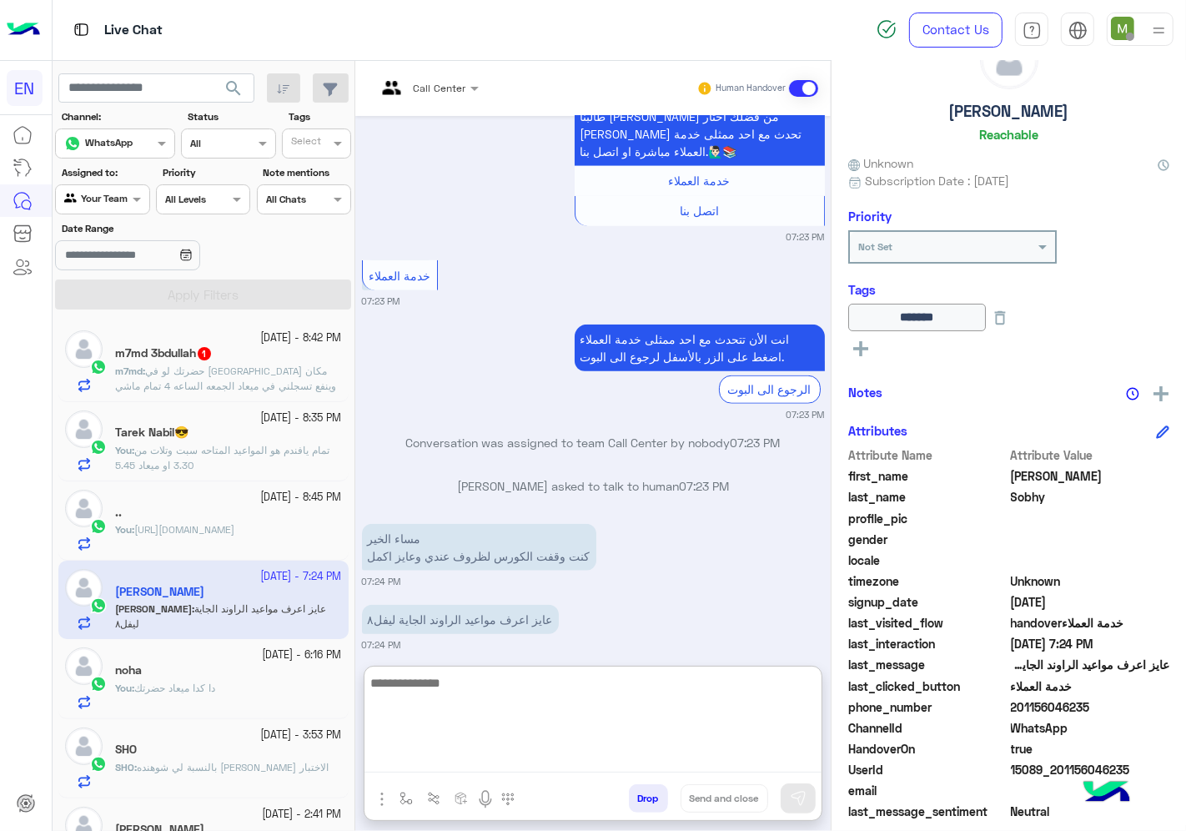
type textarea "*"
type textarea "**********"
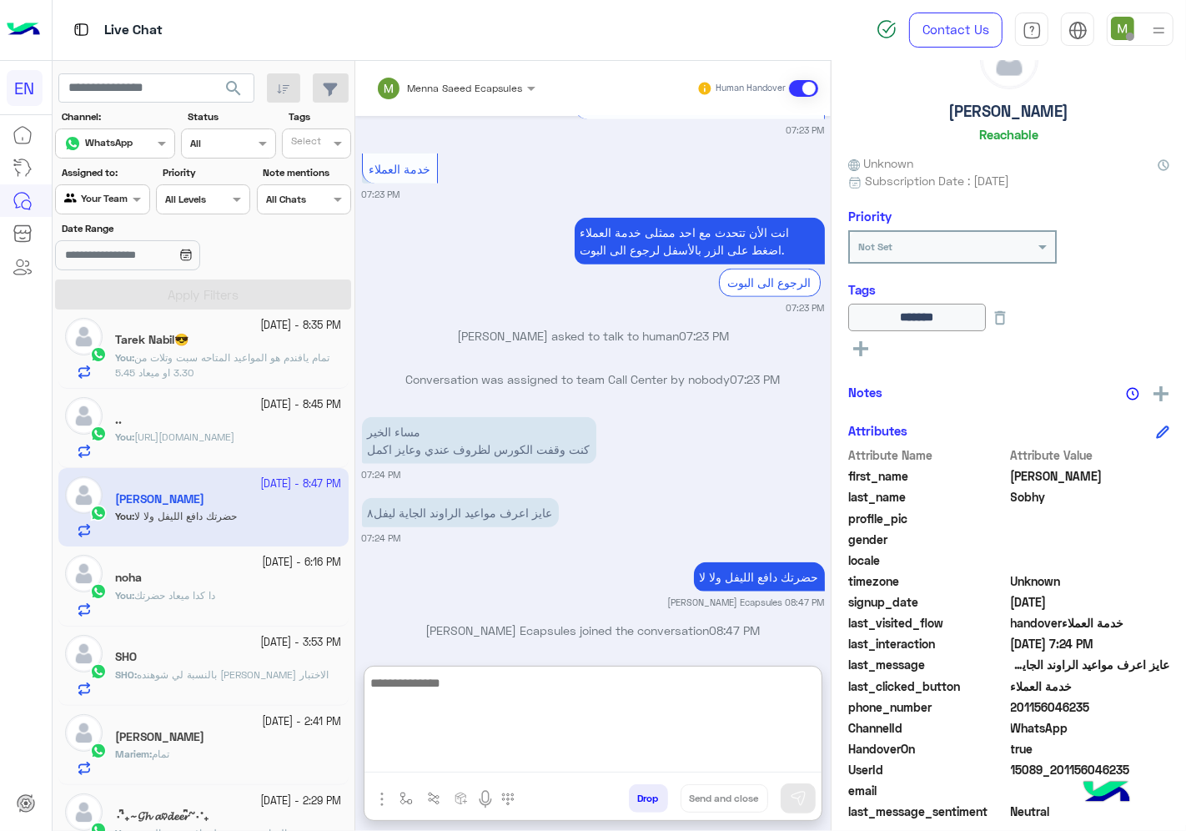
scroll to position [0, 0]
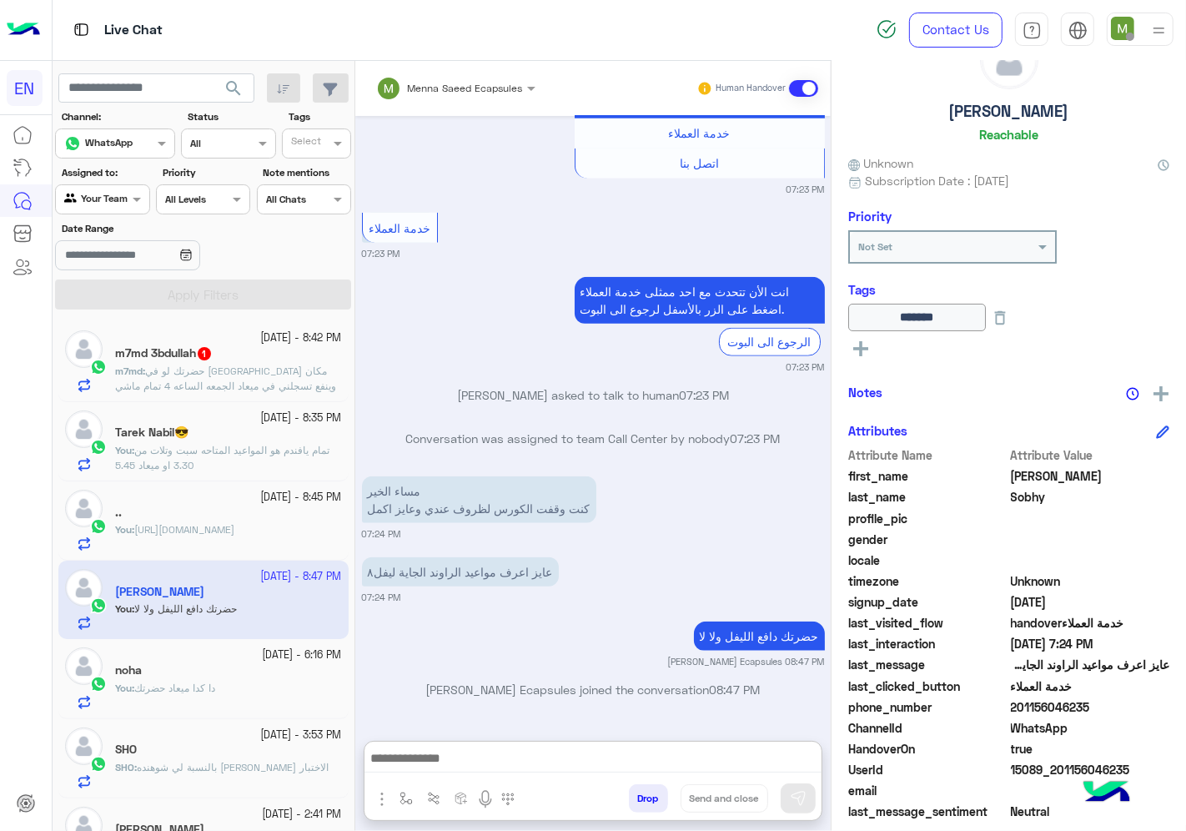
click at [101, 198] on input "text" at bounding box center [83, 197] width 38 height 15
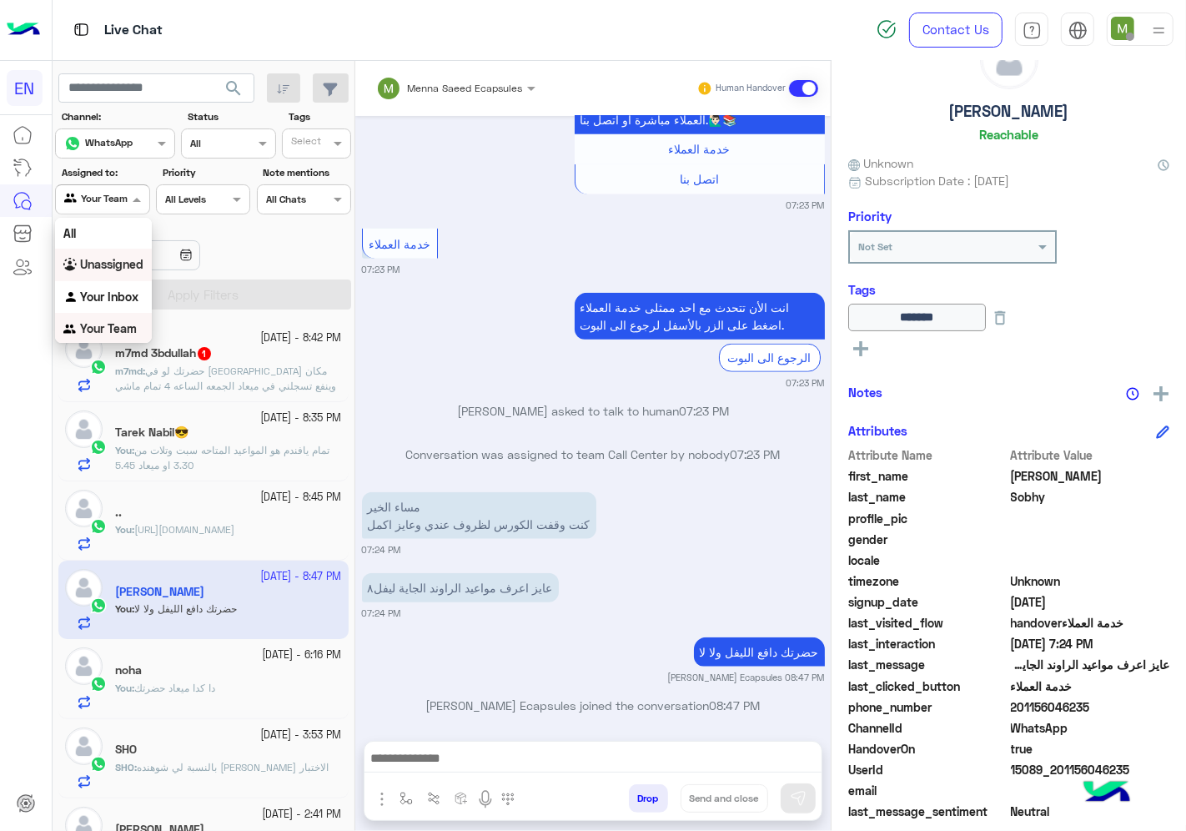
click at [113, 260] on b "Unassigned" at bounding box center [111, 264] width 63 height 14
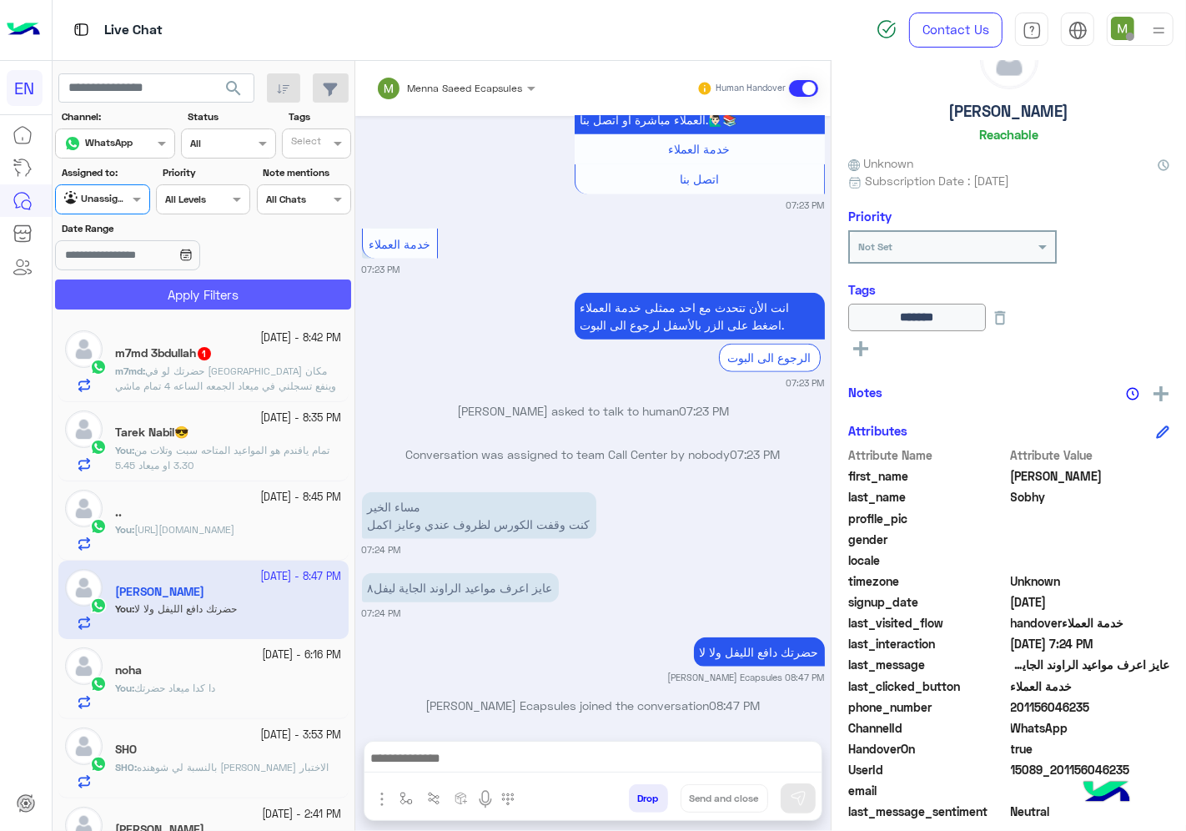
click at [178, 303] on button "Apply Filters" at bounding box center [203, 294] width 296 height 30
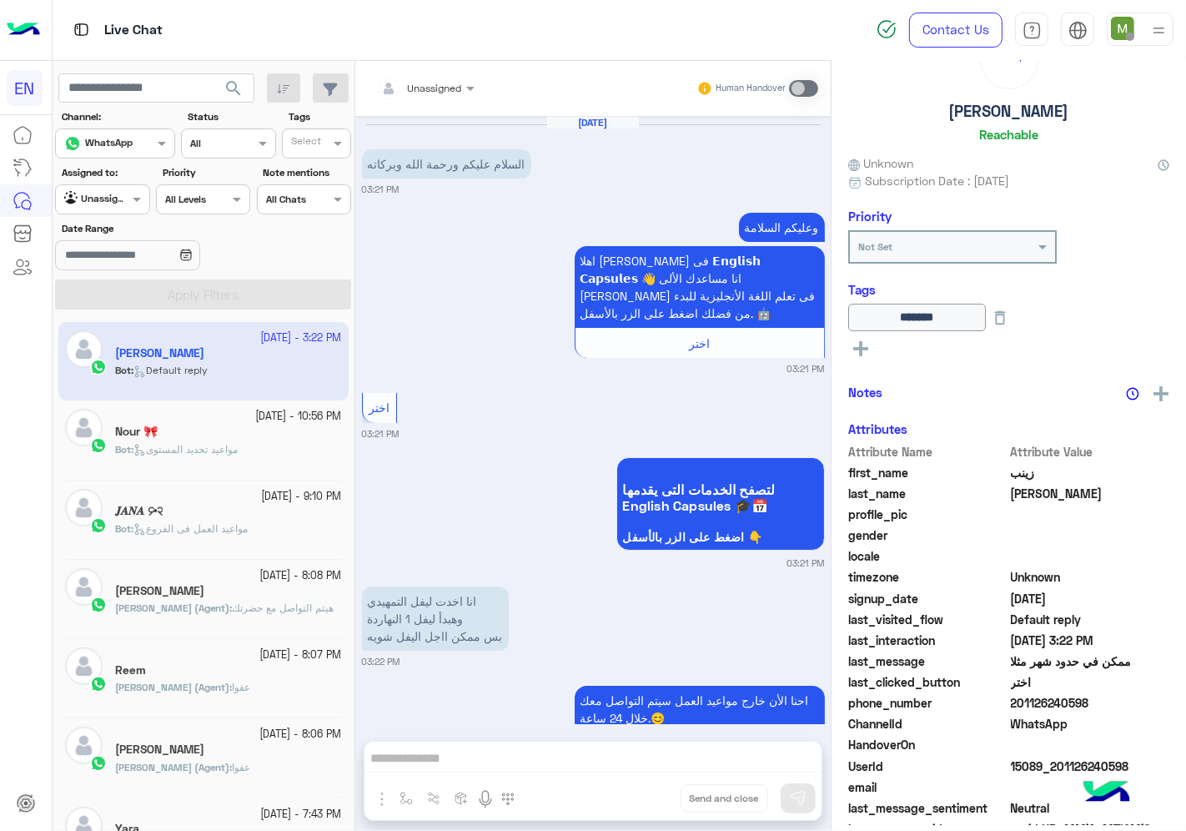
scroll to position [479, 0]
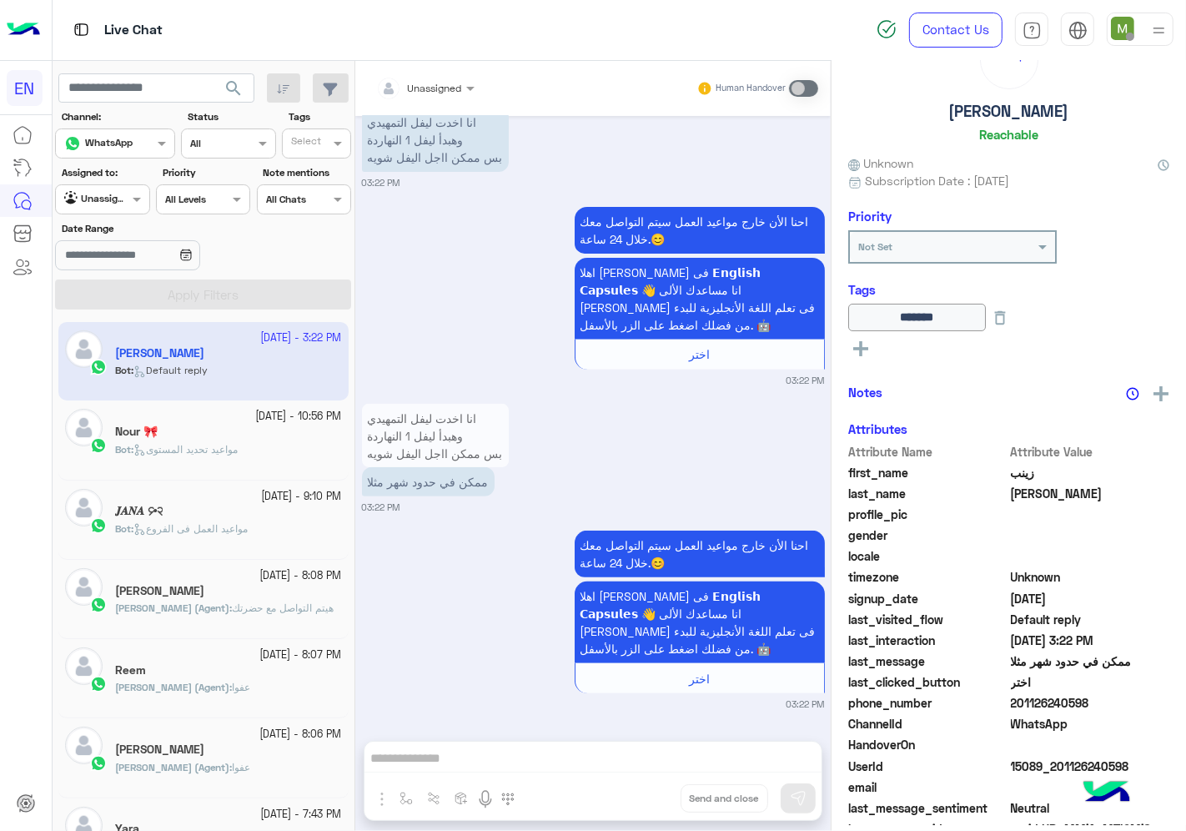
click at [110, 203] on div at bounding box center [102, 197] width 93 height 16
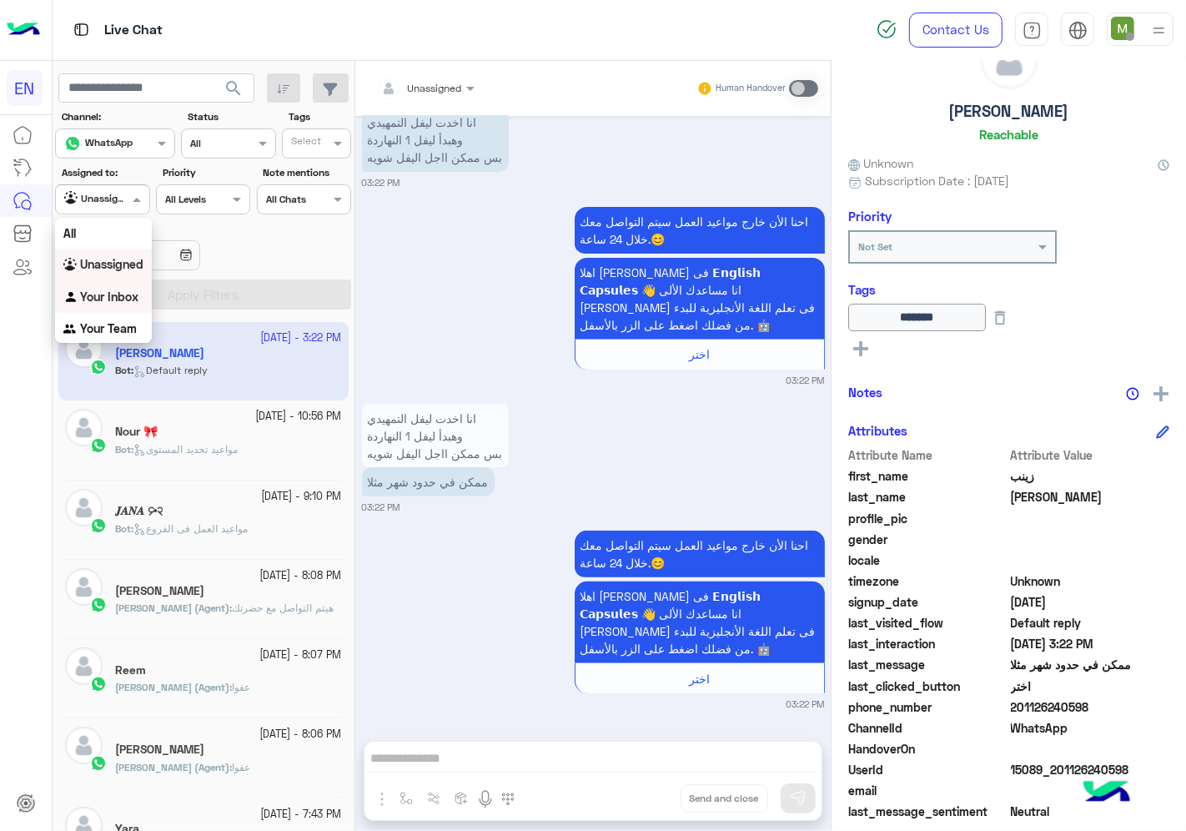
click at [114, 295] on b "Your Inbox" at bounding box center [109, 296] width 58 height 14
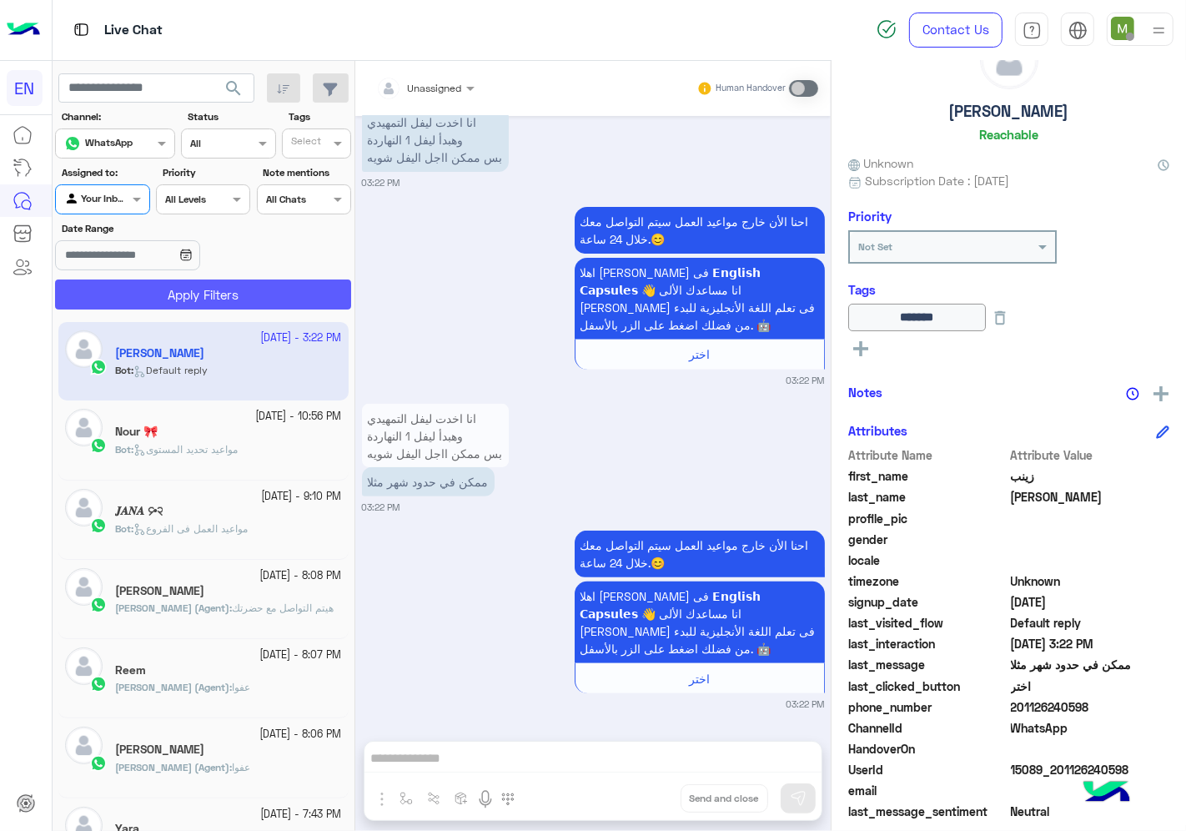
click at [177, 294] on button "Apply Filters" at bounding box center [203, 294] width 296 height 30
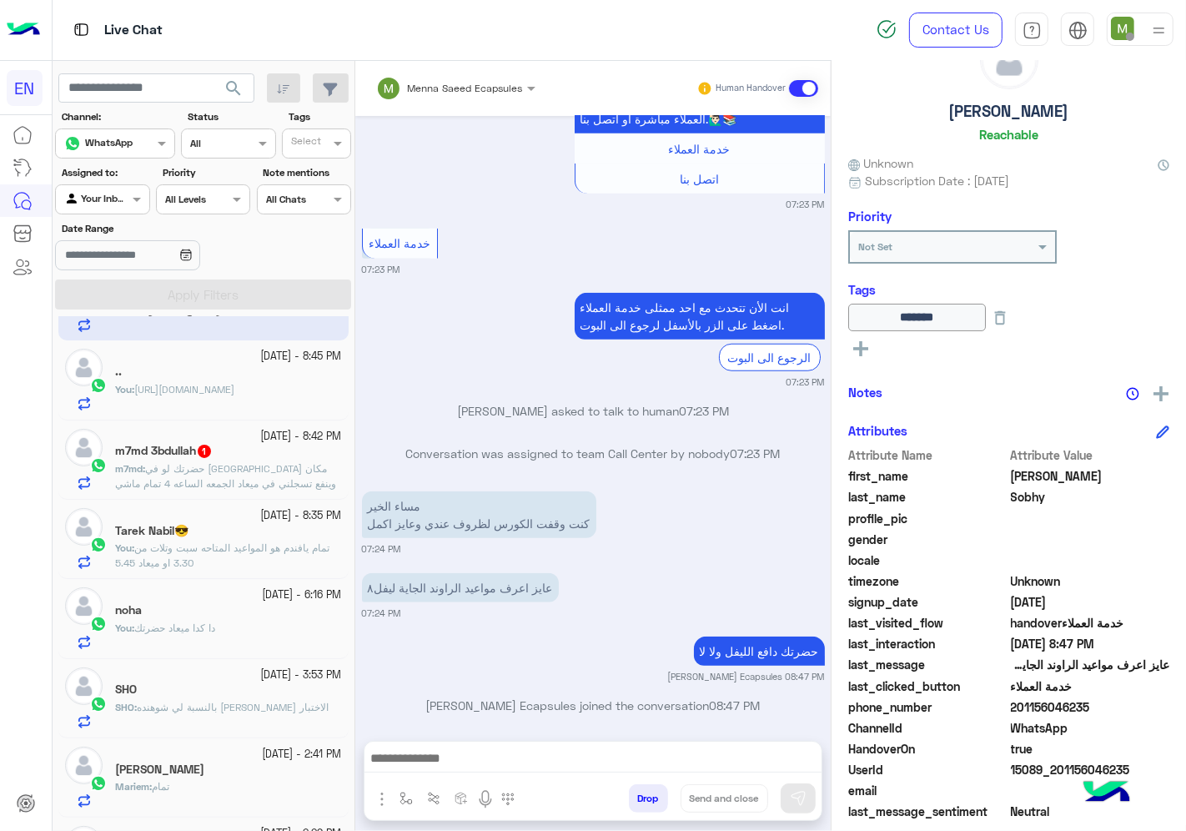
scroll to position [93, 0]
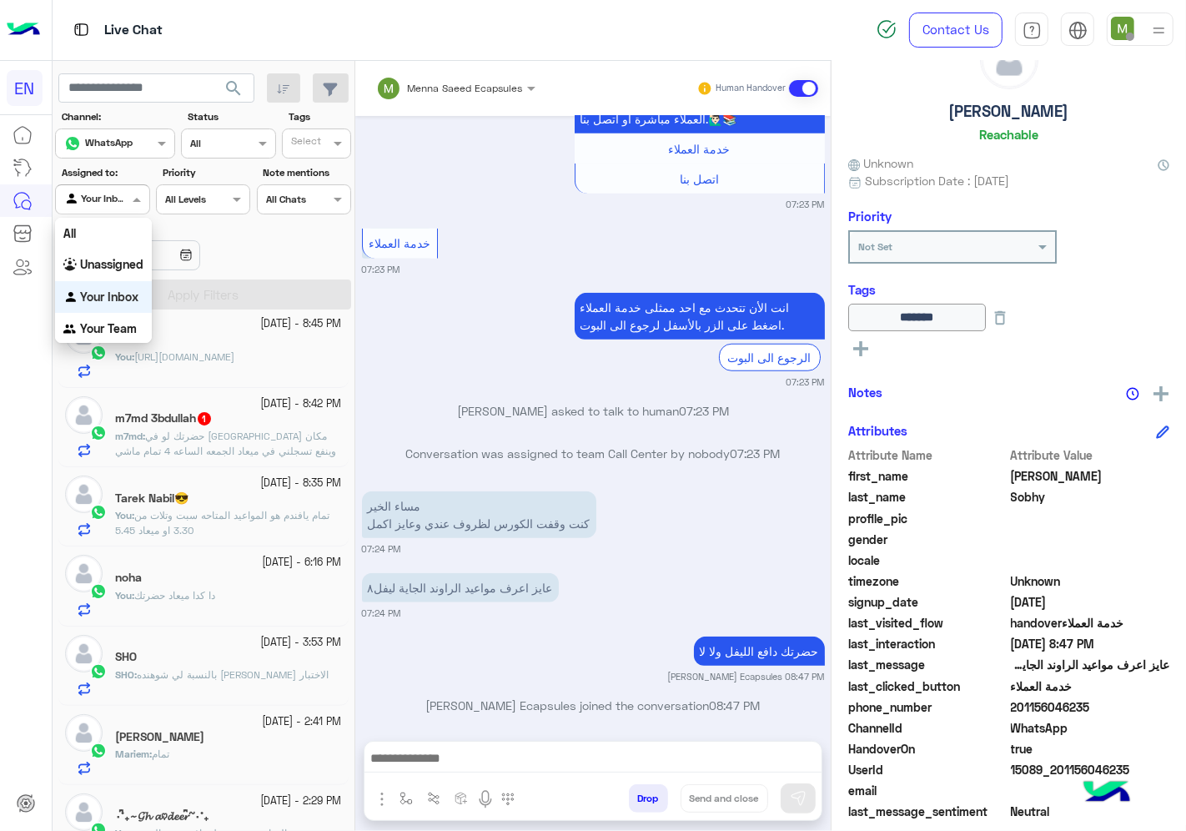
click at [123, 202] on div at bounding box center [102, 197] width 93 height 16
click at [128, 336] on div "Your Team" at bounding box center [103, 329] width 97 height 33
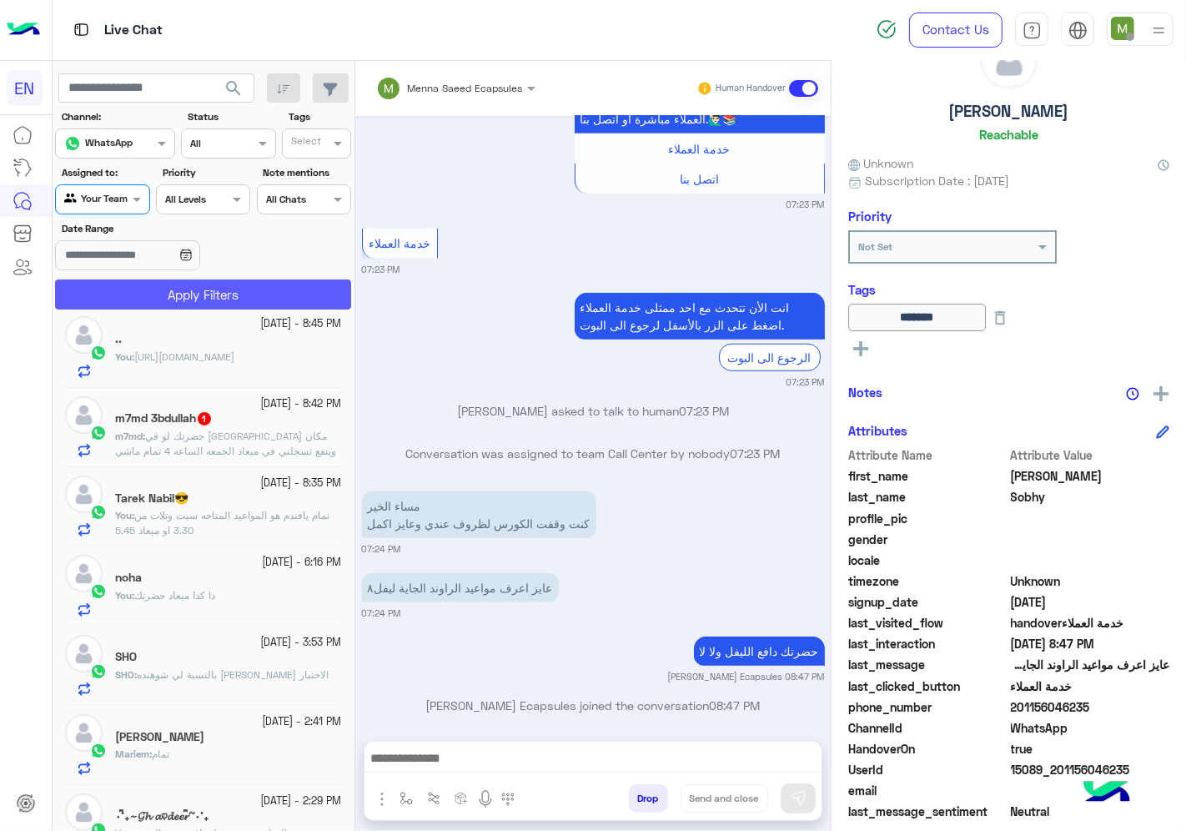
click at [173, 297] on button "Apply Filters" at bounding box center [203, 294] width 296 height 30
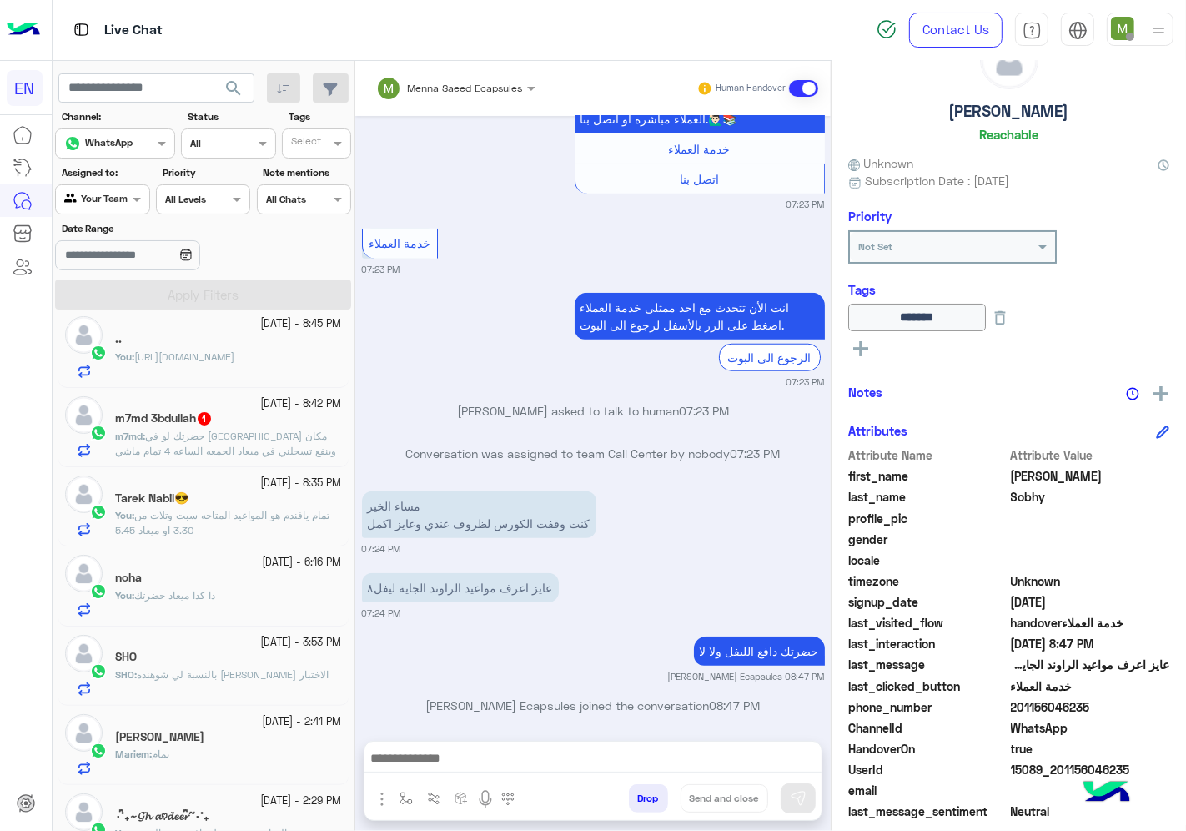
scroll to position [0, 0]
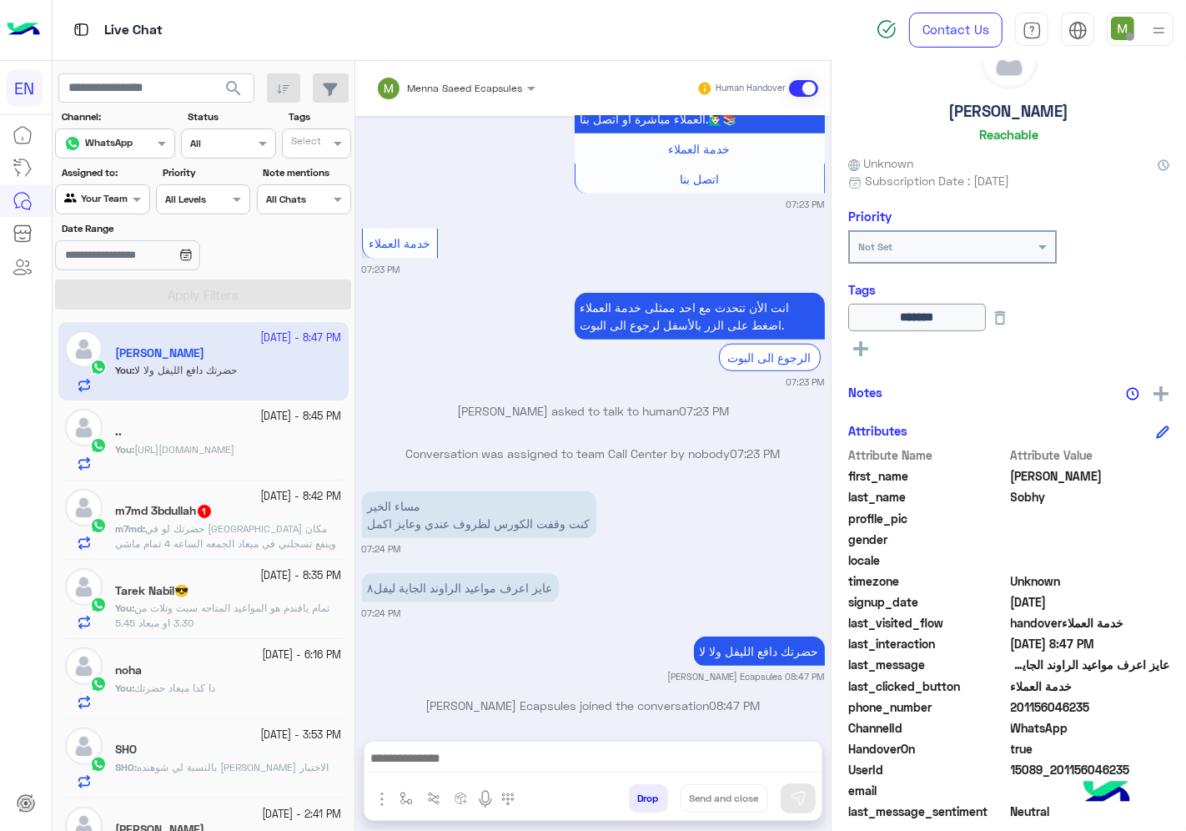
click at [244, 544] on span "حضرتك لو في [GEOGRAPHIC_DATA] مكان وينفع تسجلني في ميعاد الجمعه الساعه 4 تمام م…" at bounding box center [225, 551] width 221 height 58
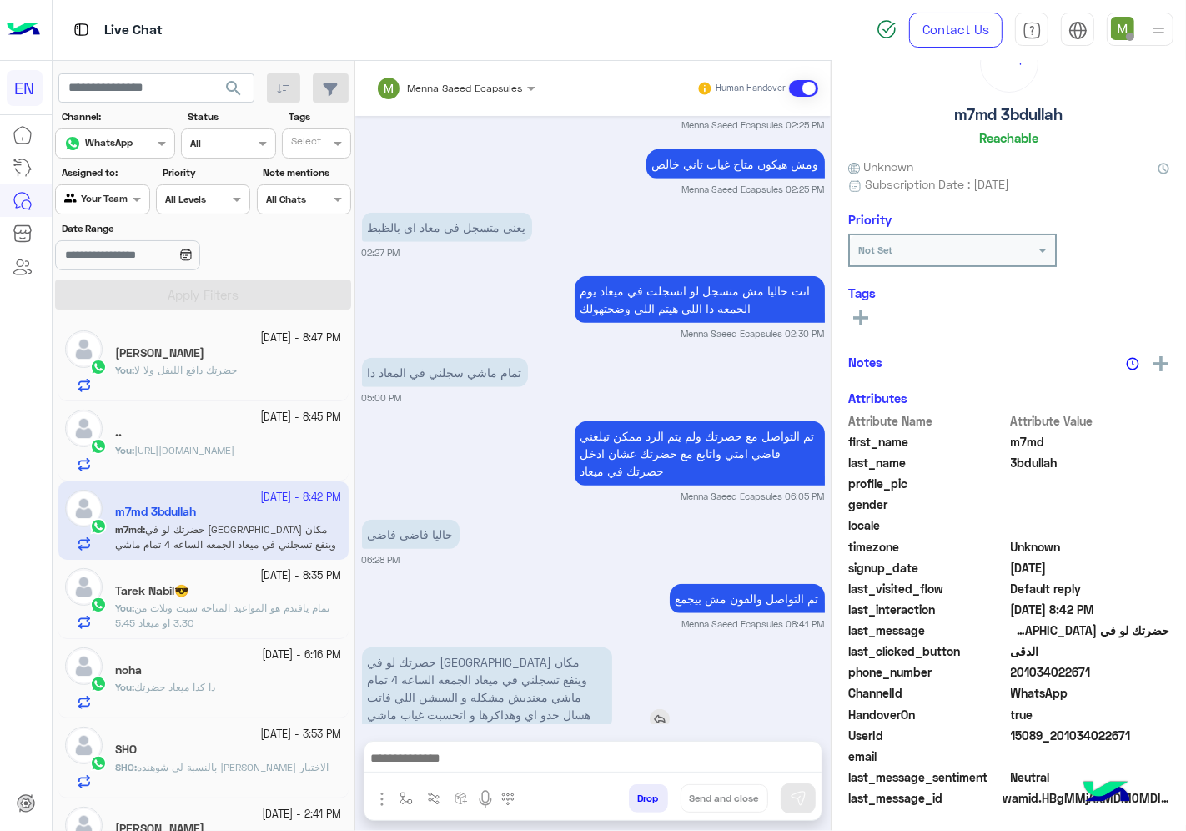
scroll to position [65, 0]
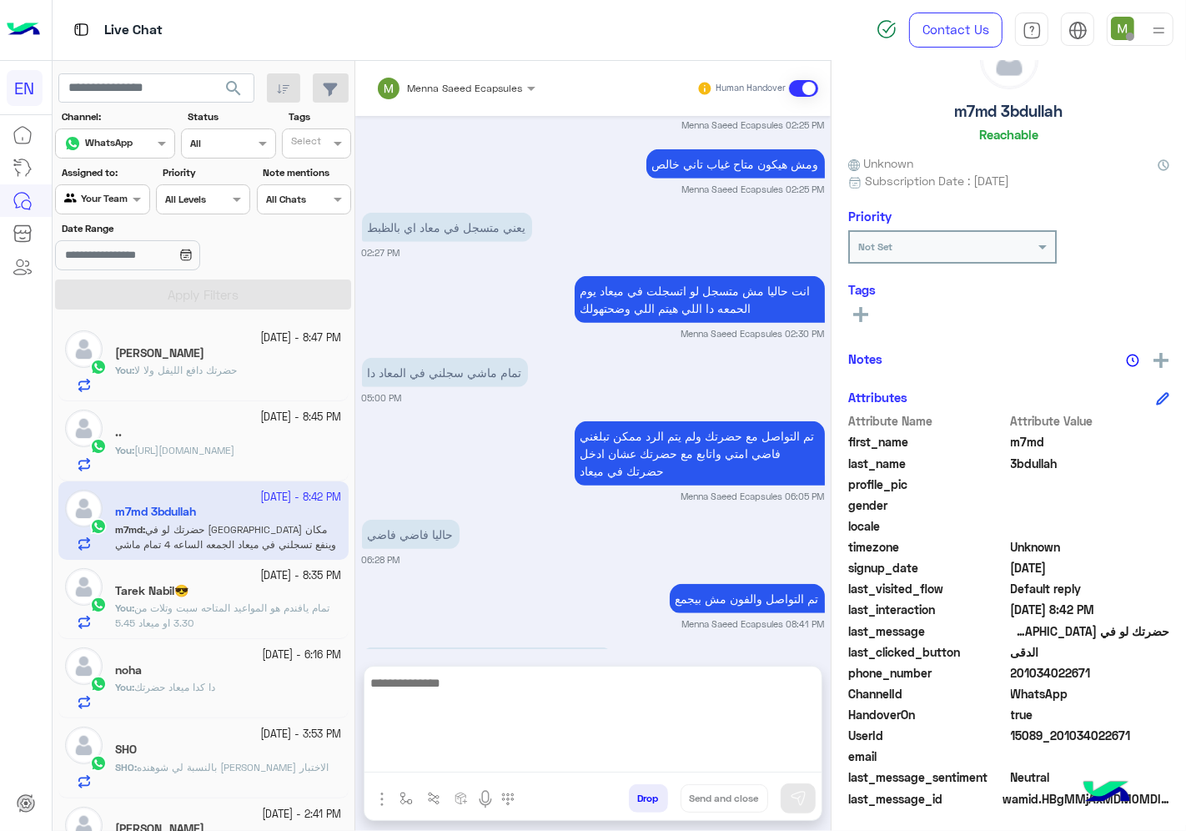
click at [496, 757] on textarea at bounding box center [593, 722] width 457 height 100
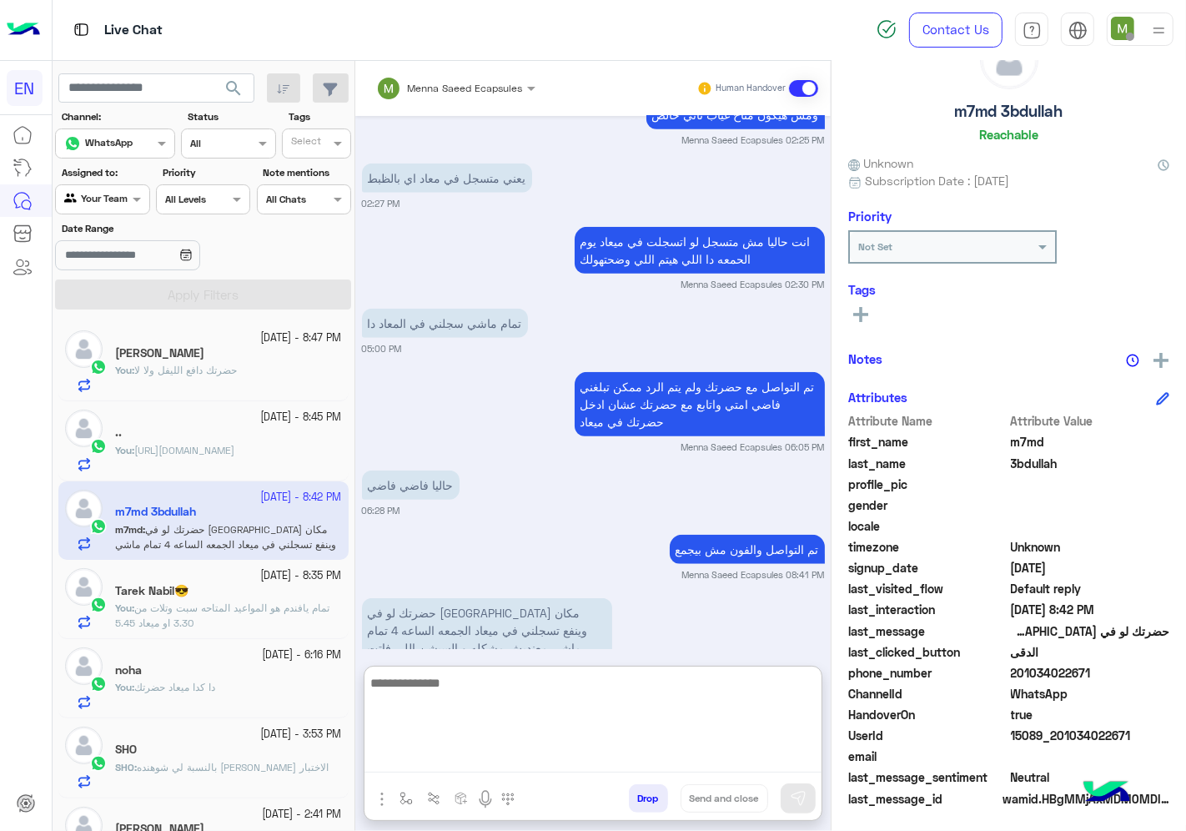
scroll to position [1082, 0]
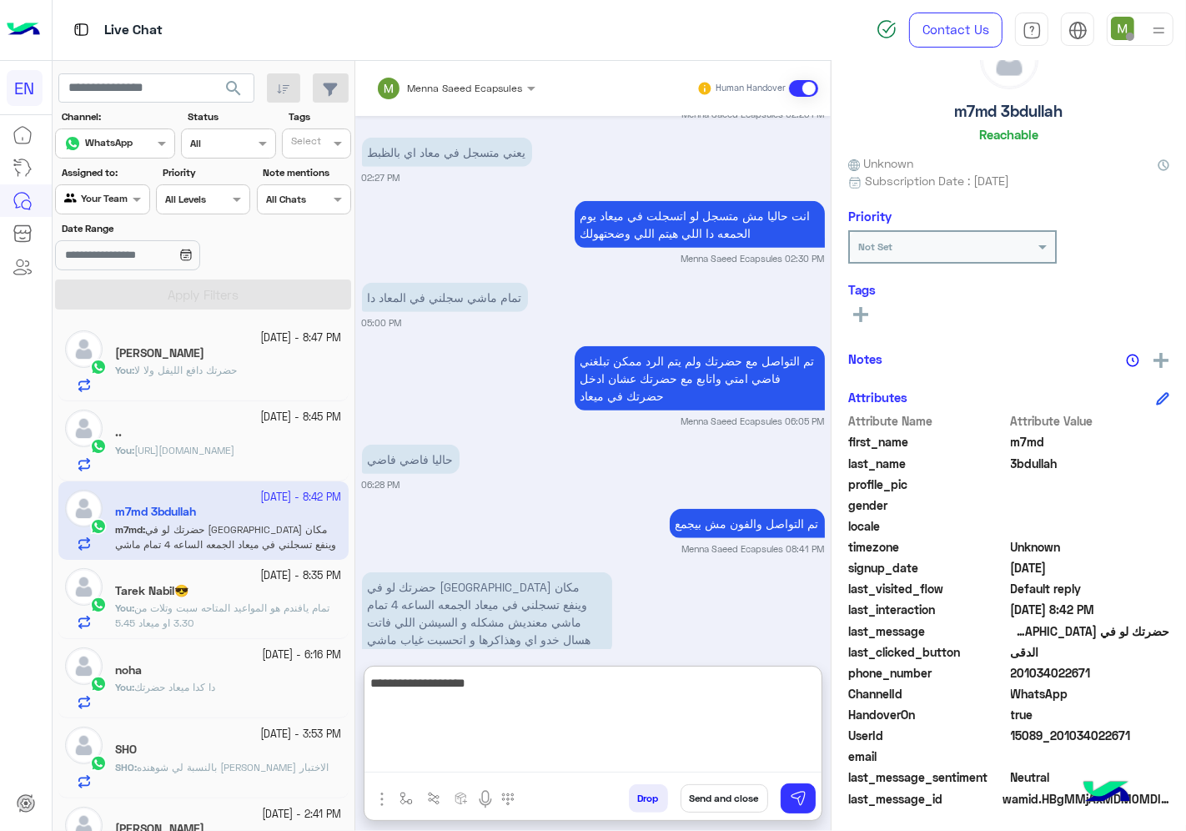
type textarea "**********"
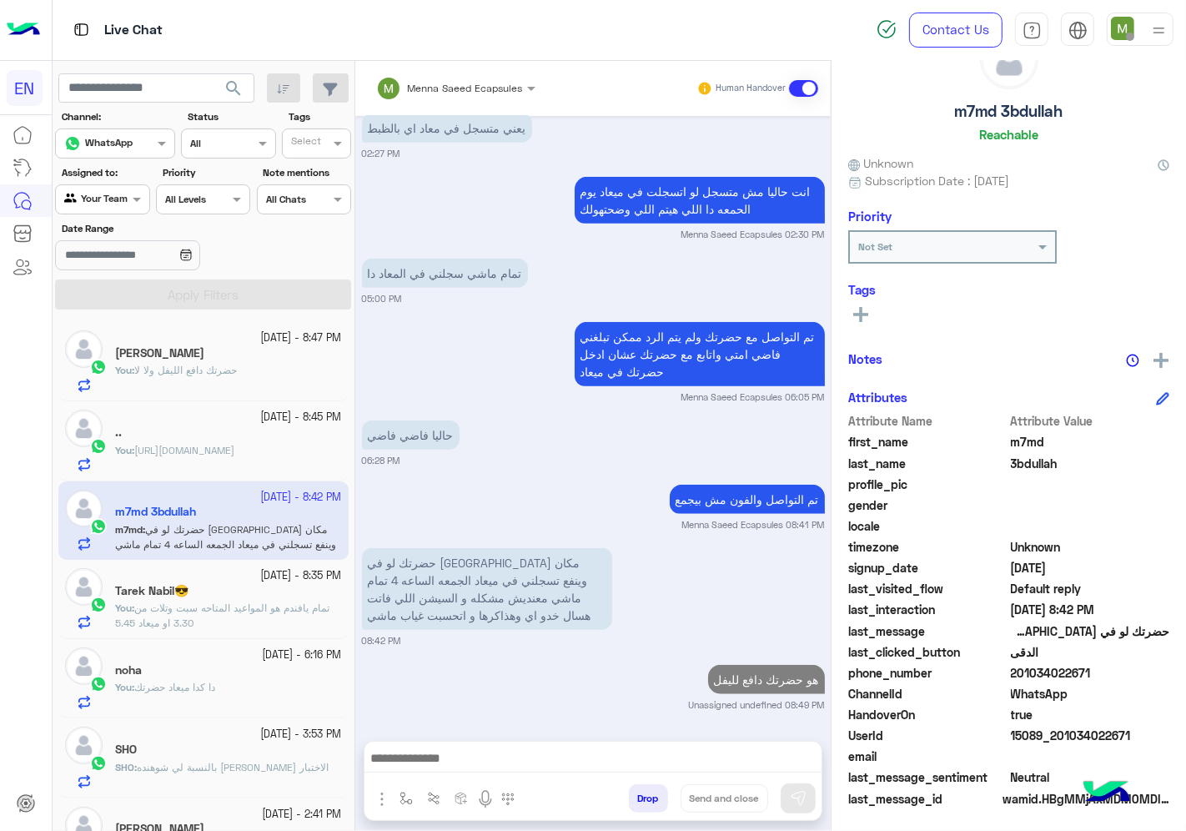
scroll to position [1071, 0]
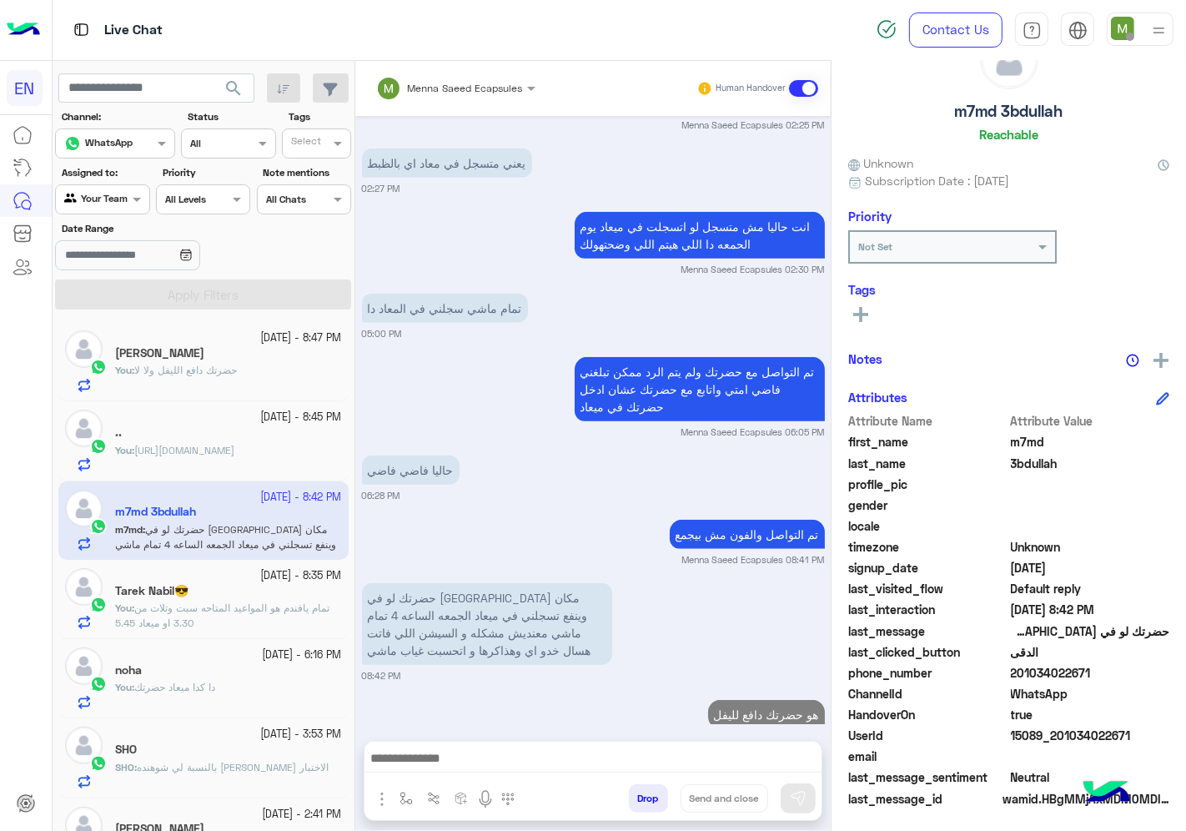
drag, startPoint x: 1108, startPoint y: 665, endPoint x: 1015, endPoint y: 672, distance: 92.9
click at [1015, 672] on span "201034022671" at bounding box center [1090, 673] width 159 height 18
copy span "01034022671"
